Goal: Task Accomplishment & Management: Use online tool/utility

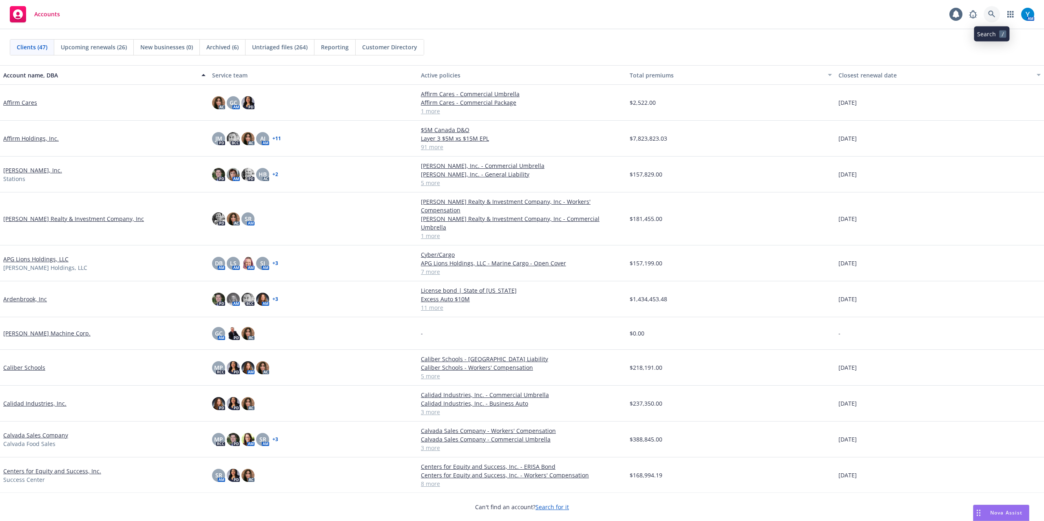
click at [993, 16] on icon at bounding box center [991, 14] width 7 height 7
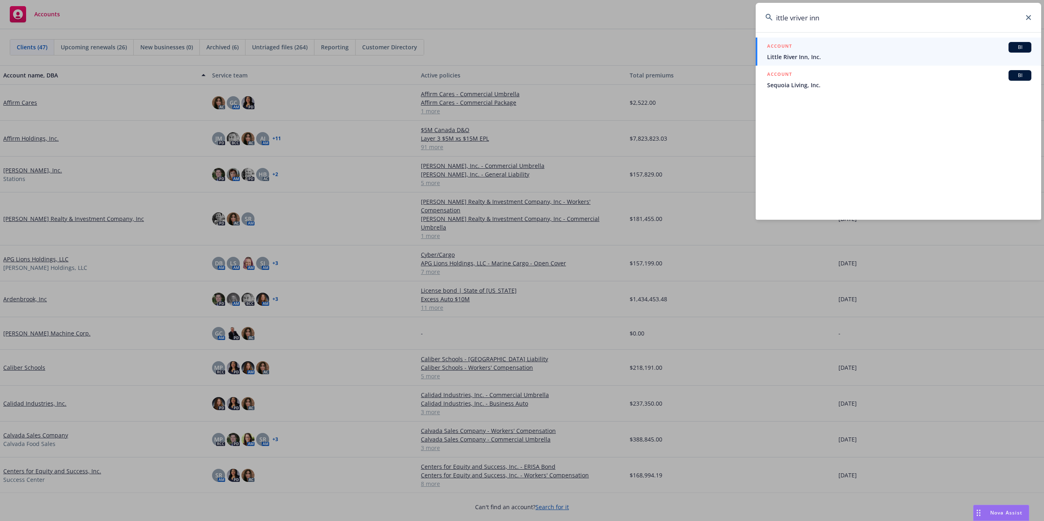
type input "ittle vriver inn"
click at [854, 62] on link "ACCOUNT BI Little River Inn, Inc." at bounding box center [899, 52] width 286 height 28
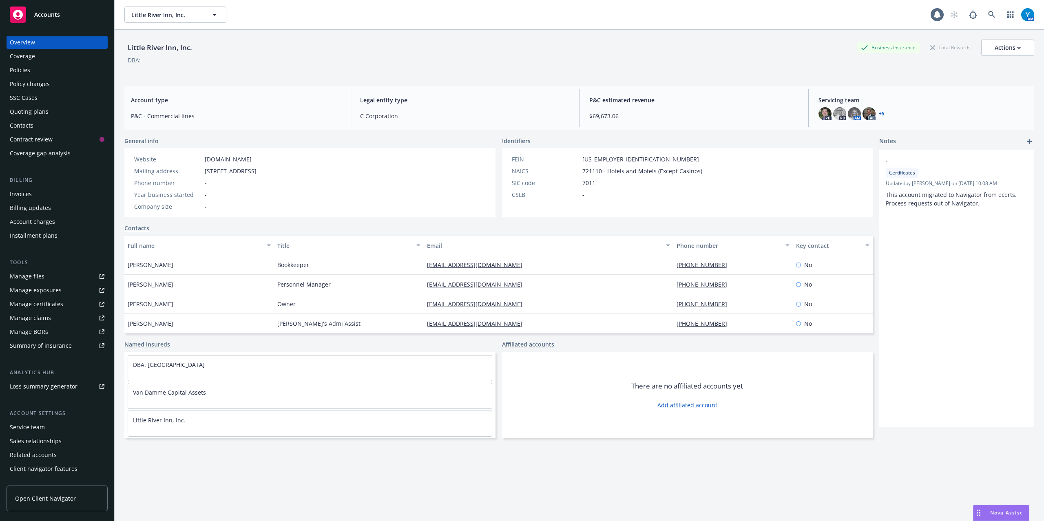
click at [871, 110] on div "PD PD AM AC + 5" at bounding box center [923, 113] width 209 height 13
click at [879, 113] on link "+ 5" at bounding box center [882, 113] width 6 height 5
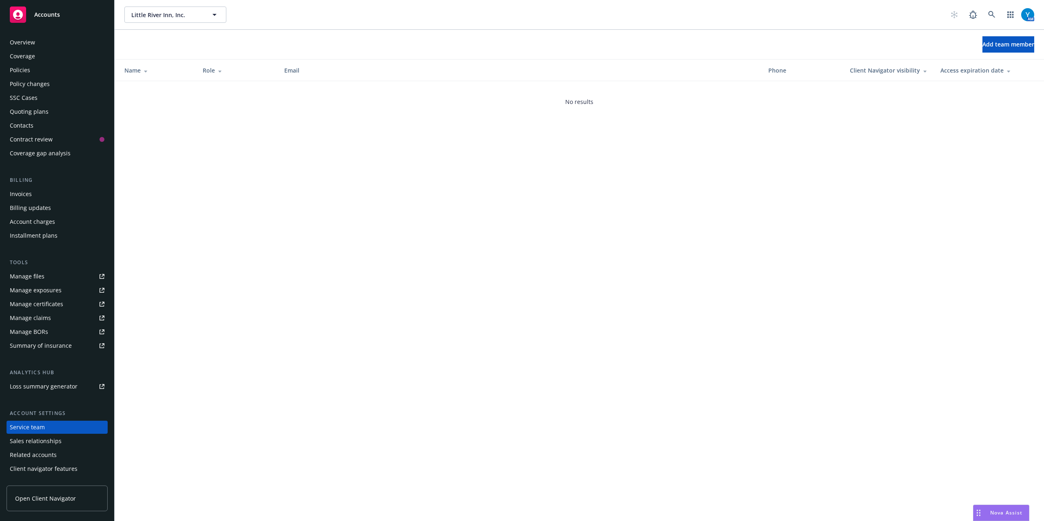
scroll to position [10, 0]
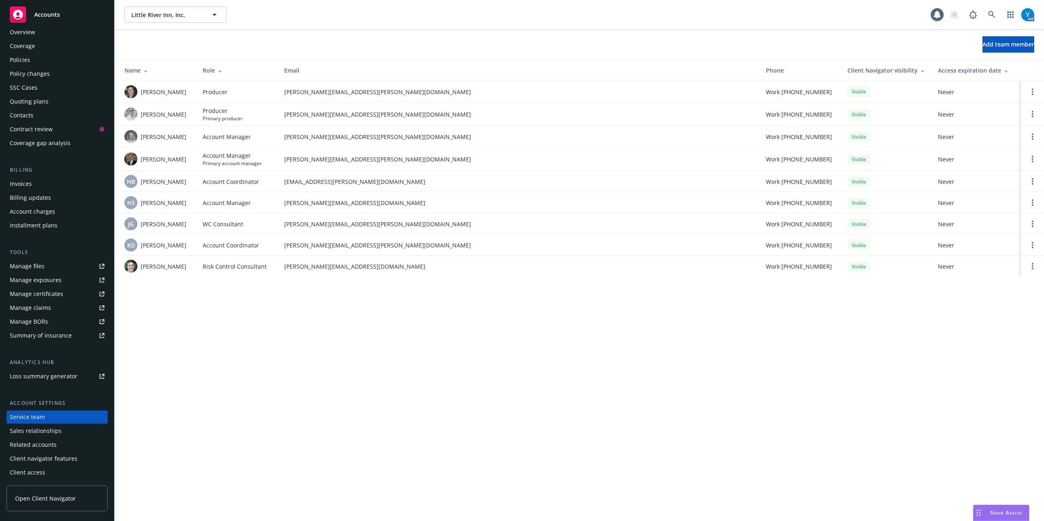
click at [36, 55] on div "Policies" at bounding box center [57, 59] width 95 height 13
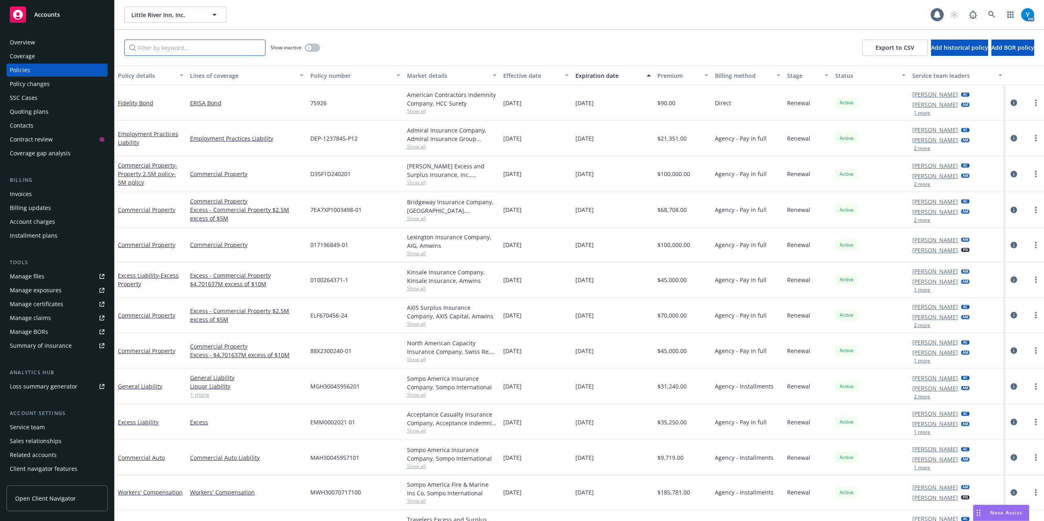
click at [169, 51] on input "Filter by keyword..." at bounding box center [194, 48] width 141 height 16
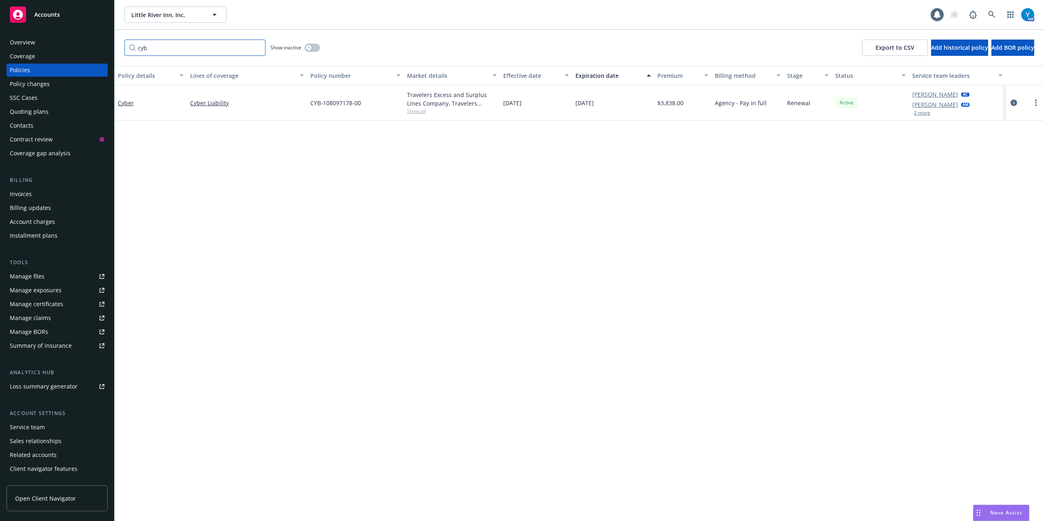
type input "cyb"
click at [923, 114] on button "2 more" at bounding box center [922, 113] width 16 height 5
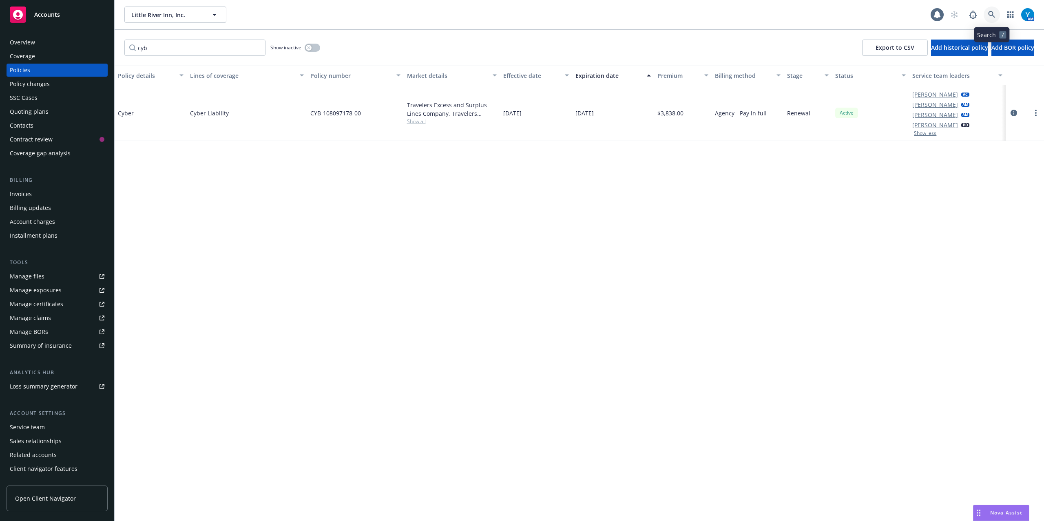
click at [992, 15] on icon at bounding box center [991, 14] width 7 height 7
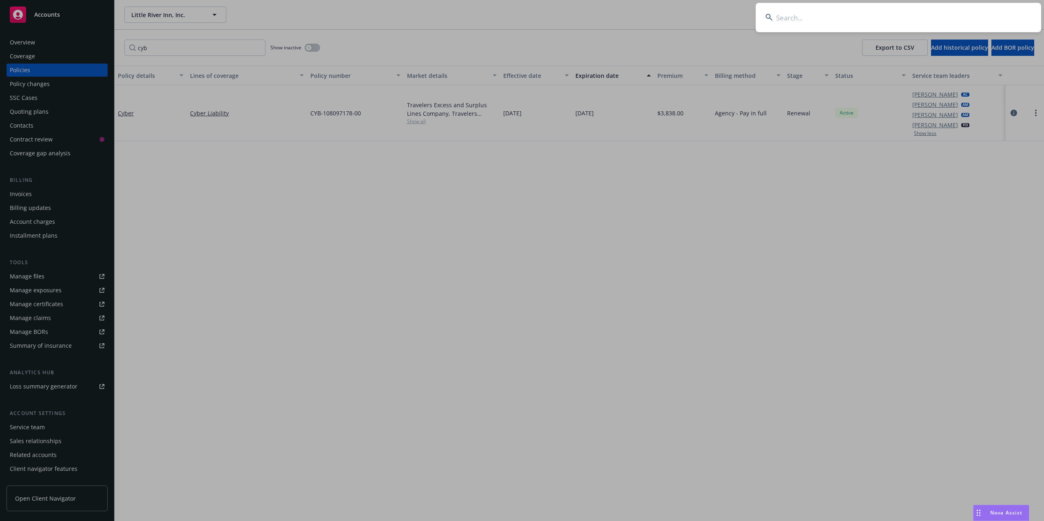
click at [838, 7] on input at bounding box center [899, 17] width 286 height 29
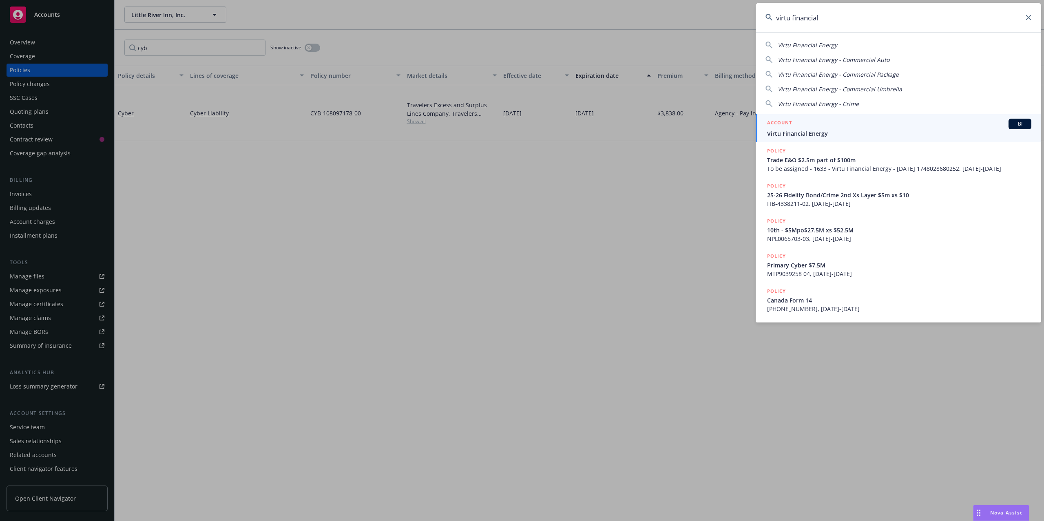
type input "virtu financial"
click at [821, 120] on div "ACCOUNT BI" at bounding box center [899, 124] width 264 height 11
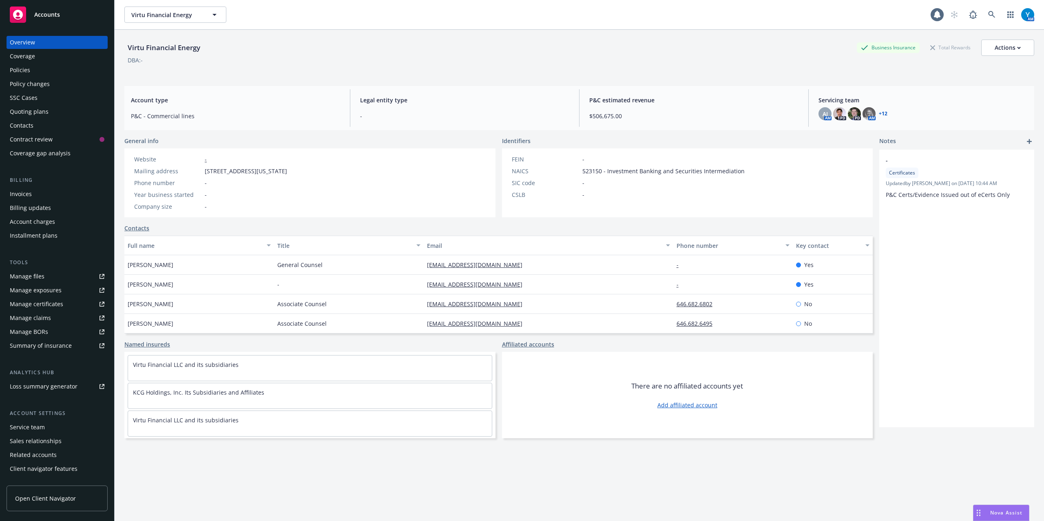
click at [90, 71] on div "Policies" at bounding box center [57, 70] width 95 height 13
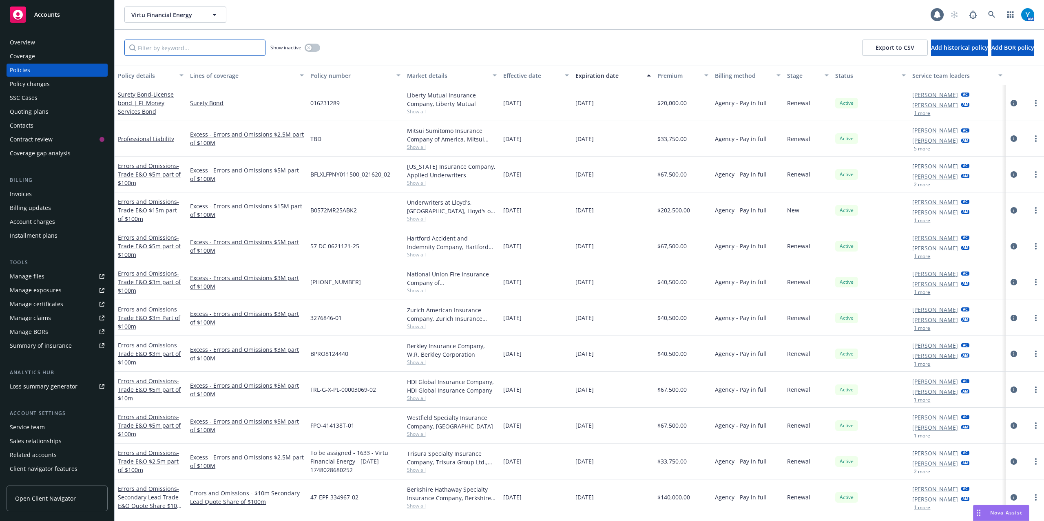
click at [214, 53] on input "Filter by keyword..." at bounding box center [194, 48] width 141 height 16
click at [215, 43] on input "Filter by keyword..." at bounding box center [194, 48] width 141 height 16
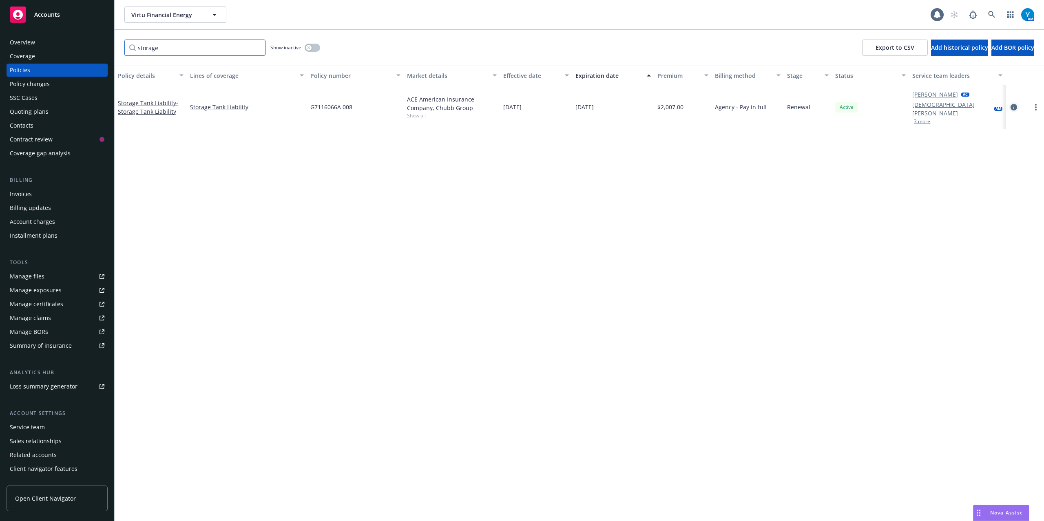
type input "storage"
click at [1015, 104] on icon "circleInformation" at bounding box center [1014, 107] width 7 height 7
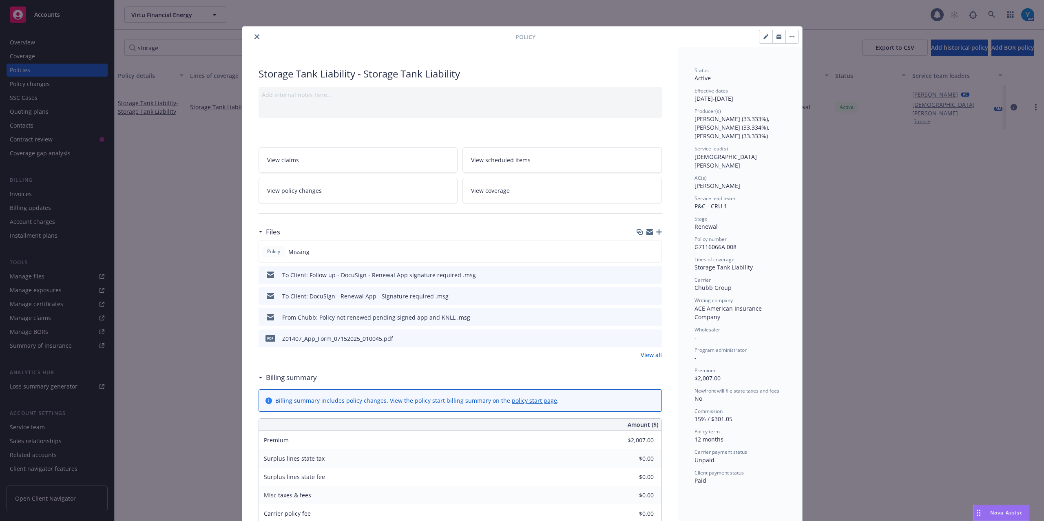
click at [658, 234] on icon "button" at bounding box center [659, 232] width 6 height 6
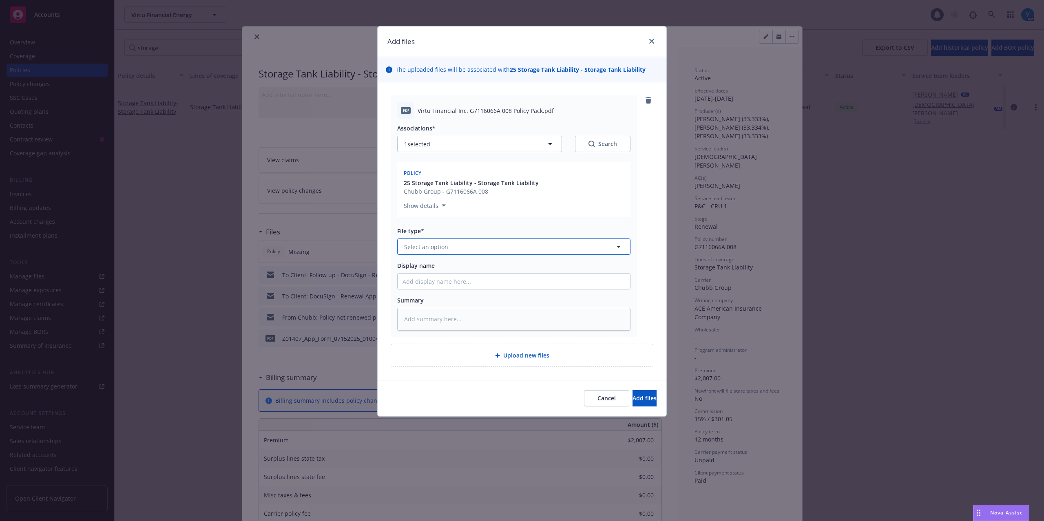
click at [450, 245] on button "Select an option" at bounding box center [513, 247] width 233 height 16
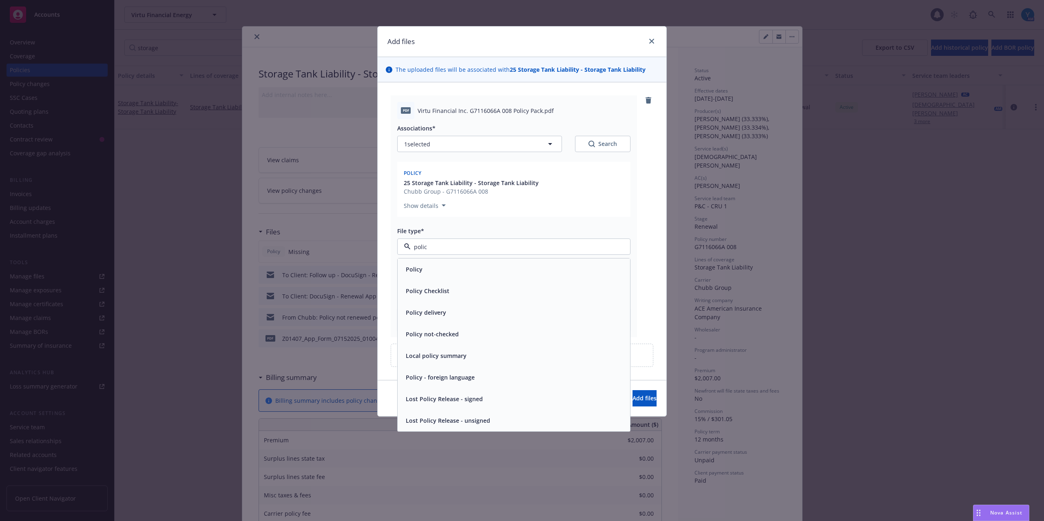
type input "policy"
click at [440, 267] on div "Policy" at bounding box center [514, 270] width 223 height 12
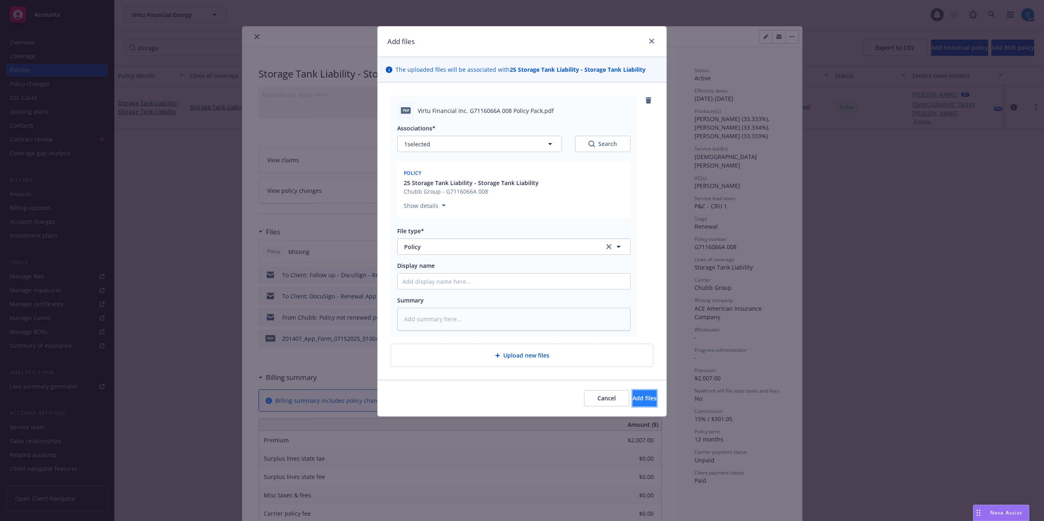
click at [635, 406] on button "Add files" at bounding box center [645, 398] width 24 height 16
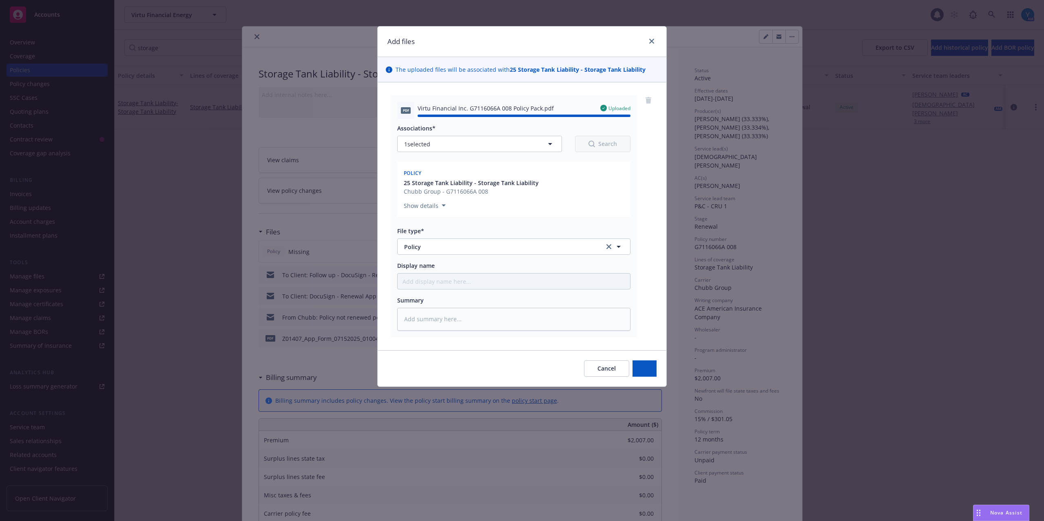
type textarea "x"
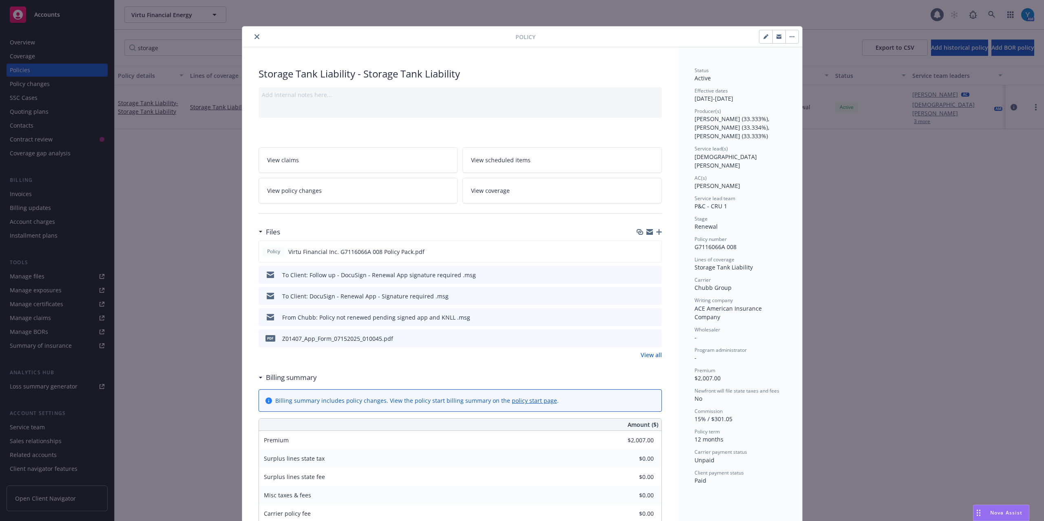
click at [556, 162] on link "View scheduled items" at bounding box center [562, 160] width 199 height 26
click at [252, 40] on button "close" at bounding box center [257, 37] width 10 height 10
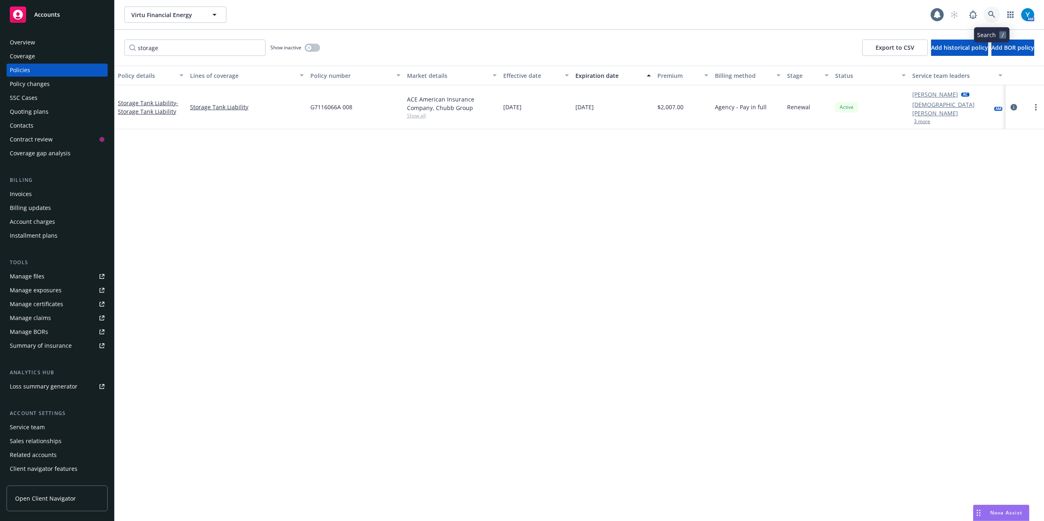
click at [991, 13] on icon at bounding box center [991, 14] width 7 height 7
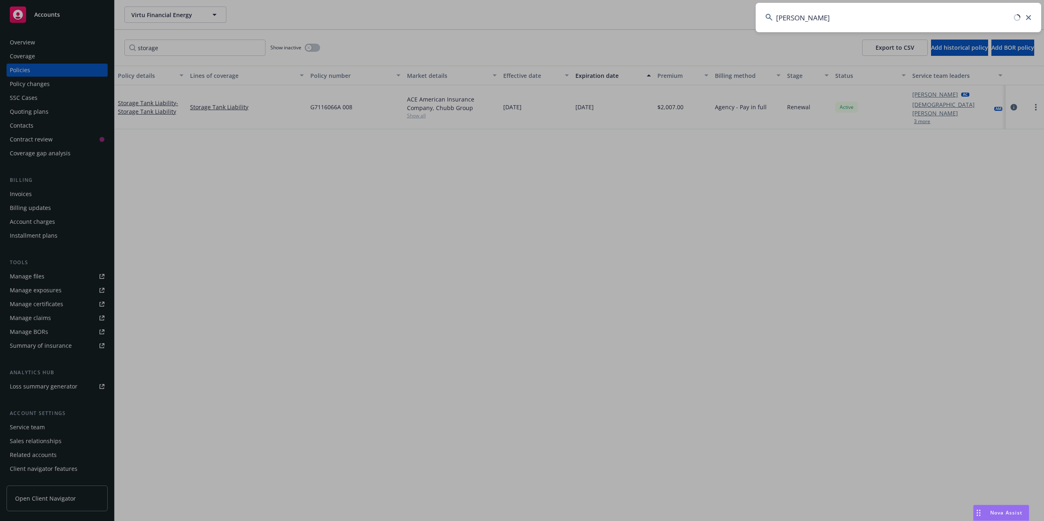
type input "william wilson"
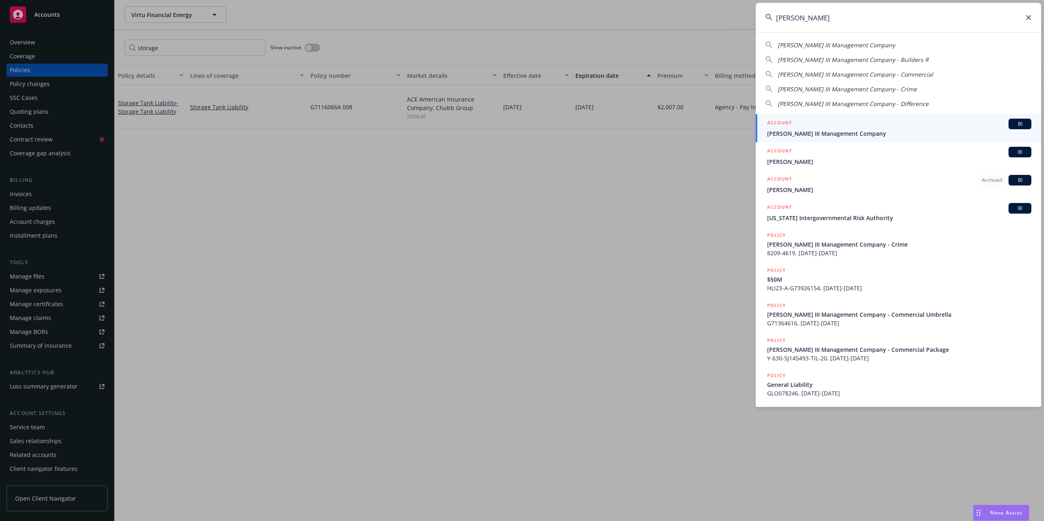
click at [801, 130] on span "William Wilson III Management Company" at bounding box center [899, 133] width 264 height 9
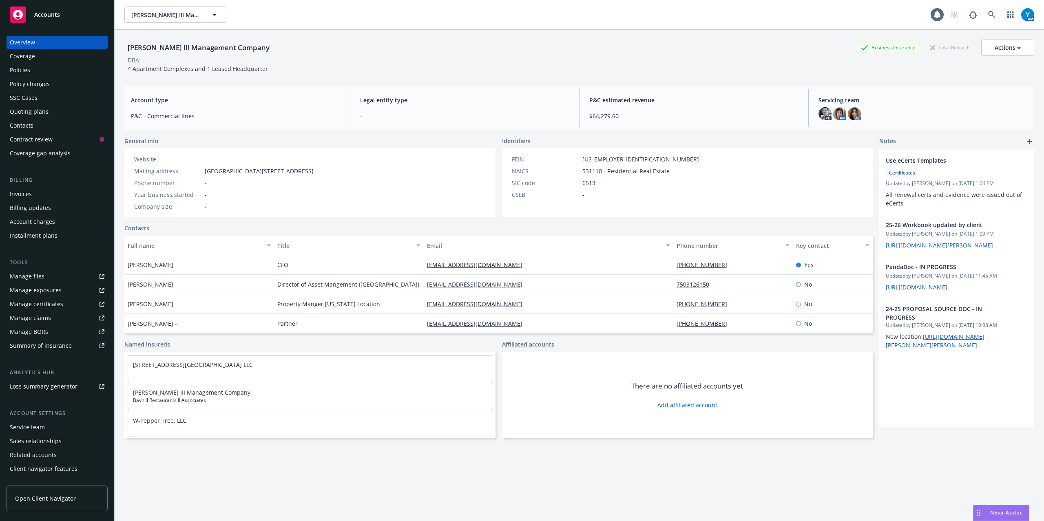
click at [56, 69] on div "Policies" at bounding box center [57, 70] width 95 height 13
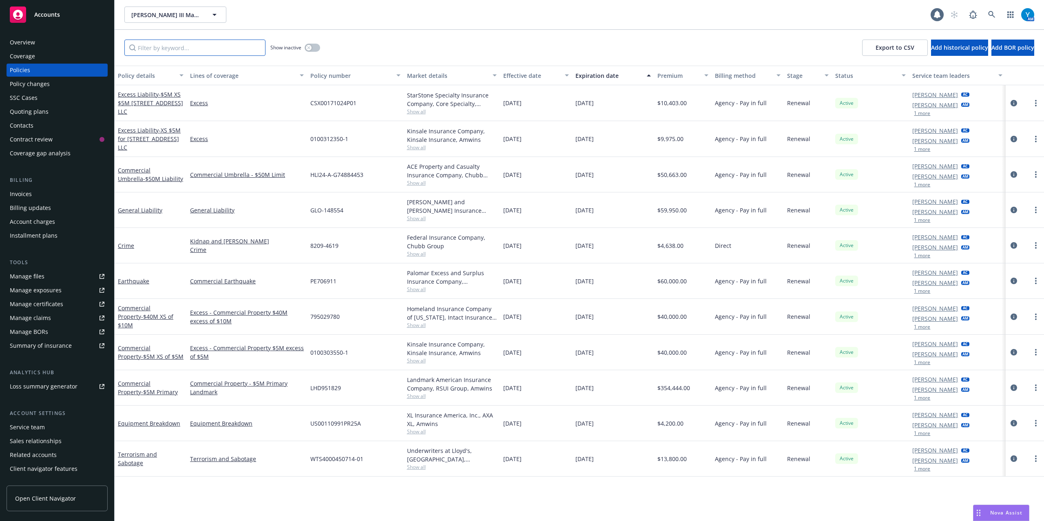
click at [182, 44] on input "Filter by keyword..." at bounding box center [194, 48] width 141 height 16
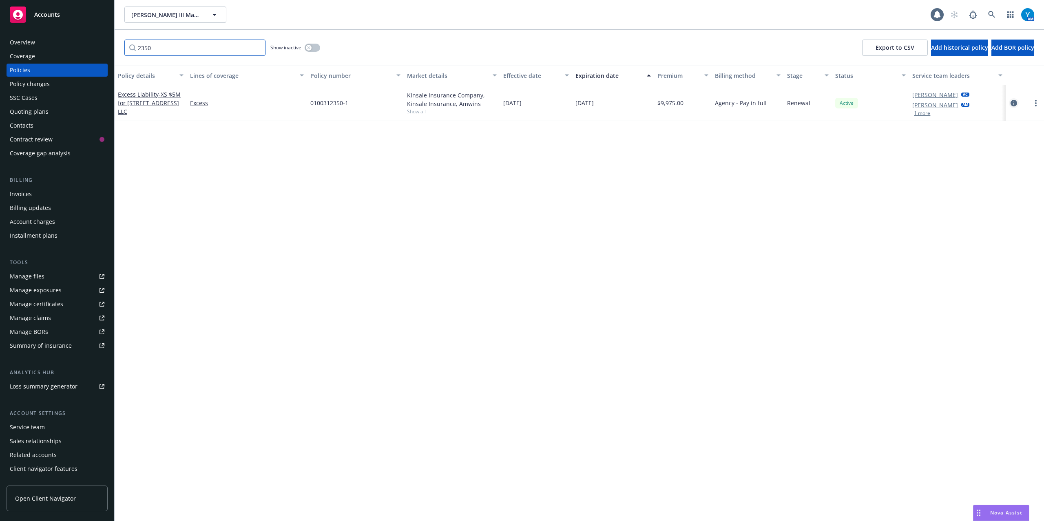
type input "2350"
click at [1014, 100] on icon "circleInformation" at bounding box center [1014, 103] width 7 height 7
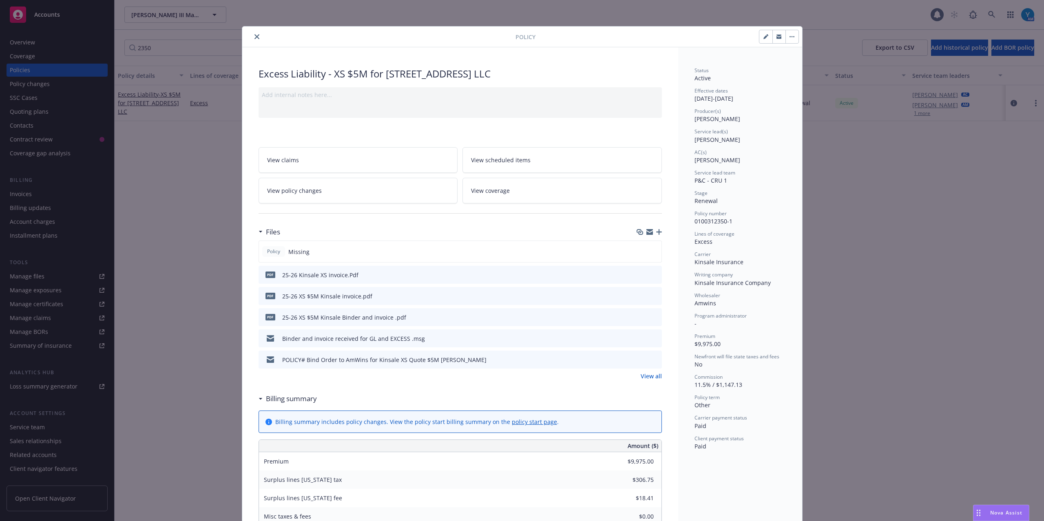
click at [647, 251] on div "Policy Missing" at bounding box center [460, 252] width 403 height 22
click at [650, 249] on div "Policy Missing" at bounding box center [460, 252] width 403 height 22
click at [655, 229] on div at bounding box center [649, 232] width 25 height 7
click at [656, 233] on icon "button" at bounding box center [659, 232] width 6 height 6
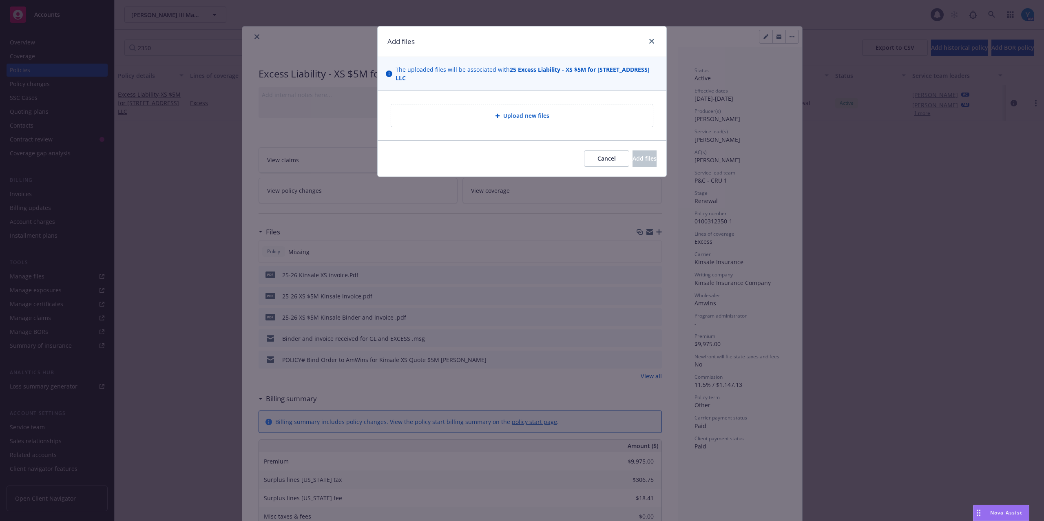
type textarea "x"
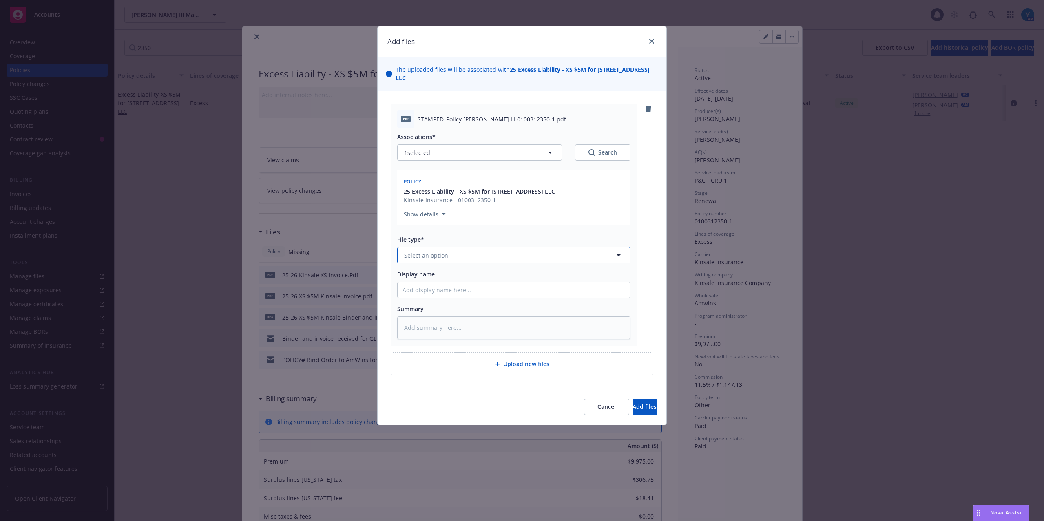
click at [438, 259] on span "Select an option" at bounding box center [426, 255] width 44 height 9
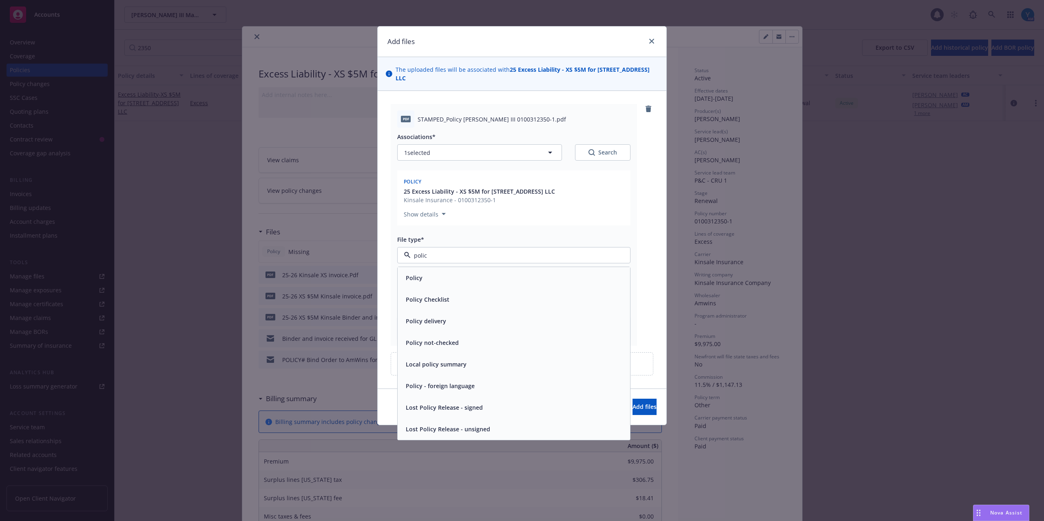
type input "policy"
click at [440, 280] on div "Policy" at bounding box center [514, 278] width 223 height 12
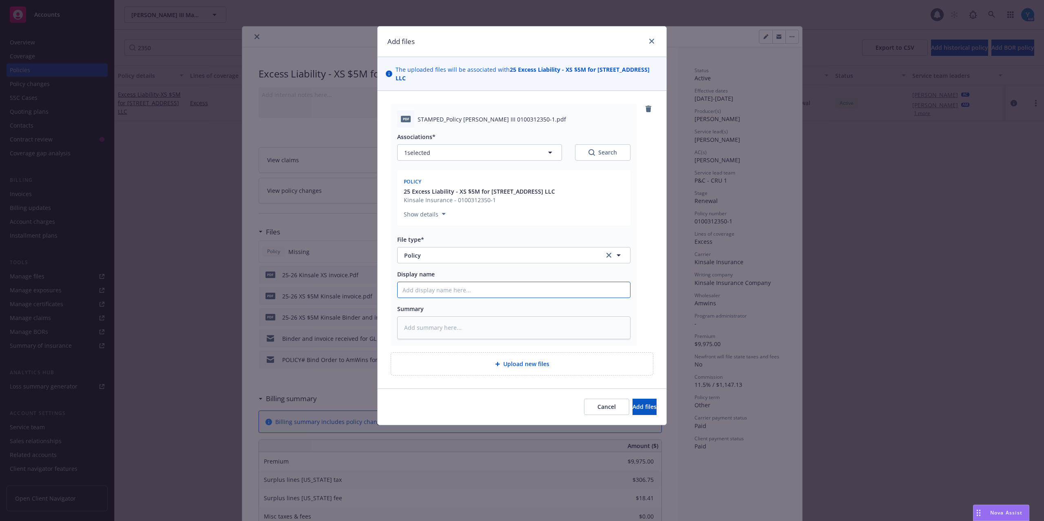
click at [438, 295] on input "Display name" at bounding box center [514, 290] width 233 height 16
type textarea "x"
type input "2"
type textarea "x"
type input "25"
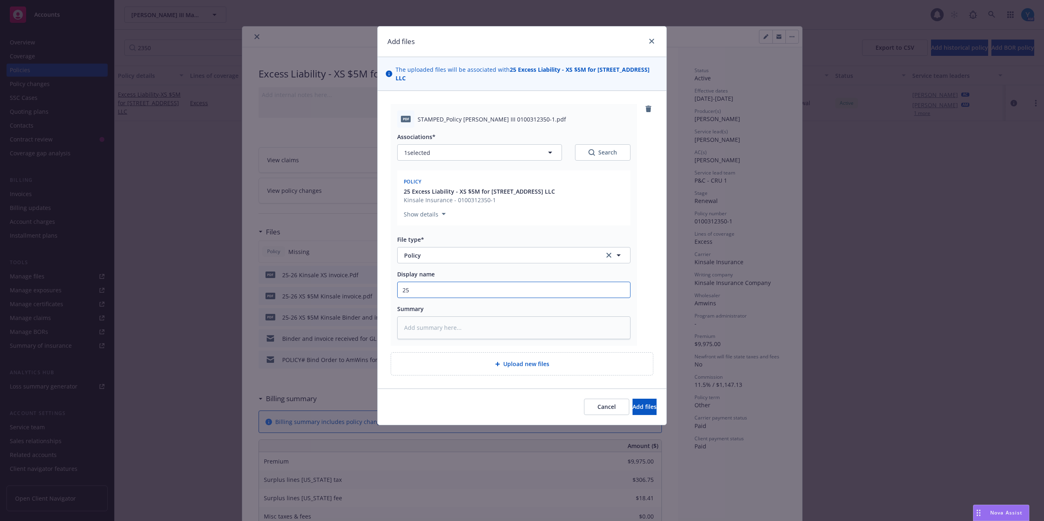
type textarea "x"
type input "25-"
type textarea "x"
type input "25-2"
type textarea "x"
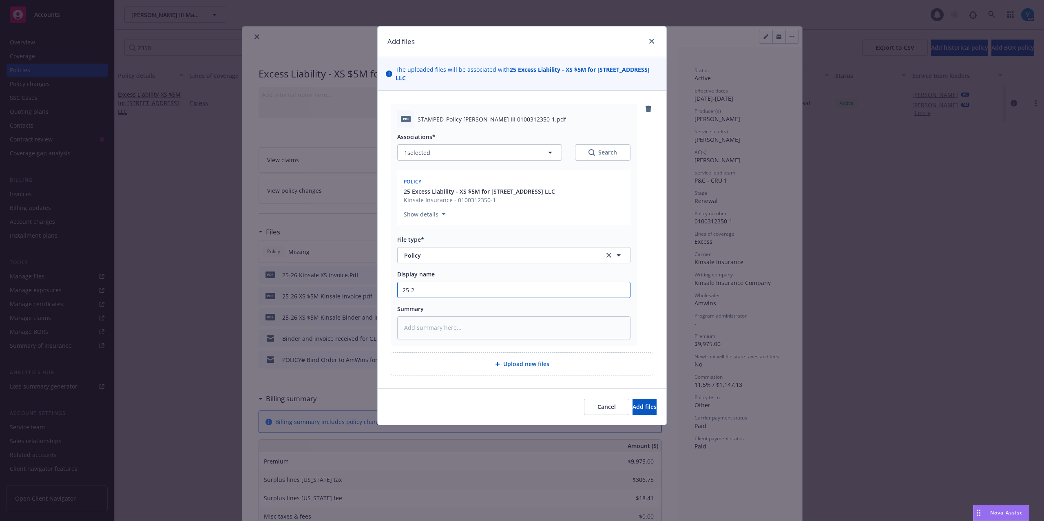
type input "25-26"
type textarea "x"
type input "25-26"
type textarea "x"
type input "25-26 XS"
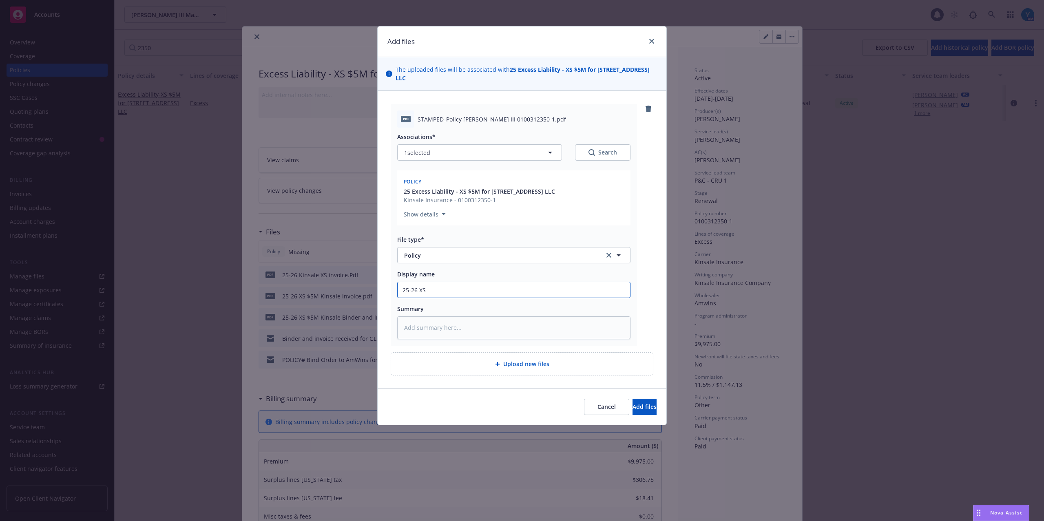
type textarea "x"
type input "25-26 XS"
type textarea "x"
type input "25-26 XS O"
type textarea "x"
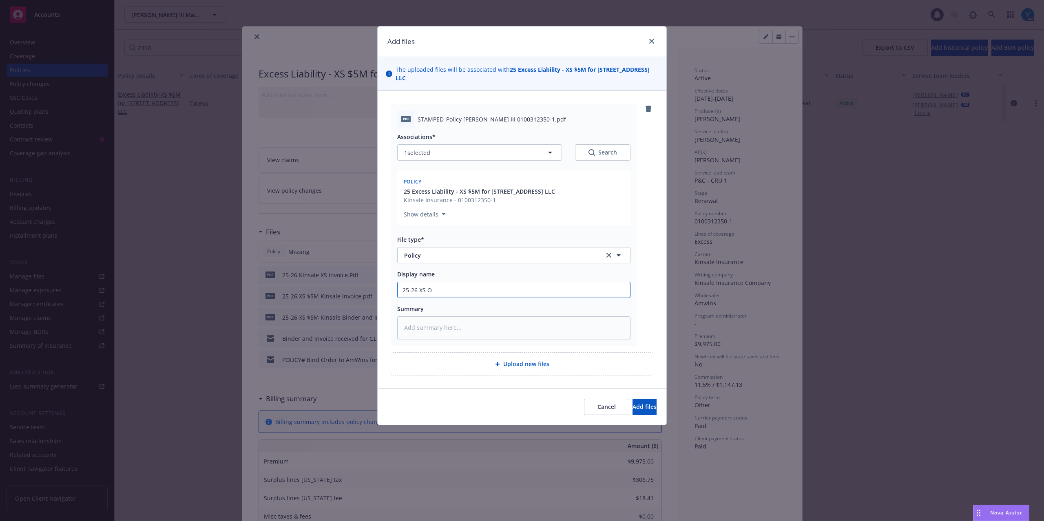
type input "25-26 XS"
type textarea "x"
type input "25-26 XS P"
type textarea "x"
type input "25-26 XS Po"
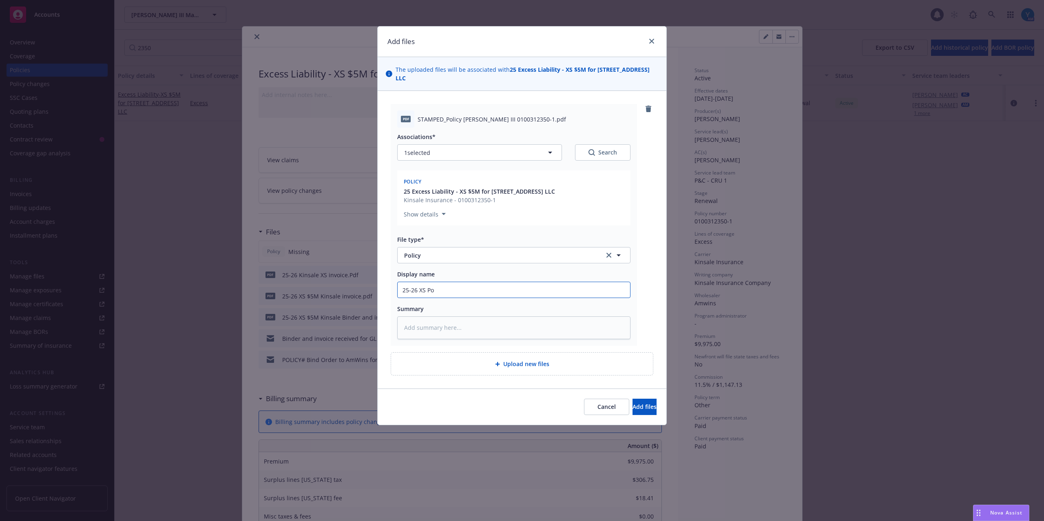
type textarea "x"
type input "25-26 XS Pol"
type textarea "x"
type input "25-26 XS Poli"
type textarea "x"
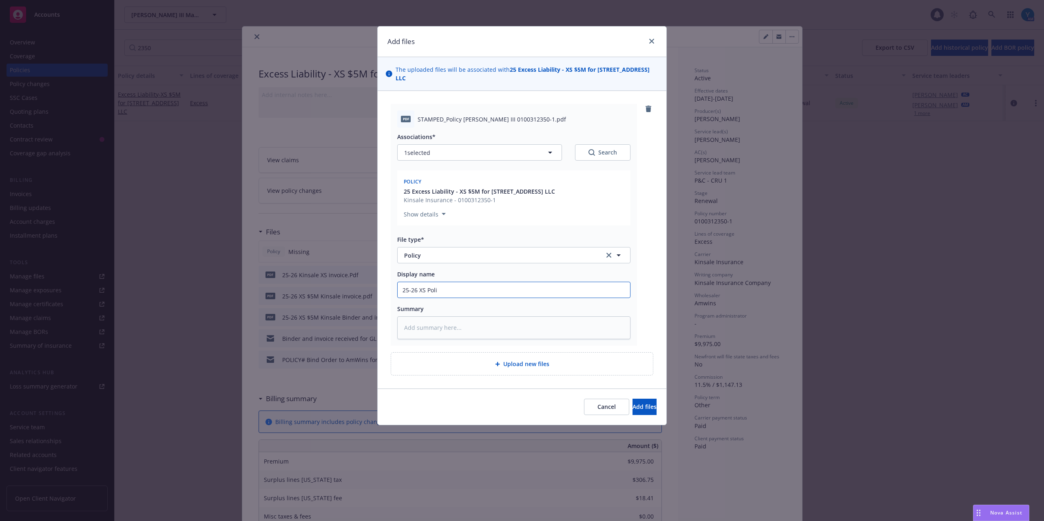
type input "25-26 XS Polic"
type textarea "x"
type input "25-26 XS Policy"
type textarea "x"
type input "25-26 XS Policy"
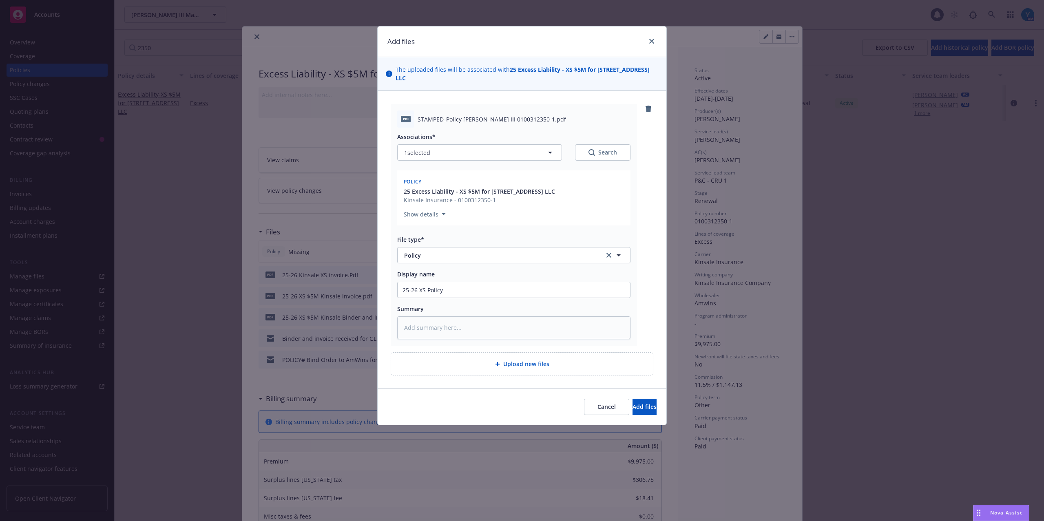
drag, startPoint x: 571, startPoint y: 70, endPoint x: 616, endPoint y: 75, distance: 45.2
click at [616, 75] on span "The uploaded files will be associated with 25 Excess Liability - XS $5M for 369…" at bounding box center [527, 73] width 263 height 17
copy strong "$5M for 3690 south Highland Dr LLC"
click at [459, 284] on input "25-26 XS Policy" at bounding box center [514, 290] width 233 height 16
paste input "$5M for 3690 south Highland Dr LLC"
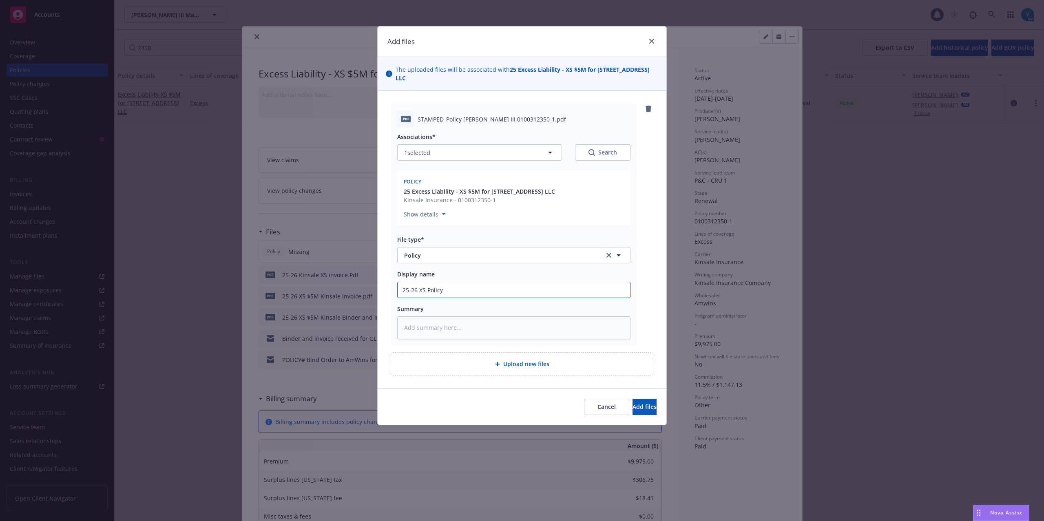
type textarea "x"
type input "25-26 XS Policy $5M for 3690 south Highland Dr LLC"
drag, startPoint x: 485, startPoint y: 289, endPoint x: 480, endPoint y: 289, distance: 4.9
click at [480, 289] on input "25-26 XS Policy $5M for 3690 south Highland Dr LLC" at bounding box center [514, 290] width 233 height 16
type textarea "x"
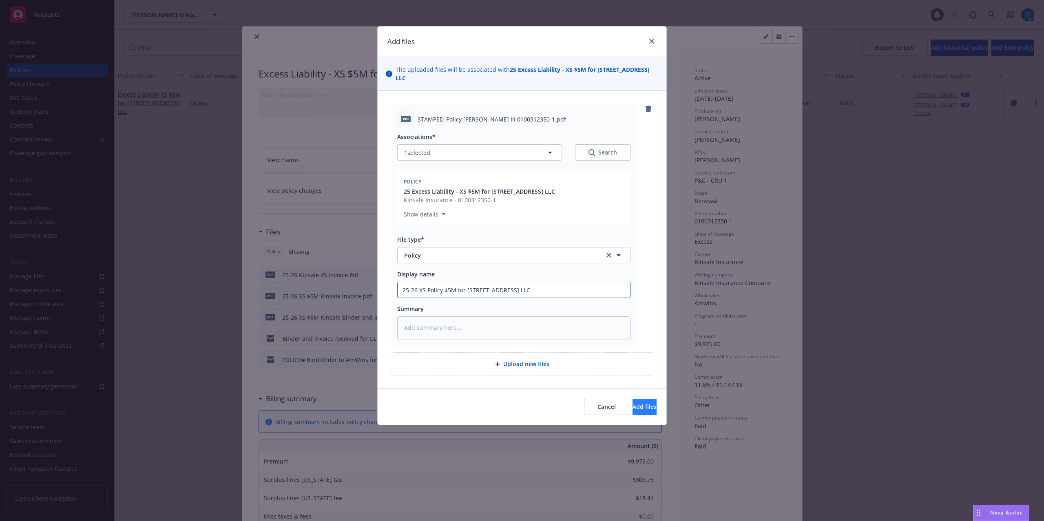
type input "25-26 XS Policy $5M for 3690 South Highland Dr LLC"
click at [636, 407] on span "Add files" at bounding box center [645, 407] width 24 height 8
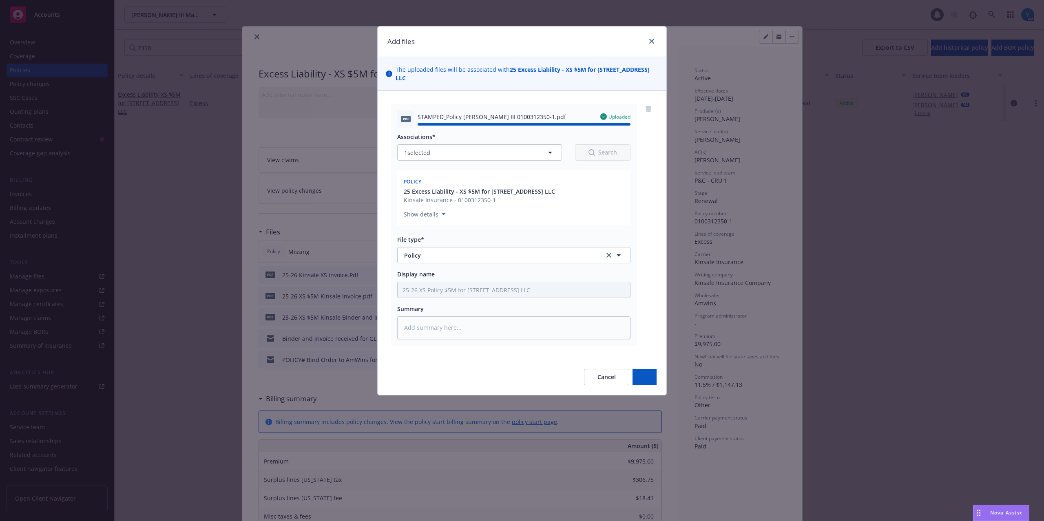
type textarea "x"
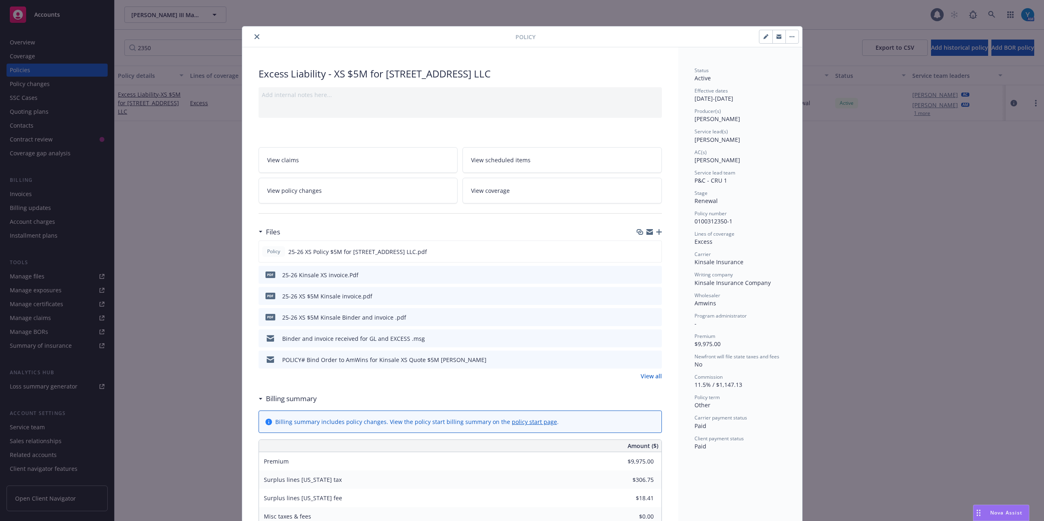
click at [760, 36] on button "button" at bounding box center [766, 36] width 13 height 13
select select "RENEWAL"
select select "other"
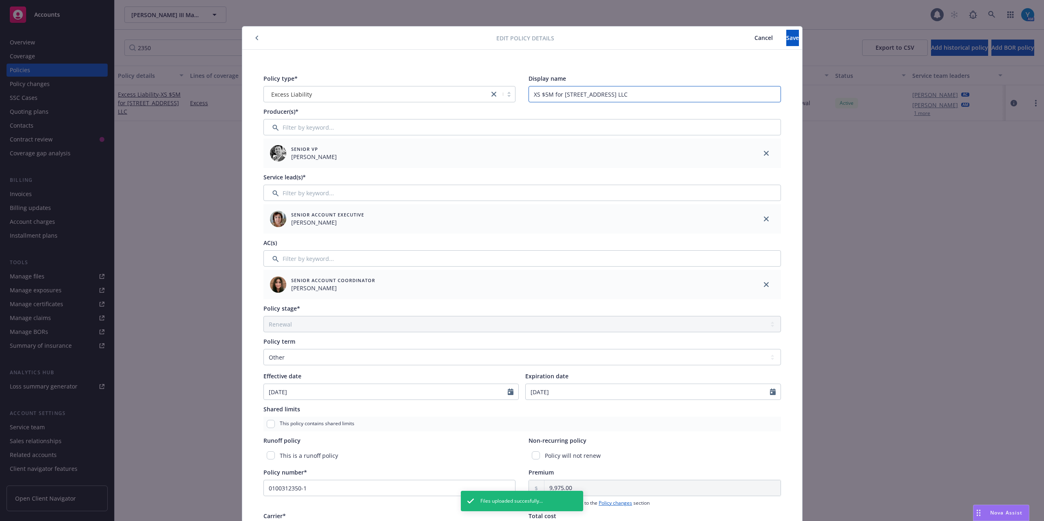
click at [577, 95] on input "XS $5M for 3690 south Highland Dr LLC" at bounding box center [655, 94] width 252 height 16
type input "XS $5M for 3690 South Highland Dr LLC"
click at [786, 41] on span "Save" at bounding box center [792, 38] width 13 height 8
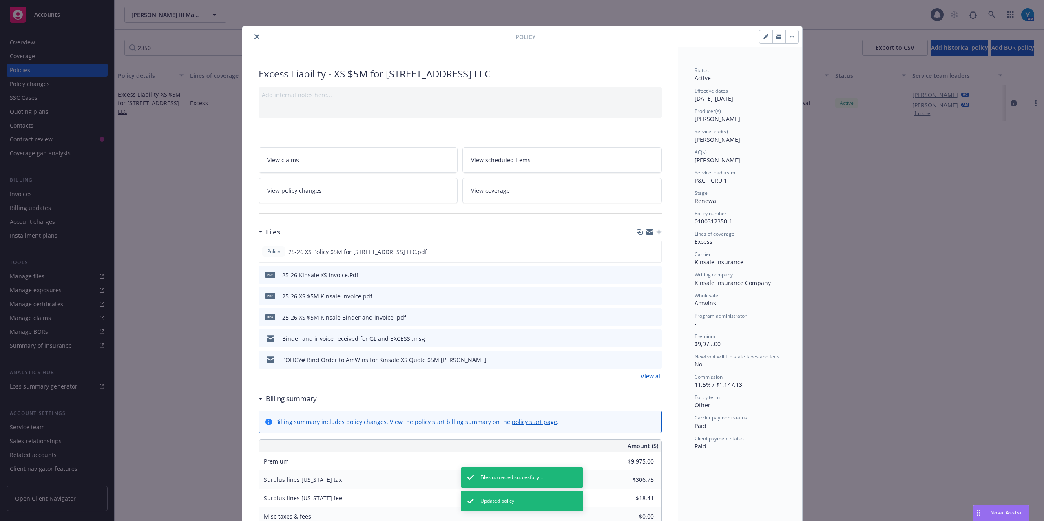
click at [252, 36] on button "close" at bounding box center [257, 37] width 10 height 10
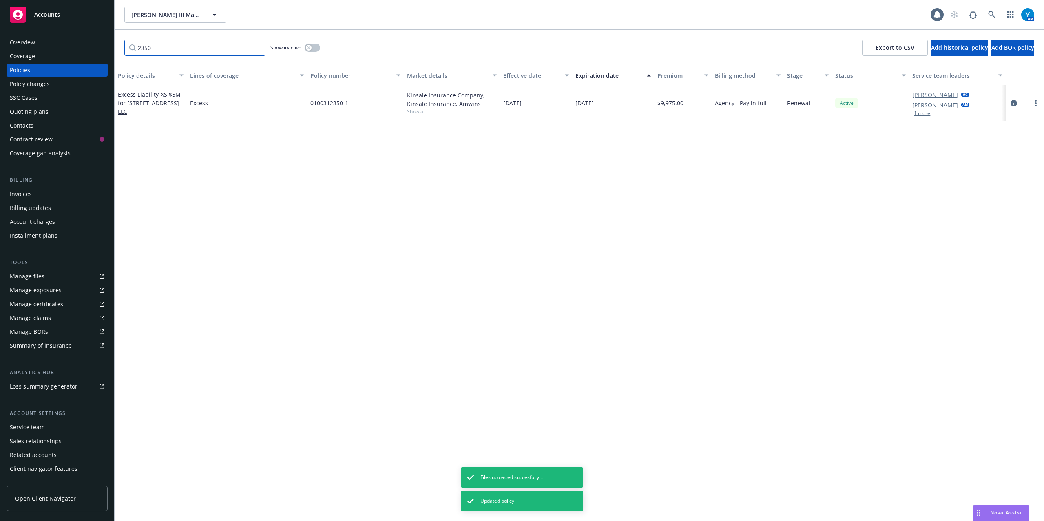
drag, startPoint x: 217, startPoint y: 46, endPoint x: 203, endPoint y: 40, distance: 15.2
click at [100, 36] on div "Accounts Overview Coverage Policies Policy changes SSC Cases Quoting plans Cont…" at bounding box center [522, 260] width 1044 height 521
type input "024"
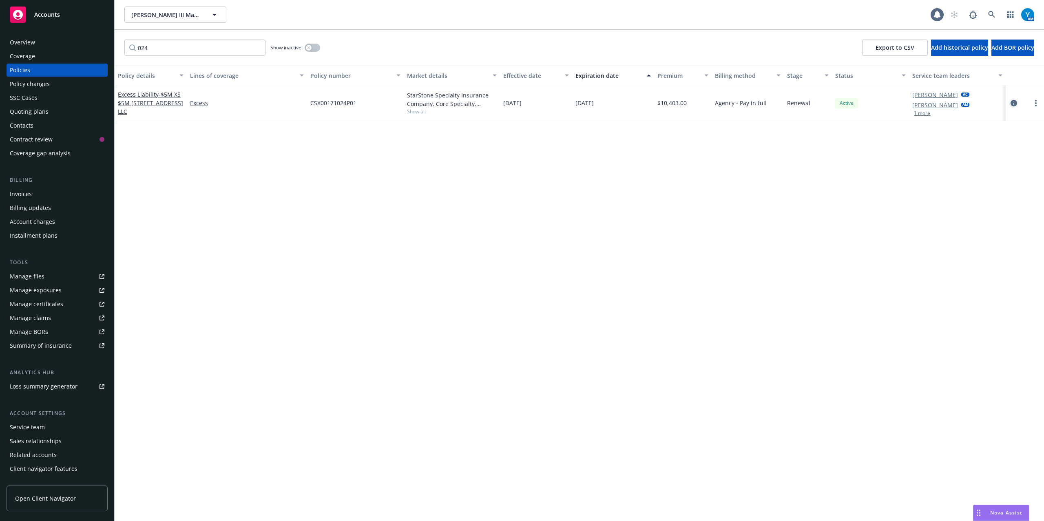
click at [1012, 102] on icon "circleInformation" at bounding box center [1014, 103] width 7 height 7
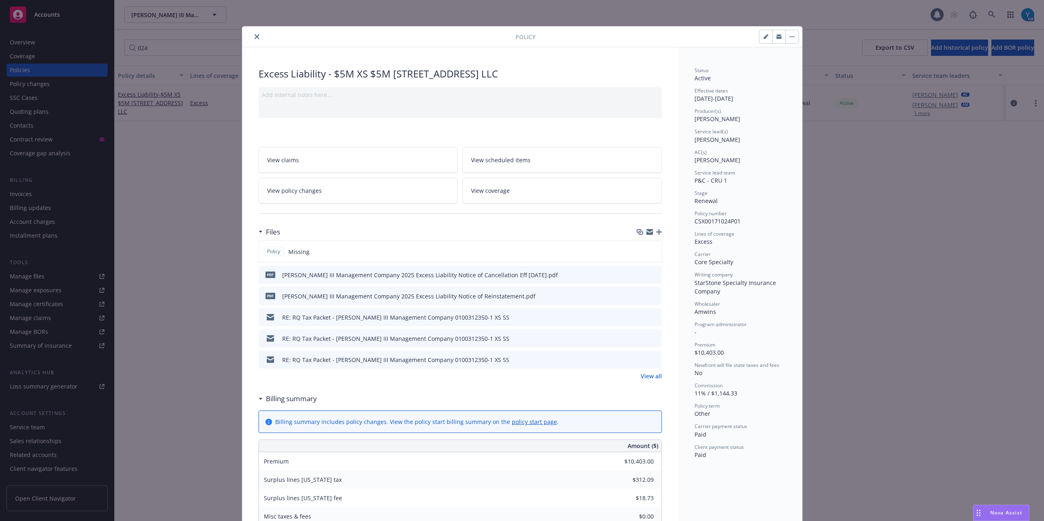
click at [656, 232] on icon "button" at bounding box center [659, 232] width 6 height 6
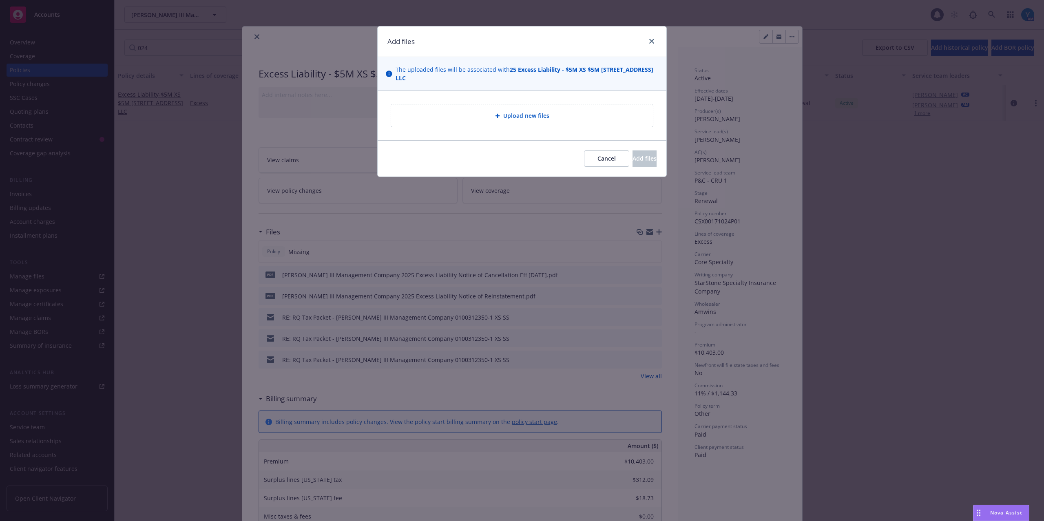
type textarea "x"
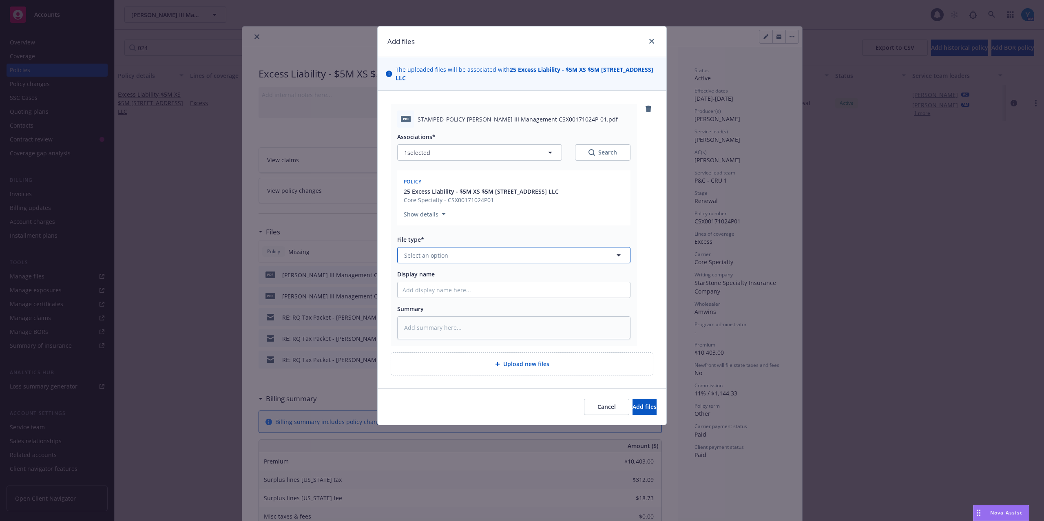
click at [464, 261] on button "Select an option" at bounding box center [513, 255] width 233 height 16
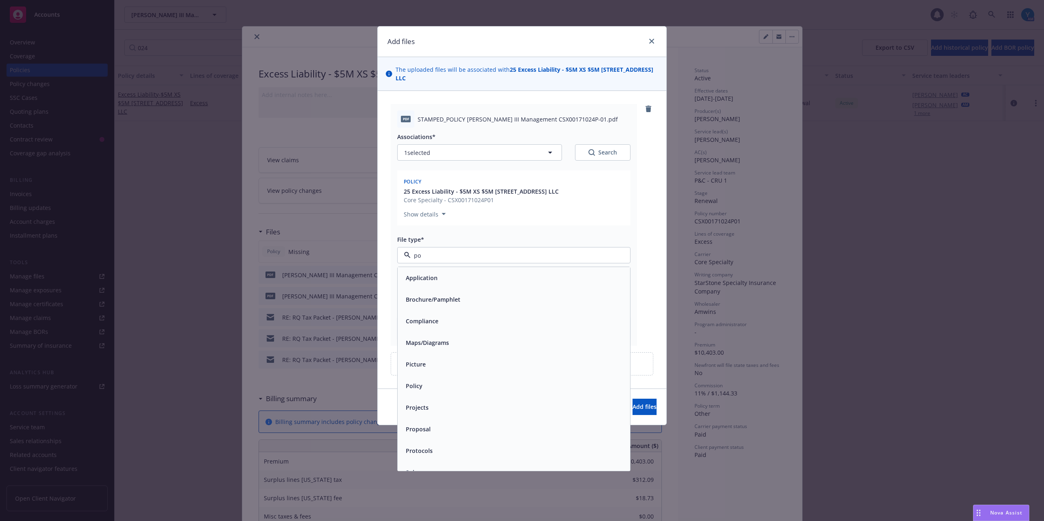
type input "pol"
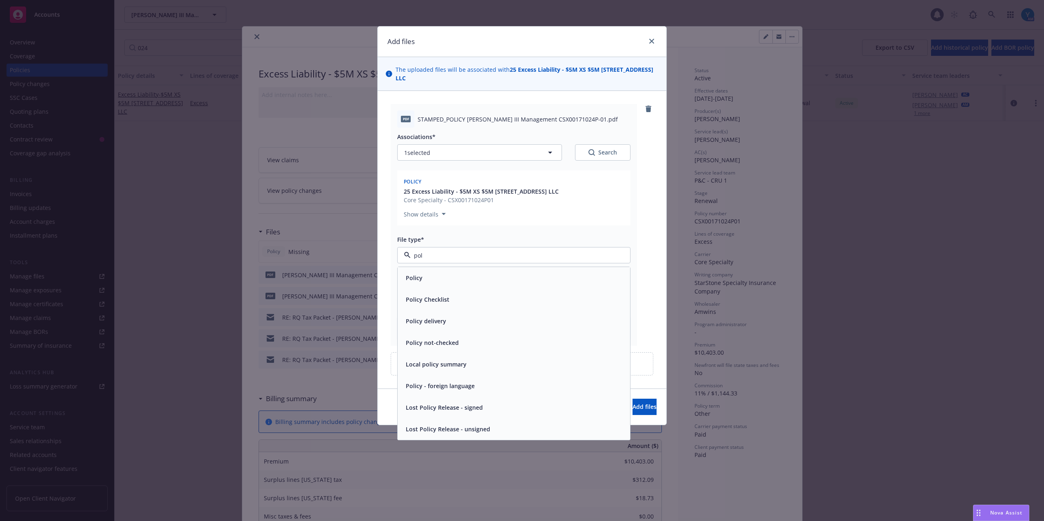
click at [477, 279] on div "Policy" at bounding box center [514, 278] width 223 height 12
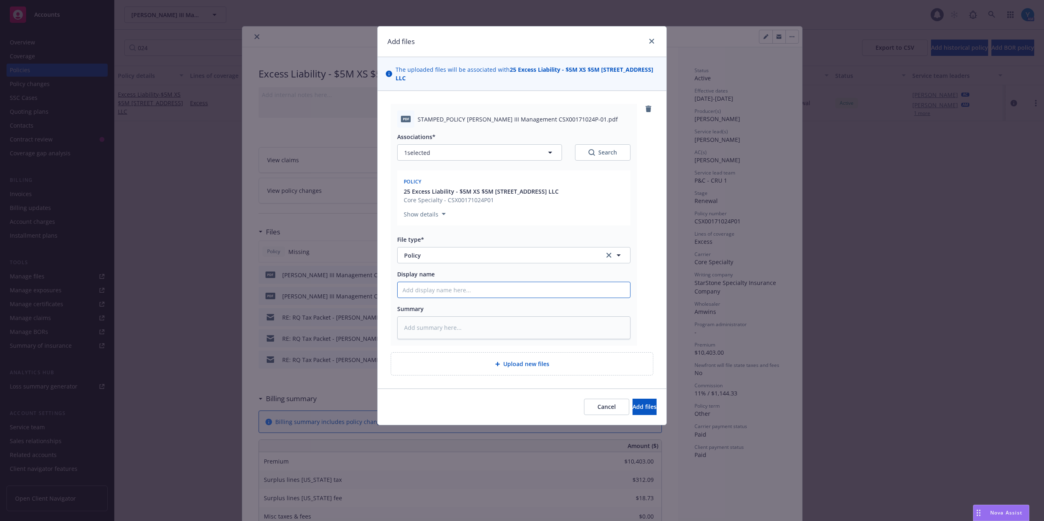
click at [430, 296] on input "Display name" at bounding box center [514, 290] width 233 height 16
type textarea "x"
type input "2"
type textarea "x"
type input "25"
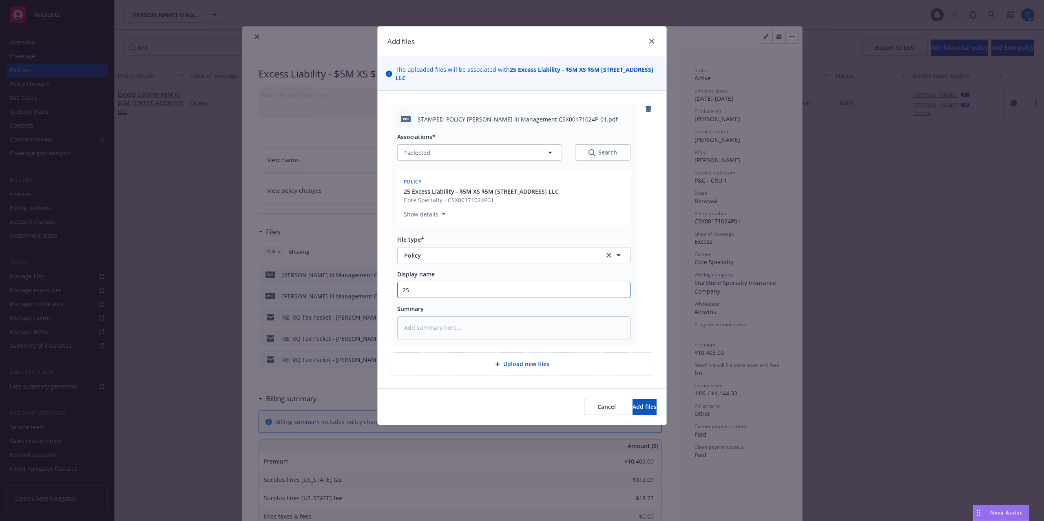
type textarea "x"
type input "25-"
type textarea "x"
type input "25-2"
type textarea "x"
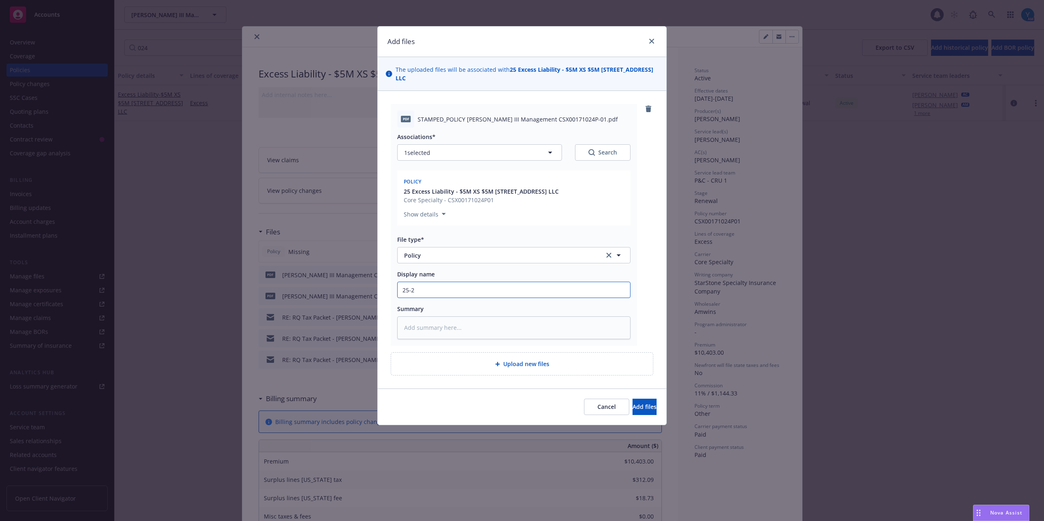
type input "25-26"
type textarea "x"
type input "25-26"
type textarea "x"
type input "25-26 XS"
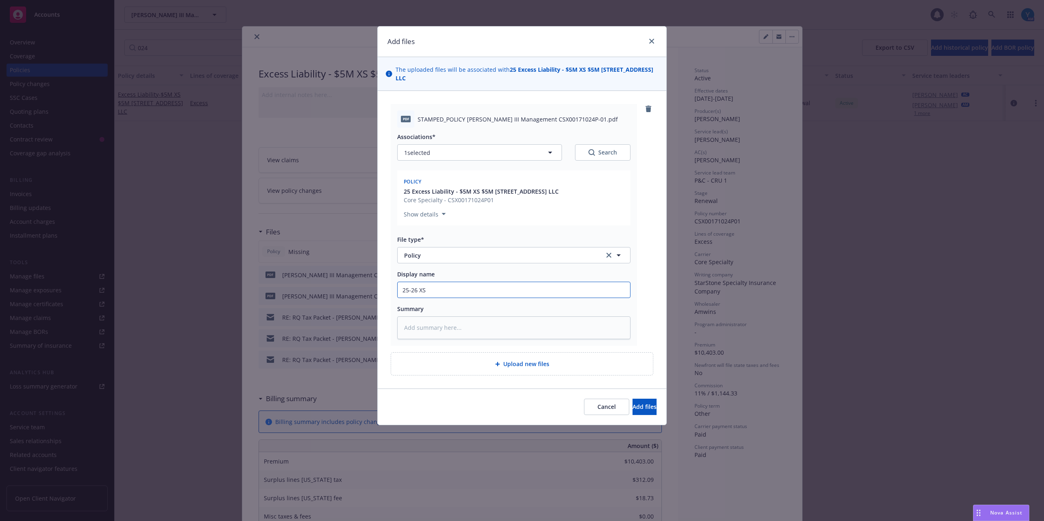
type textarea "x"
type input "25-26 XS"
type textarea "x"
type input "25-26 XS P"
type textarea "x"
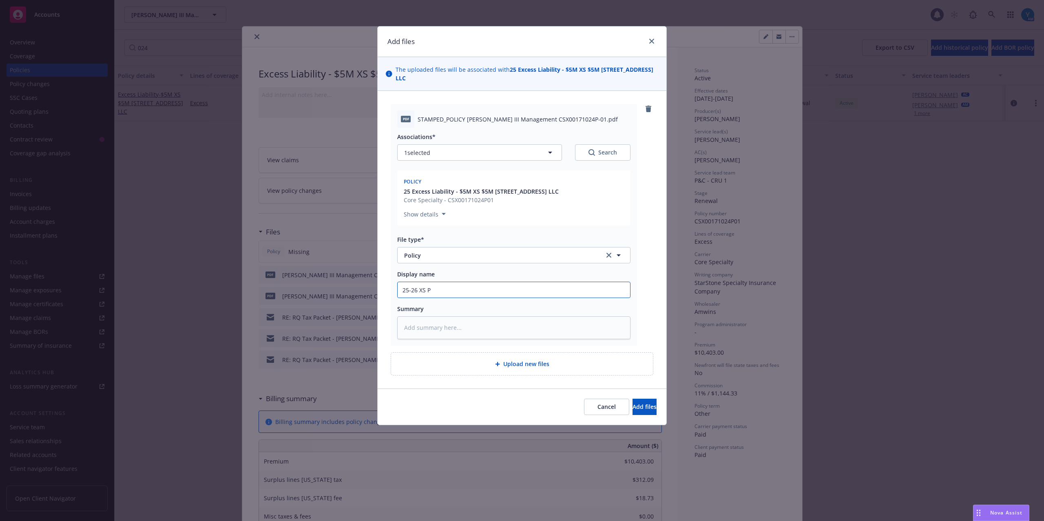
type input "25-26 XS Po"
type textarea "x"
type input "25-26 XS Pol"
type textarea "x"
type input "25-26 XS Poli"
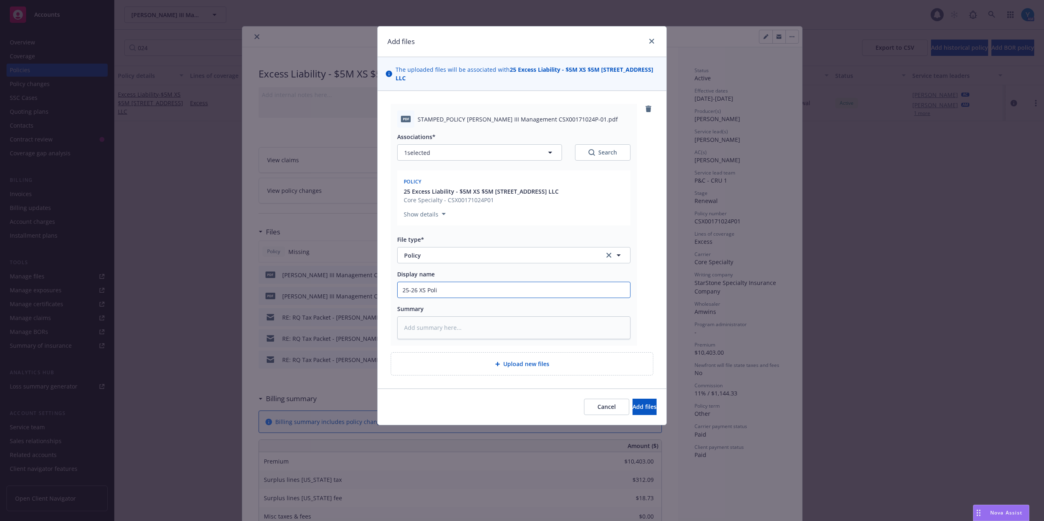
type textarea "x"
type input "25-26 XS Polic"
type textarea "x"
type input "25-26 XS Policy"
type textarea "x"
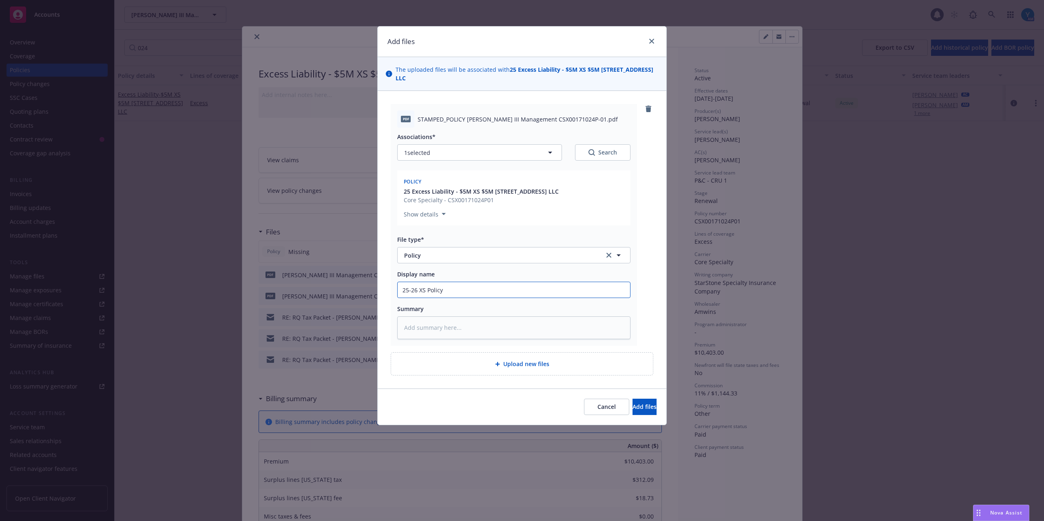
type input "25-26 XS Policy"
drag, startPoint x: 562, startPoint y: 71, endPoint x: 660, endPoint y: 75, distance: 98.0
click at [660, 75] on div "The uploaded files will be associated with 25 Excess Liability - $5M XS $5M 369…" at bounding box center [522, 74] width 289 height 34
copy strong "$5M XS $5M 3690 south Highland Dr LLC"
click at [469, 286] on input "25-26 XS Policy" at bounding box center [514, 290] width 233 height 16
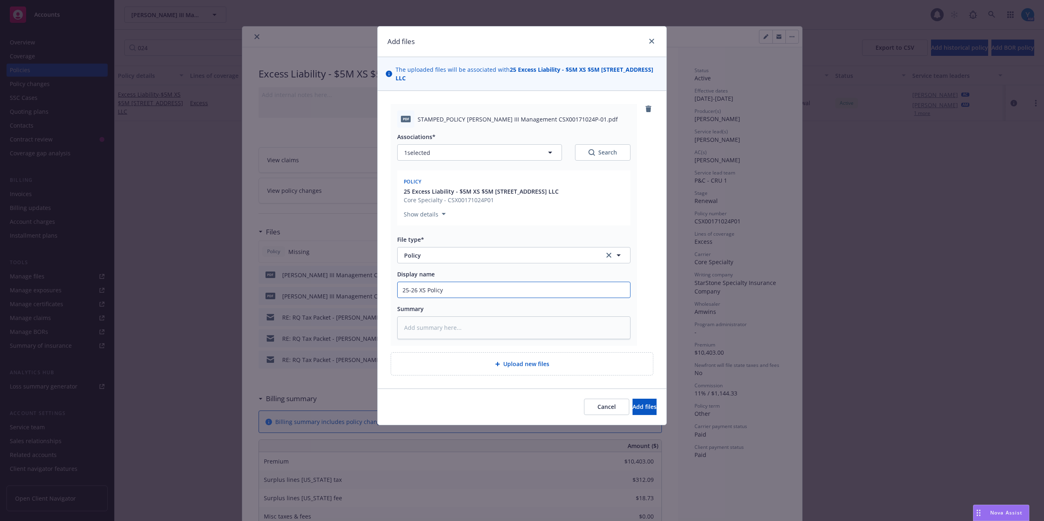
paste input "$5M XS $5M 3690 south Highland Dr LLC"
type textarea "x"
type input "25-26 XS Policy $5M XS $5M 3690 south Highland Dr LLC"
click at [494, 291] on input "25-26 XS Policy $5M XS $5M 3690 south Highland Dr LLC" at bounding box center [514, 290] width 233 height 16
type textarea "x"
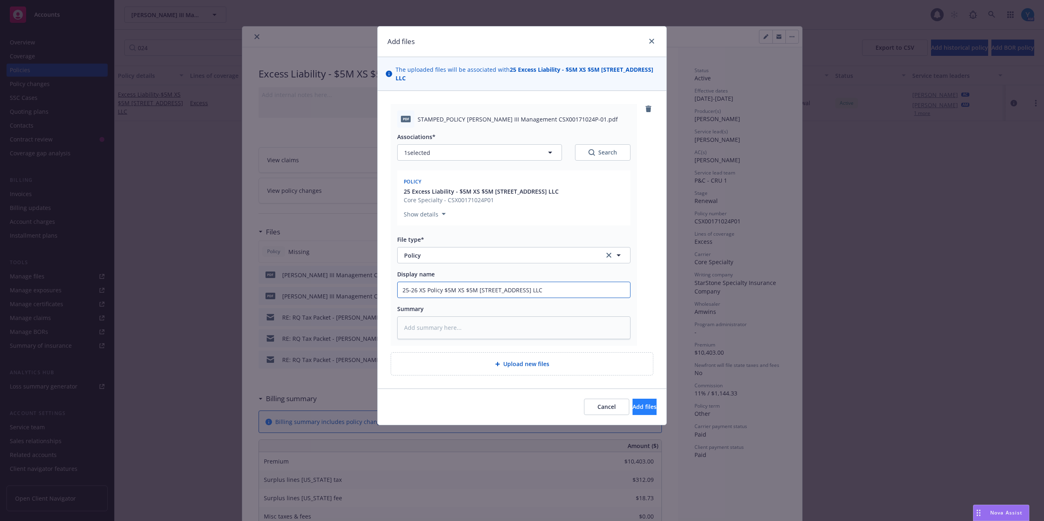
type input "25-26 XS Policy $5M XS $5M 3690 South Highland Dr LLC"
click at [644, 406] on button "Add files" at bounding box center [645, 407] width 24 height 16
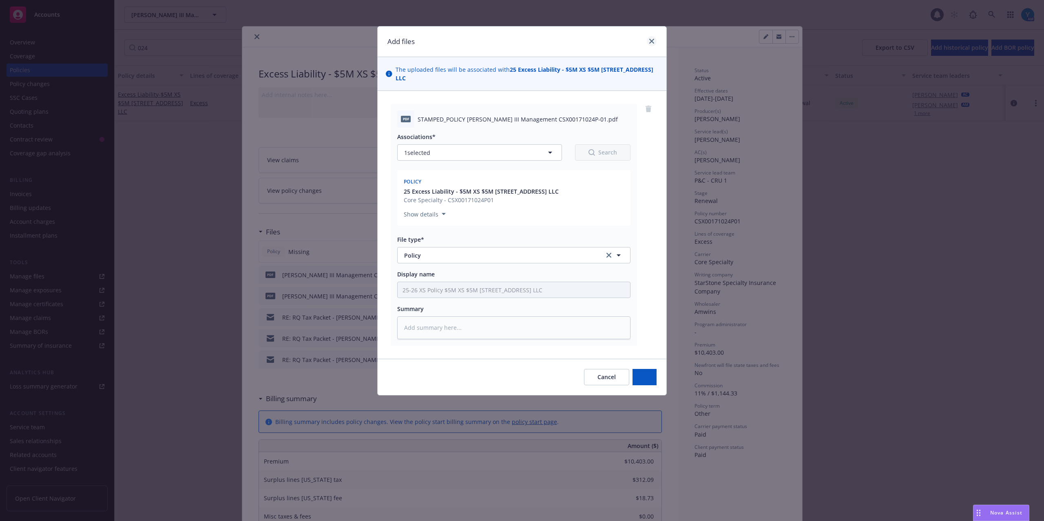
type textarea "x"
click at [651, 42] on div at bounding box center [668, 37] width 264 height 14
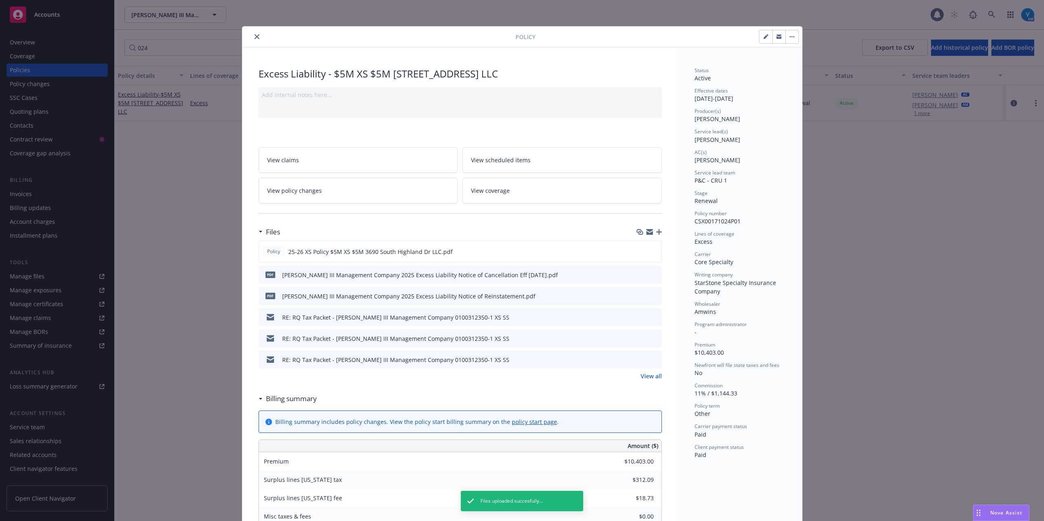
click at [760, 37] on button "button" at bounding box center [766, 36] width 13 height 13
select select "RENEWAL"
select select "other"
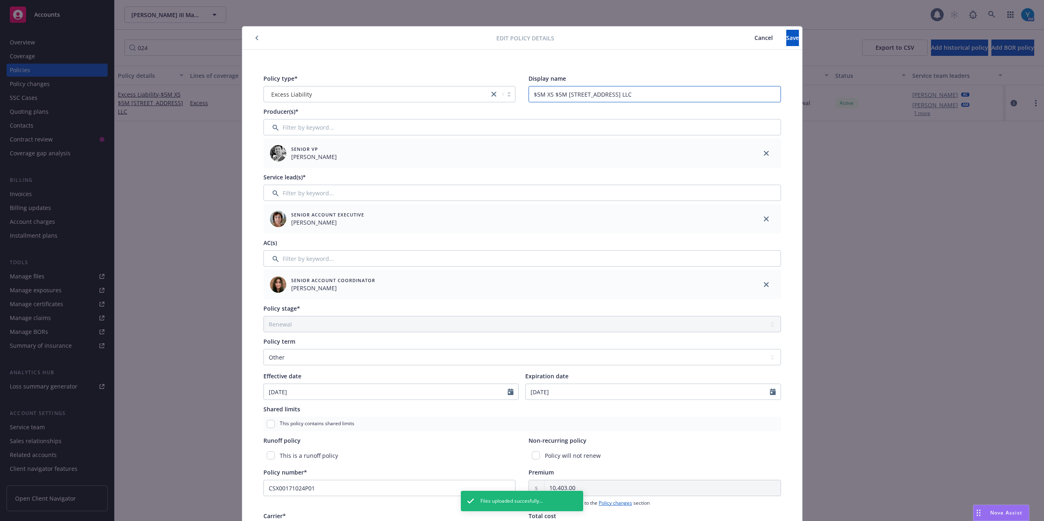
click at [580, 94] on input "$5M XS $5M 3690 south Highland Dr LLC" at bounding box center [655, 94] width 252 height 16
type input "$5M XS $5M 3690 South Highland Dr LLC"
click at [786, 40] on span "Save" at bounding box center [792, 38] width 13 height 8
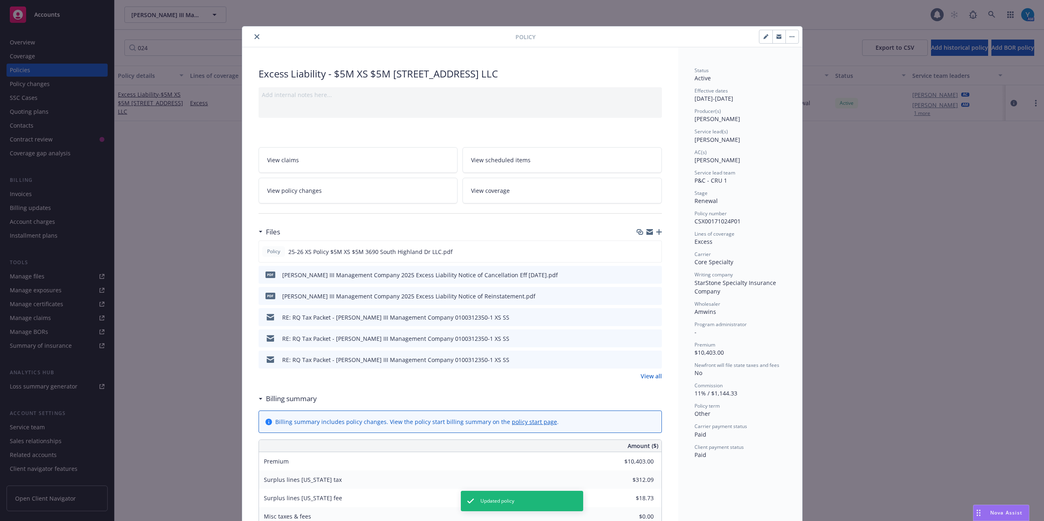
click at [255, 35] on icon "close" at bounding box center [257, 36] width 5 height 5
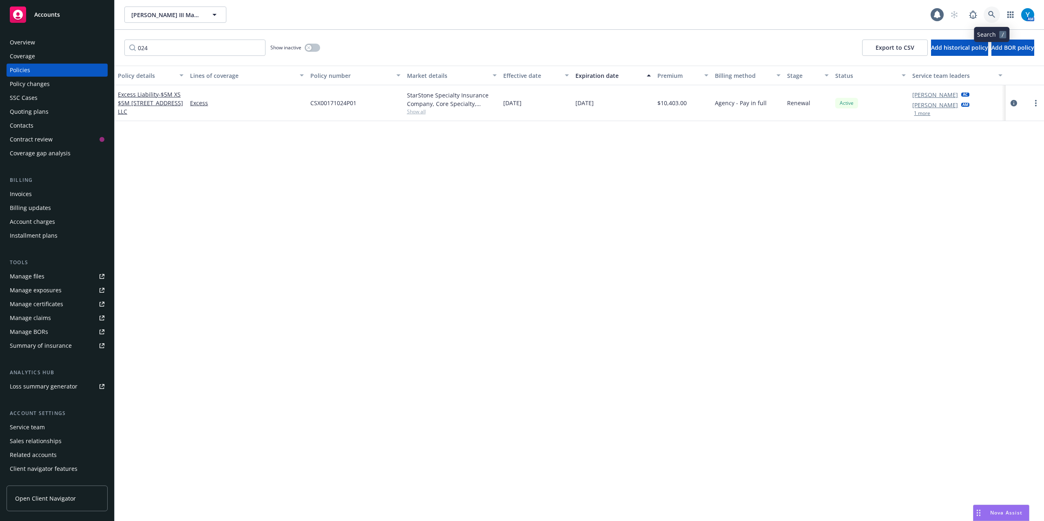
click at [992, 11] on icon at bounding box center [991, 14] width 7 height 7
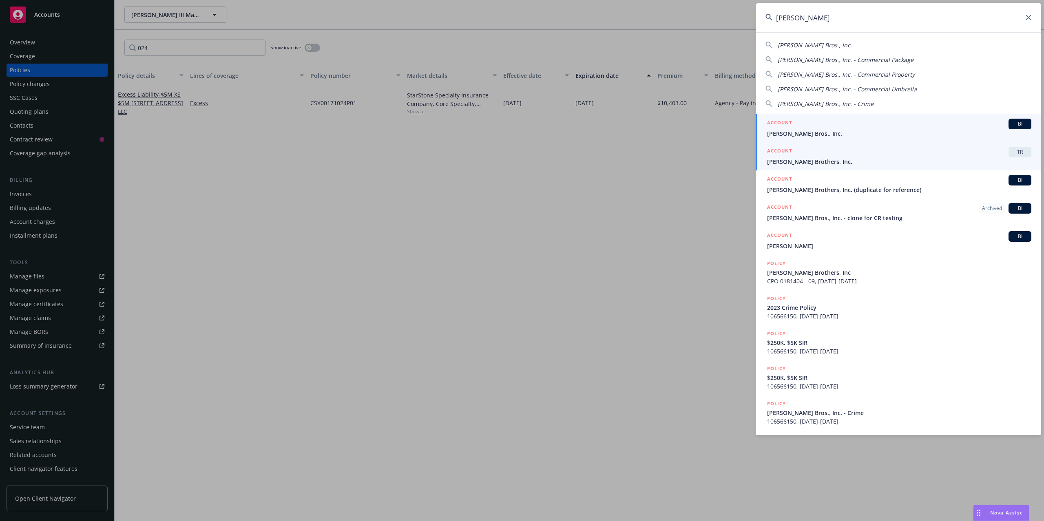
type input "thoits"
click at [792, 160] on span "Thoits Brothers, Inc." at bounding box center [899, 161] width 264 height 9
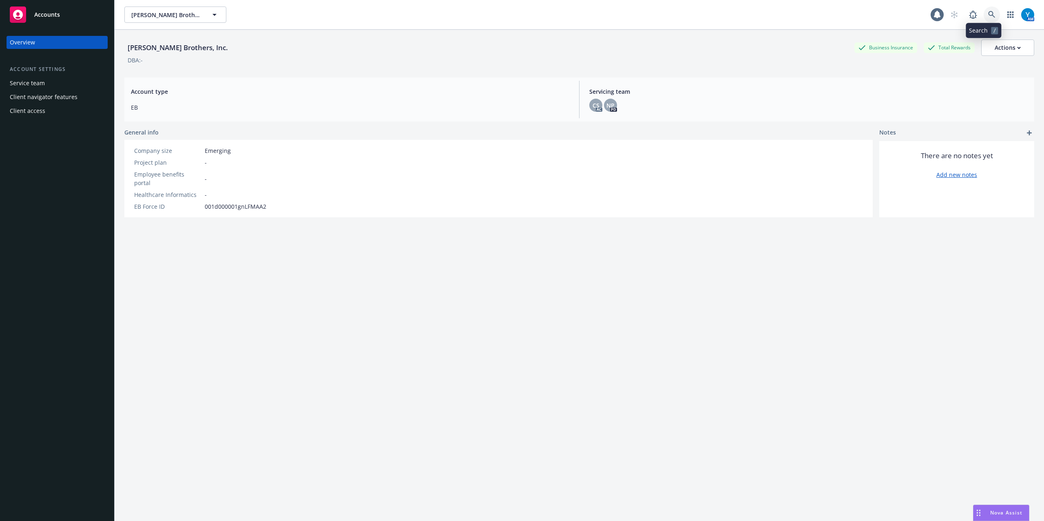
click at [988, 11] on icon at bounding box center [991, 14] width 7 height 7
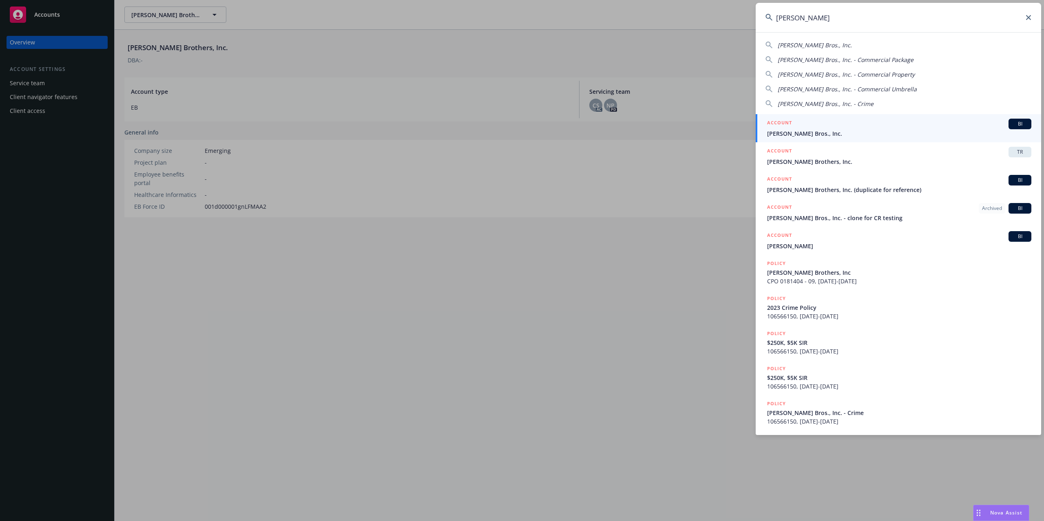
type input "thoits"
click at [816, 129] on span "Thoits Bros., Inc." at bounding box center [899, 133] width 264 height 9
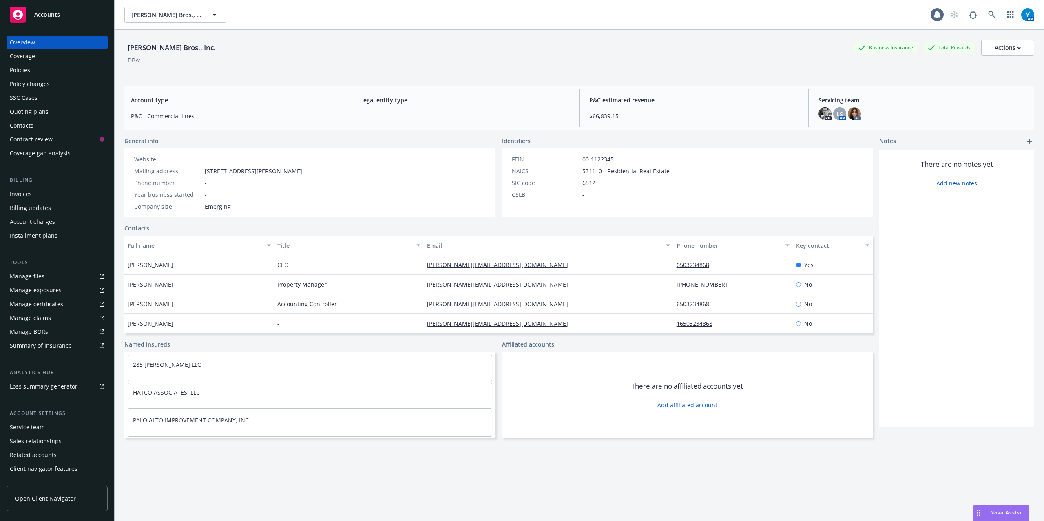
click at [22, 67] on div "Policies" at bounding box center [20, 70] width 20 height 13
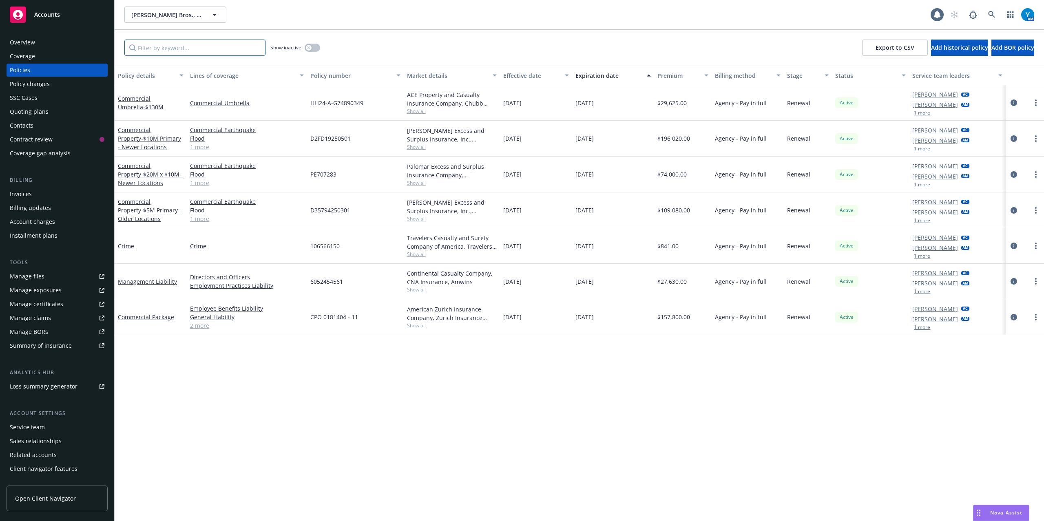
click at [171, 42] on input "Filter by keyword..." at bounding box center [194, 48] width 141 height 16
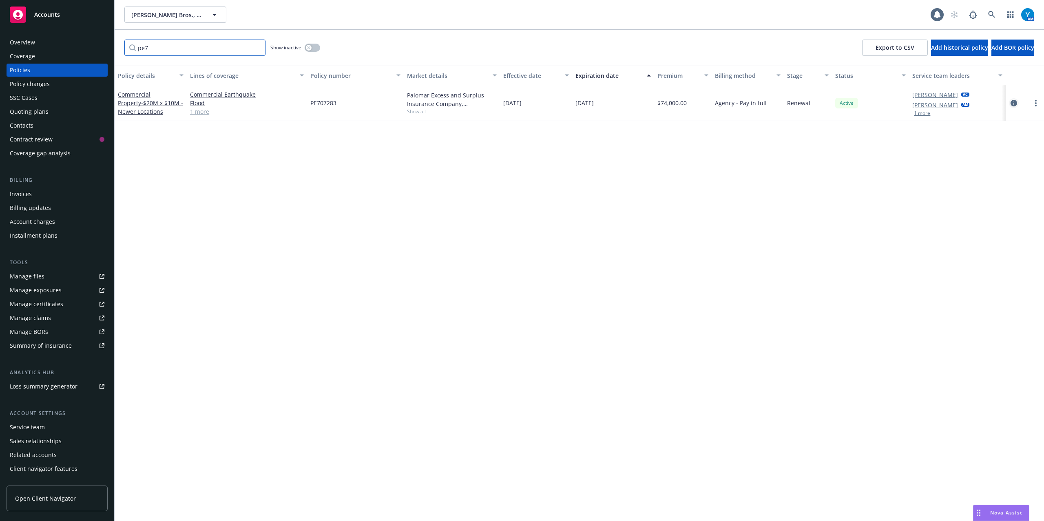
type input "pe7"
click at [1016, 104] on icon "circleInformation" at bounding box center [1014, 103] width 7 height 7
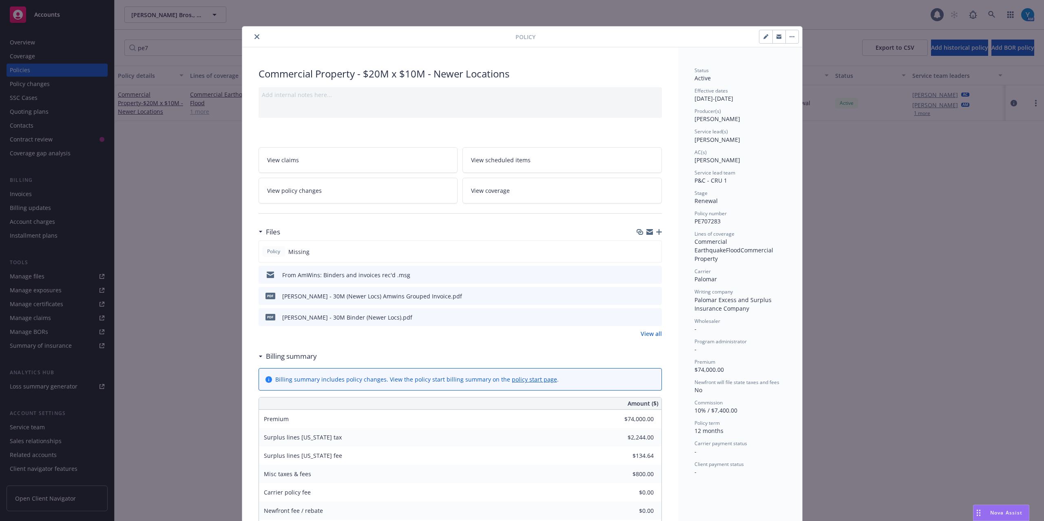
click at [656, 231] on icon "button" at bounding box center [659, 232] width 6 height 6
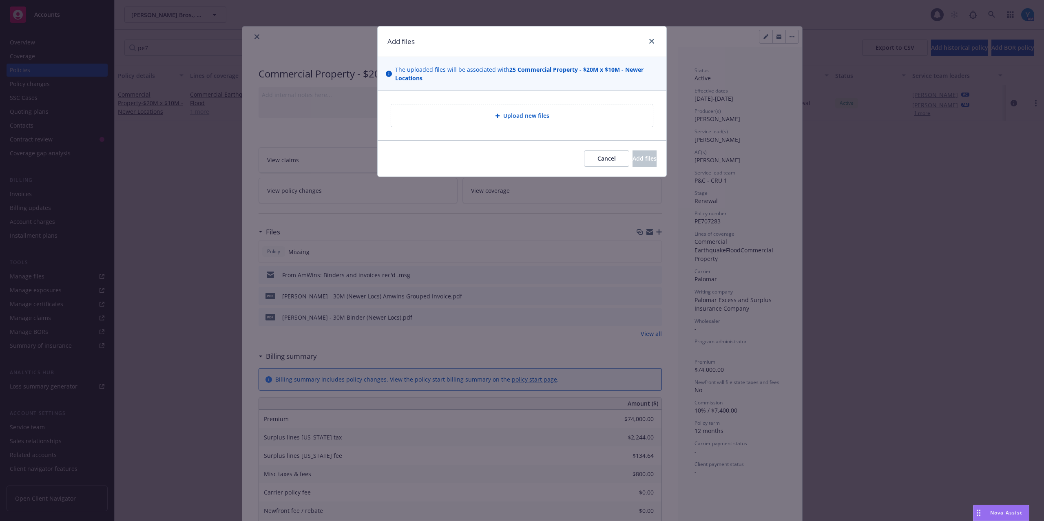
type textarea "x"
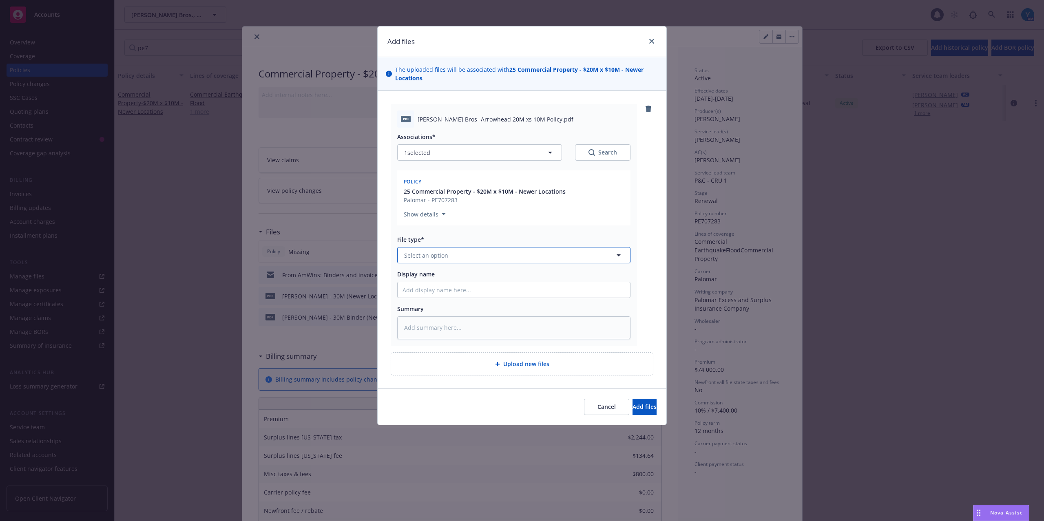
click at [537, 251] on button "Select an option" at bounding box center [513, 255] width 233 height 16
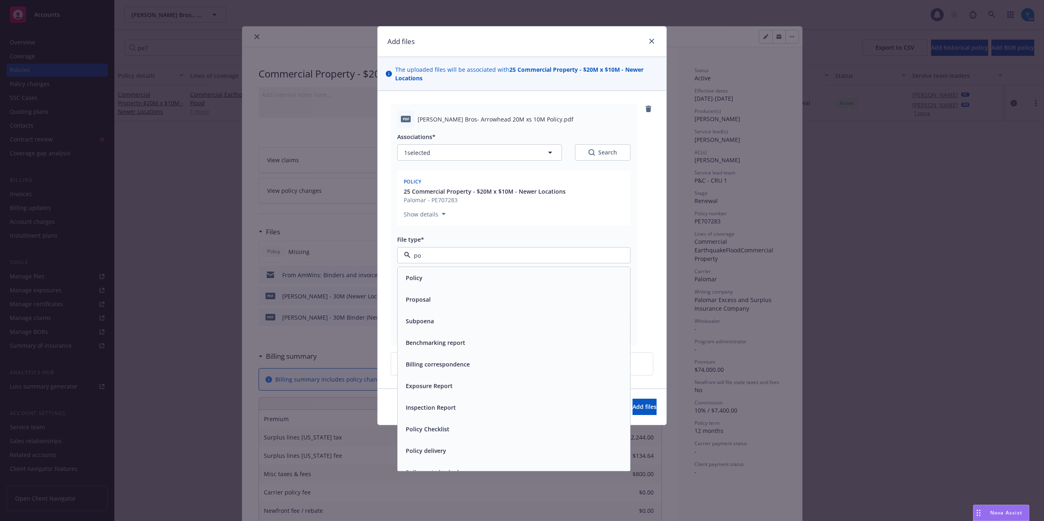
type input "pol"
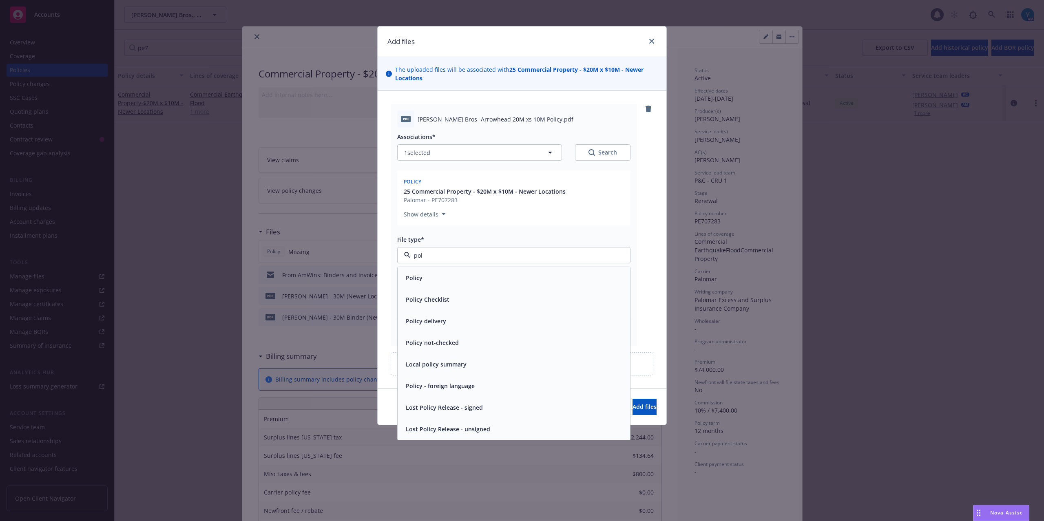
click at [485, 285] on div "Policy" at bounding box center [514, 278] width 233 height 22
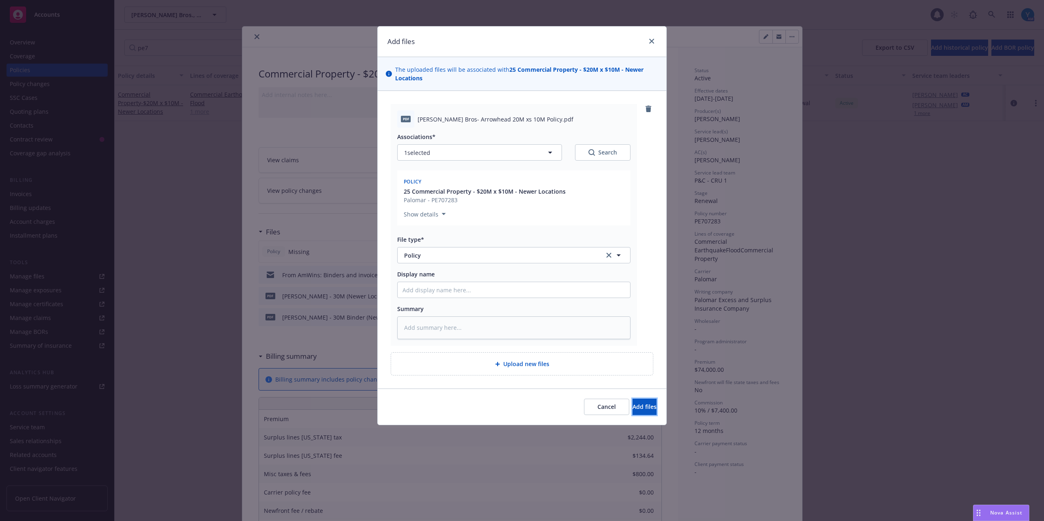
click at [633, 408] on span "Add files" at bounding box center [645, 407] width 24 height 8
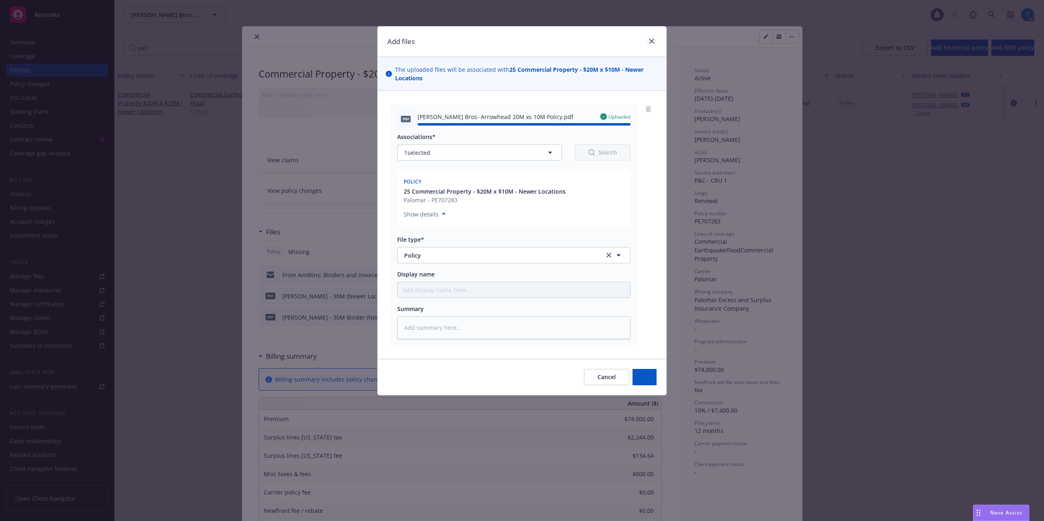
type textarea "x"
click at [651, 41] on div at bounding box center [668, 37] width 264 height 14
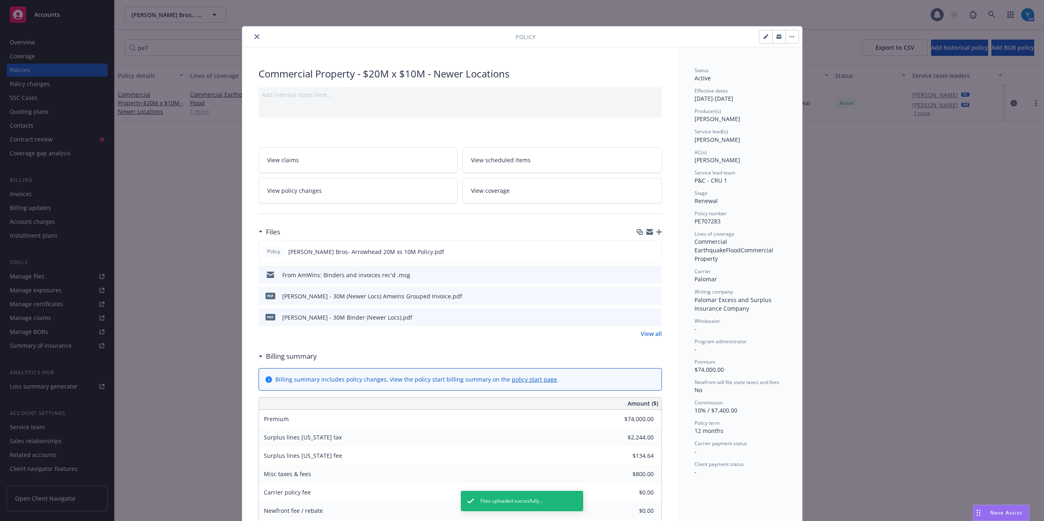
click at [255, 33] on button "close" at bounding box center [257, 37] width 10 height 10
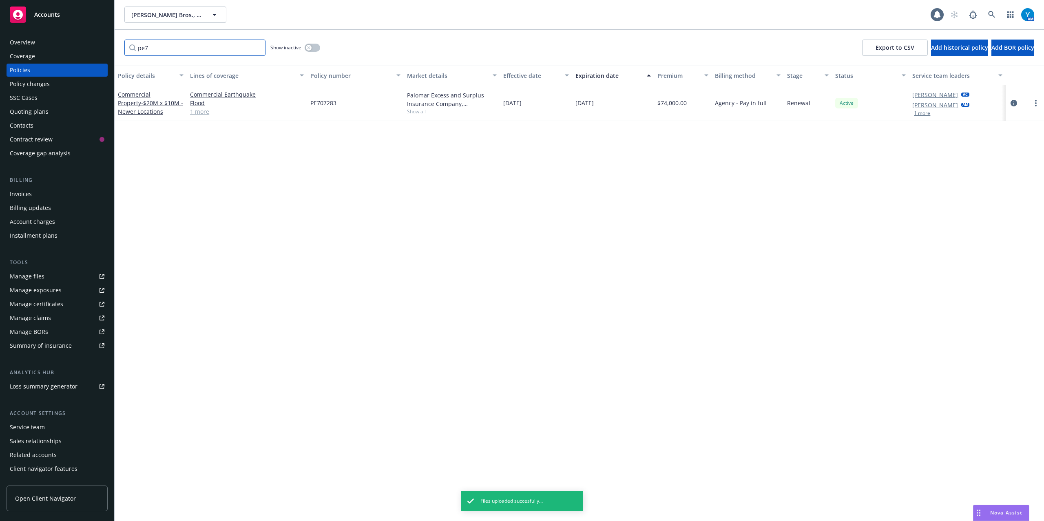
drag, startPoint x: 182, startPoint y: 48, endPoint x: 33, endPoint y: 53, distance: 148.2
click at [16, 47] on div "Accounts Overview Coverage Policies Policy changes SSC Cases Quoting plans Cont…" at bounding box center [522, 260] width 1044 height 521
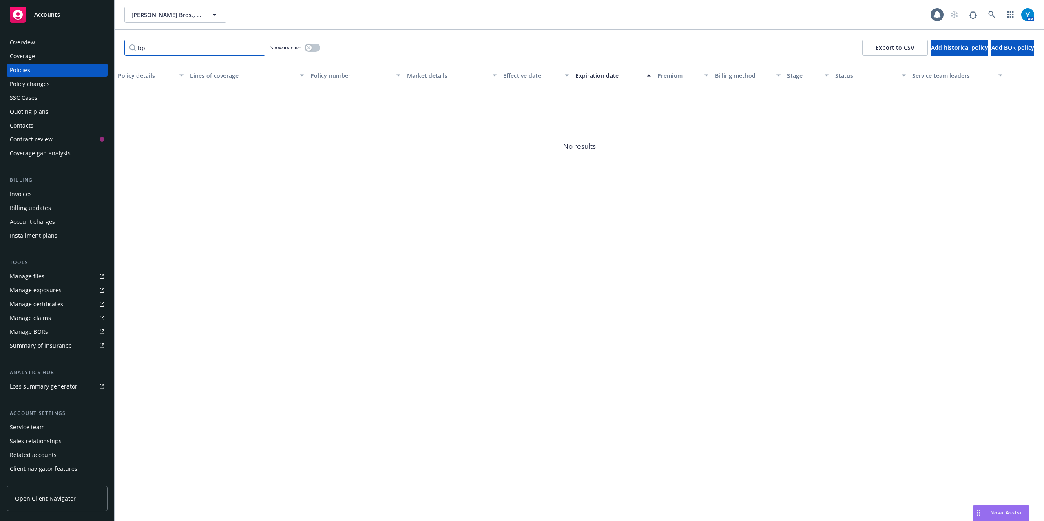
type input "b"
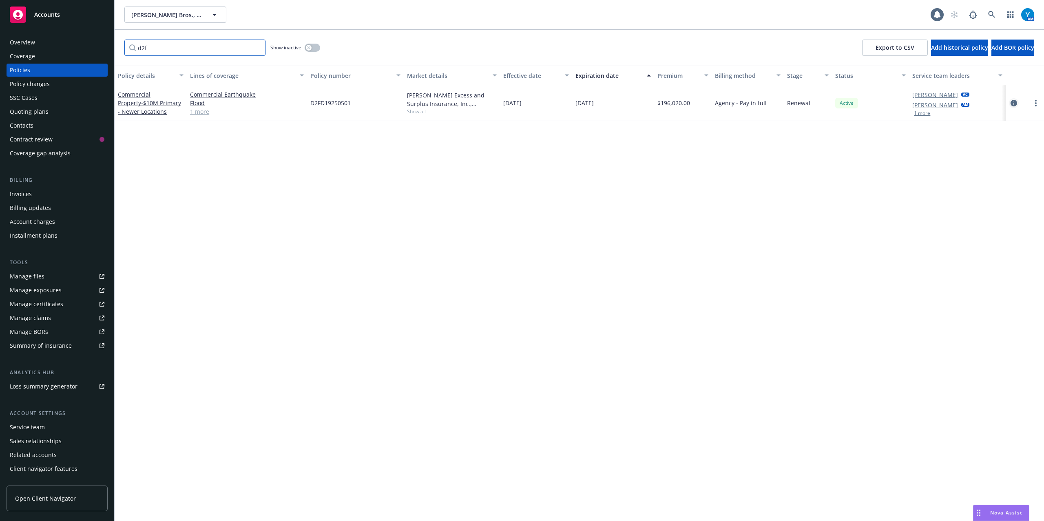
type input "d2f"
click at [1012, 102] on icon "circleInformation" at bounding box center [1014, 103] width 7 height 7
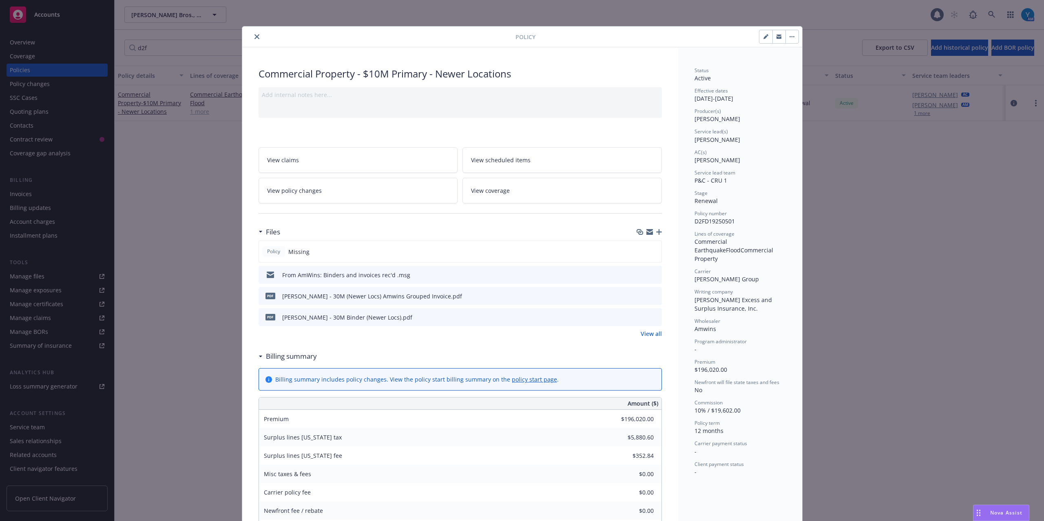
click at [656, 233] on icon "button" at bounding box center [659, 232] width 6 height 6
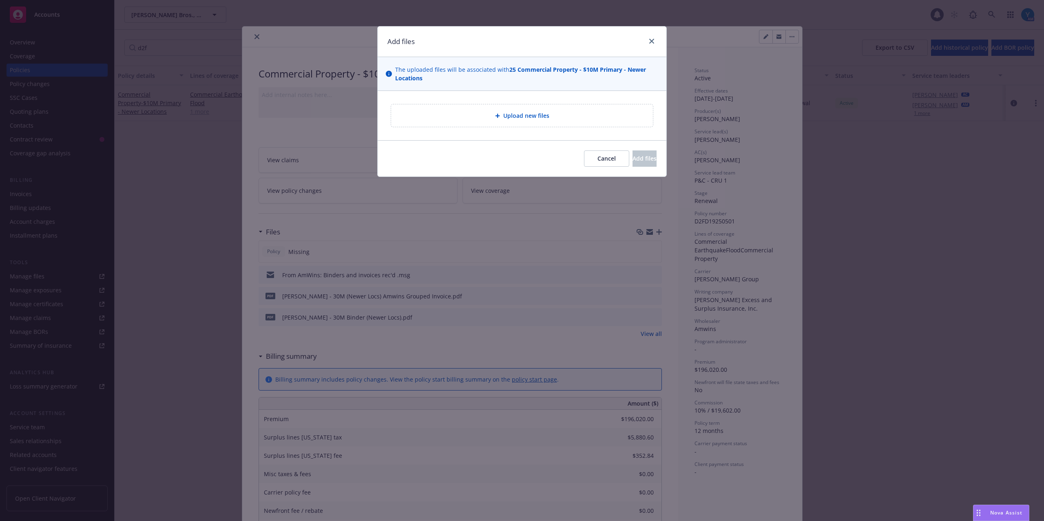
type textarea "x"
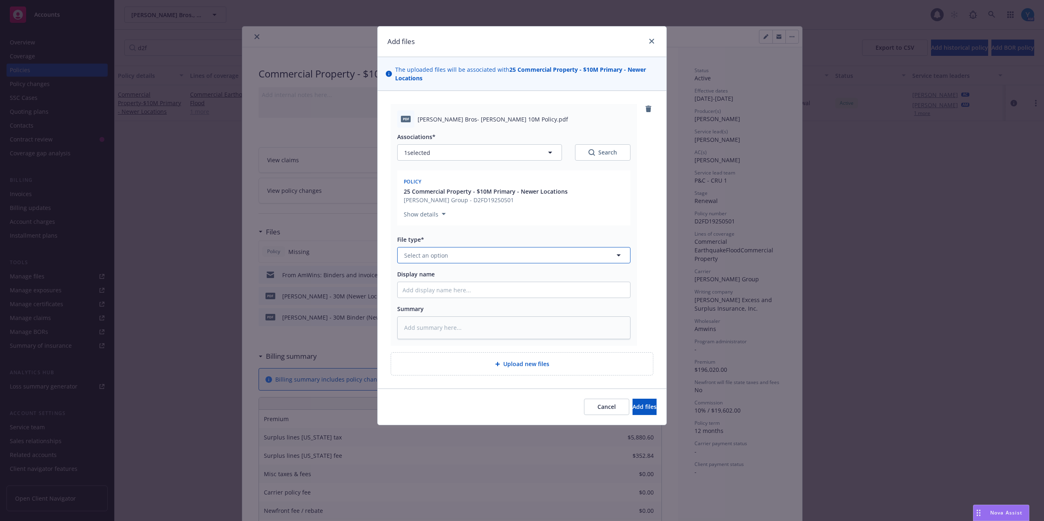
click at [501, 260] on button "Select an option" at bounding box center [513, 255] width 233 height 16
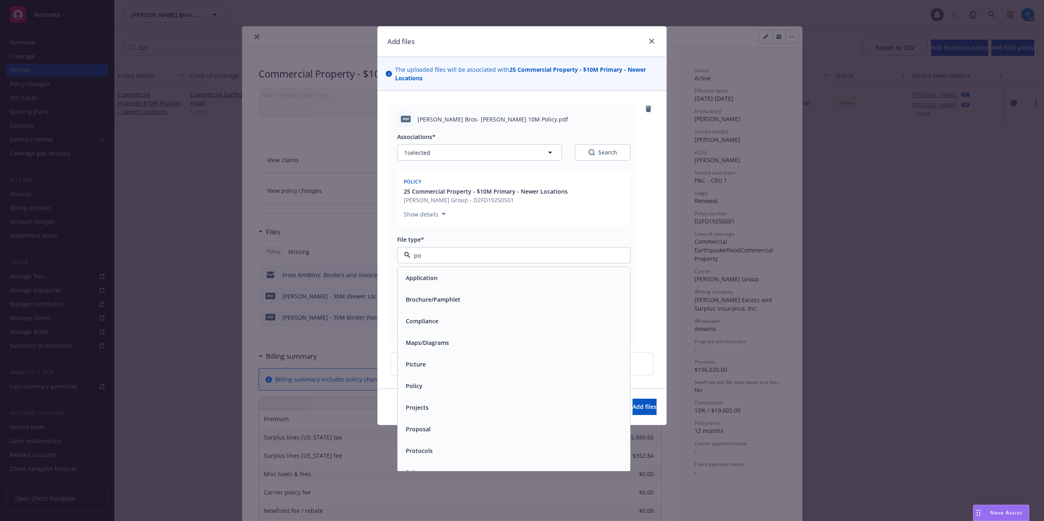
type input "pol"
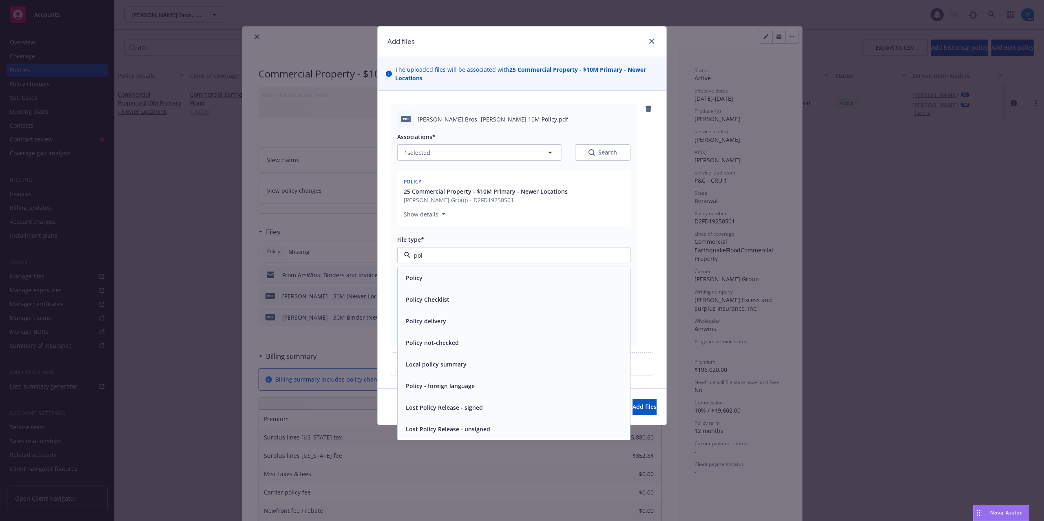
drag, startPoint x: 480, startPoint y: 275, endPoint x: 558, endPoint y: 338, distance: 100.9
click at [480, 272] on div "Policy" at bounding box center [514, 278] width 223 height 12
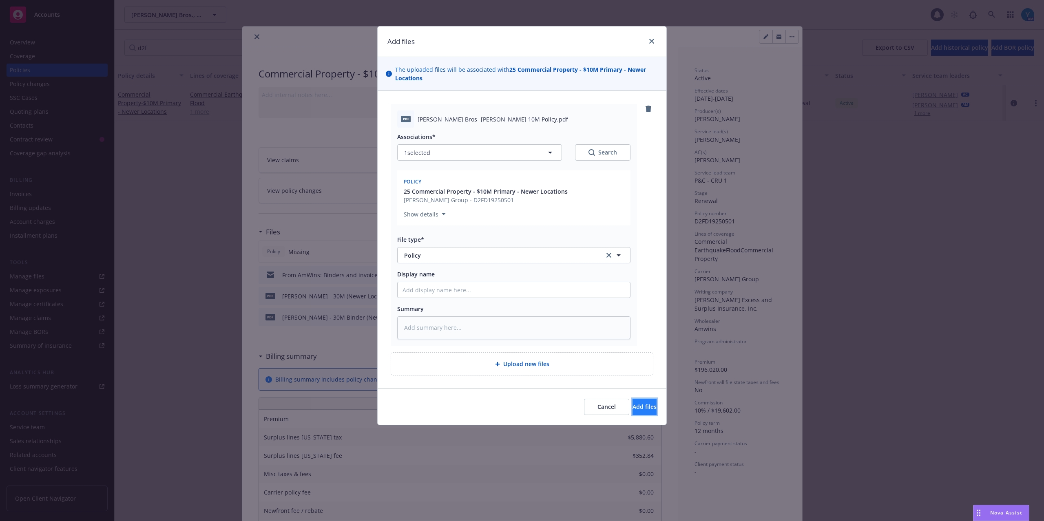
click at [633, 408] on span "Add files" at bounding box center [645, 407] width 24 height 8
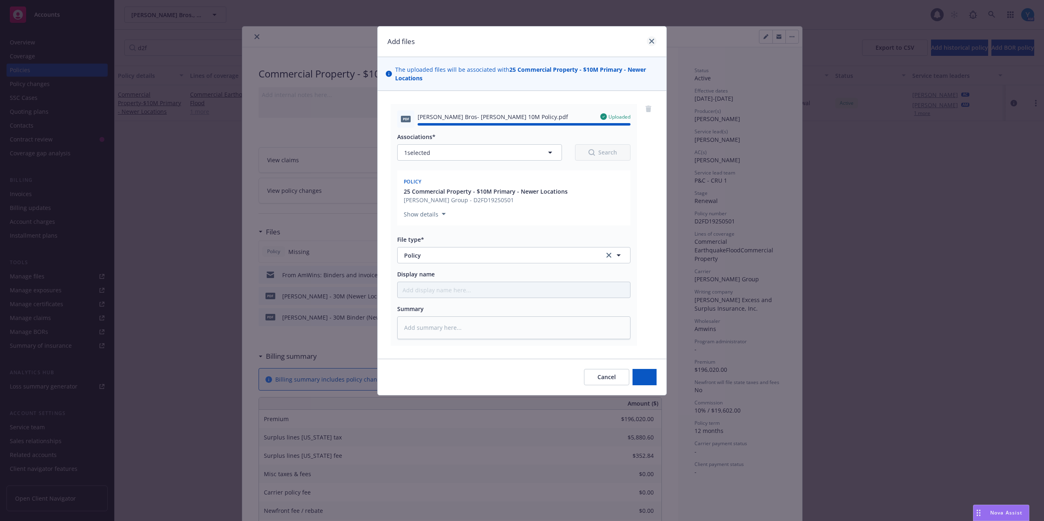
type textarea "x"
click at [648, 40] on div at bounding box center [668, 37] width 264 height 14
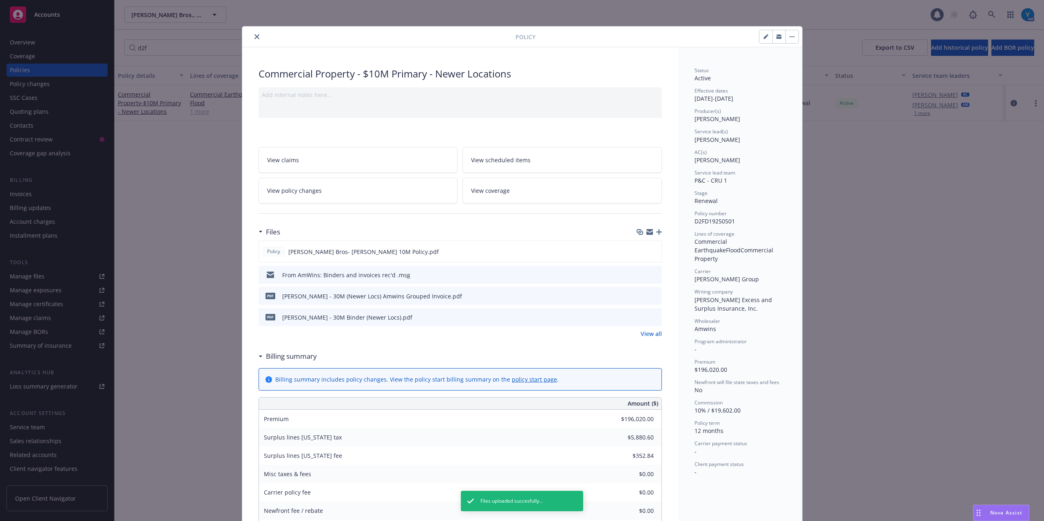
click at [255, 37] on icon "close" at bounding box center [257, 36] width 5 height 5
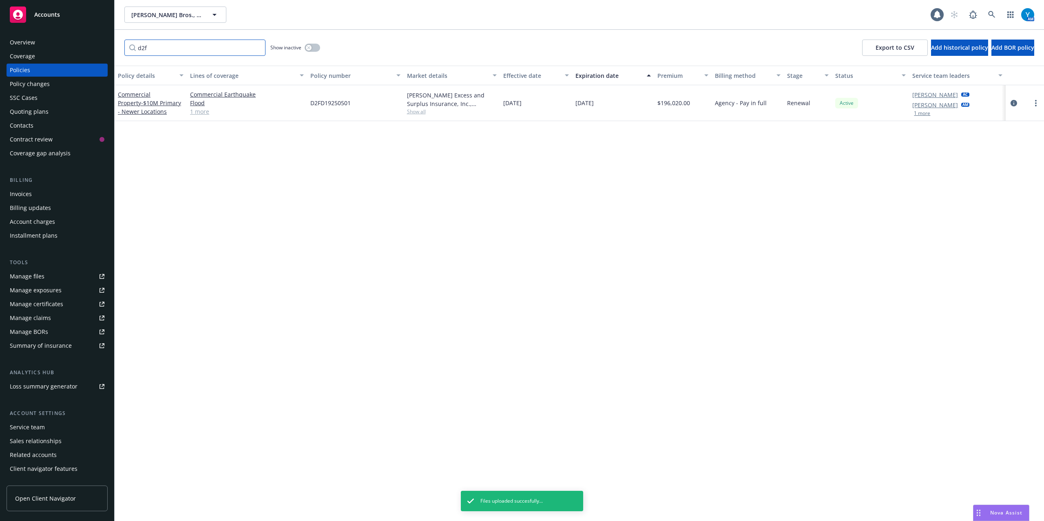
click at [0, 66] on div "Accounts Overview Coverage Policies Policy changes SSC Cases Quoting plans Cont…" at bounding box center [522, 260] width 1044 height 521
type input "d35"
click at [1014, 102] on icon "circleInformation" at bounding box center [1014, 103] width 7 height 7
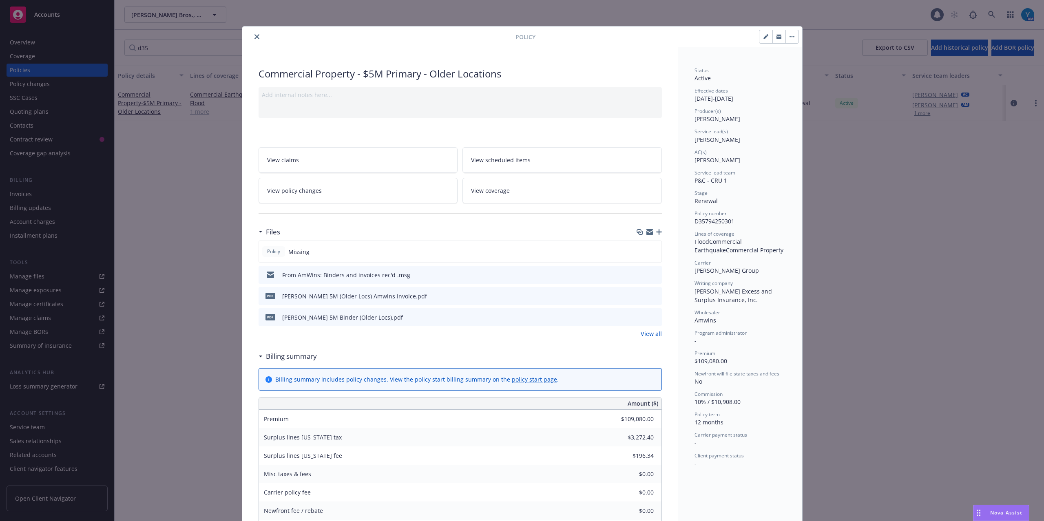
click at [658, 233] on icon "button" at bounding box center [659, 232] width 6 height 6
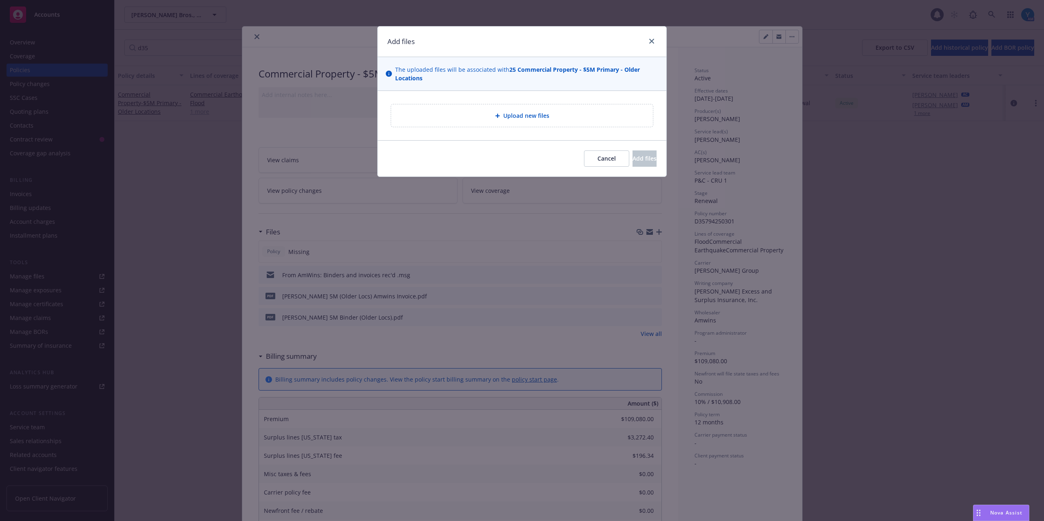
type textarea "x"
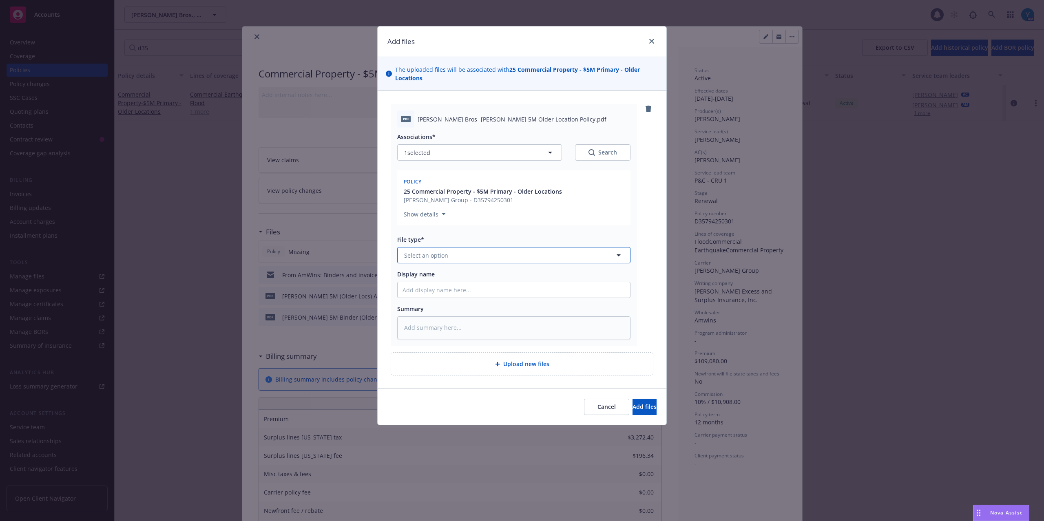
click at [487, 260] on button "Select an option" at bounding box center [513, 255] width 233 height 16
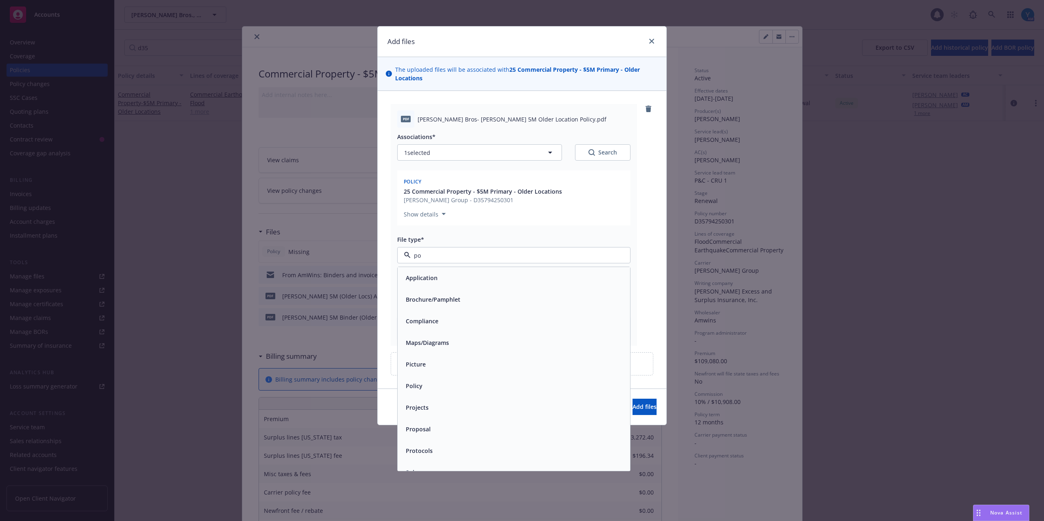
type input "pol"
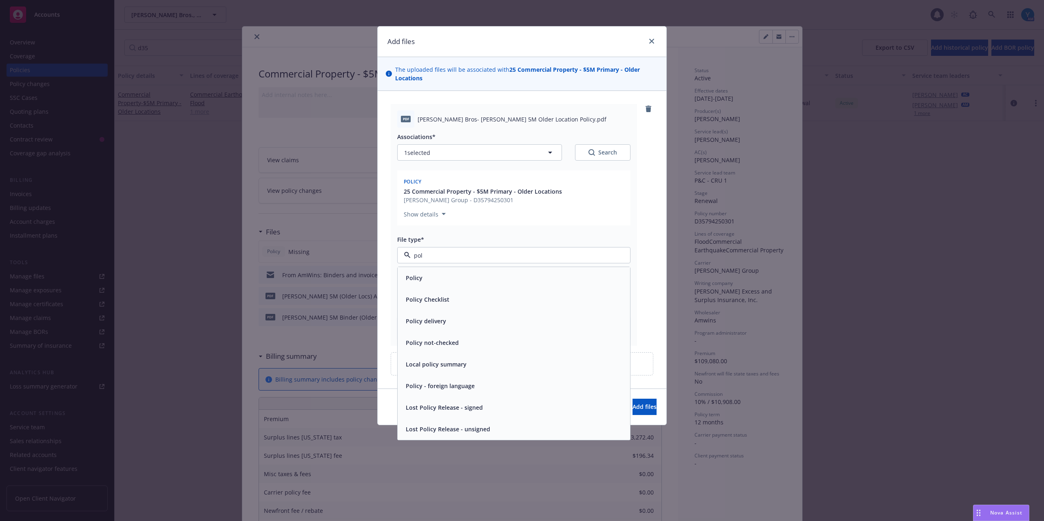
click at [492, 276] on div "Policy" at bounding box center [514, 278] width 223 height 12
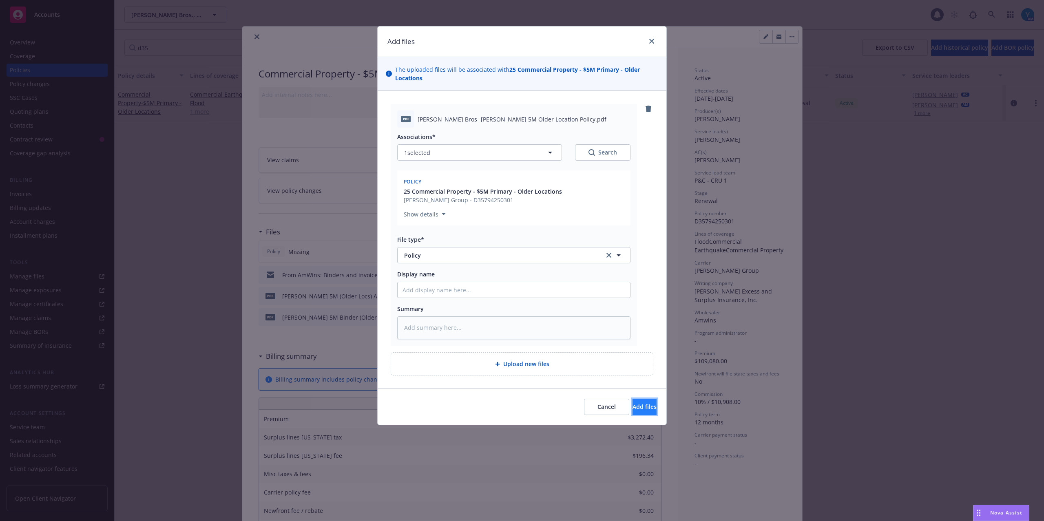
click at [633, 411] on span "Add files" at bounding box center [645, 407] width 24 height 8
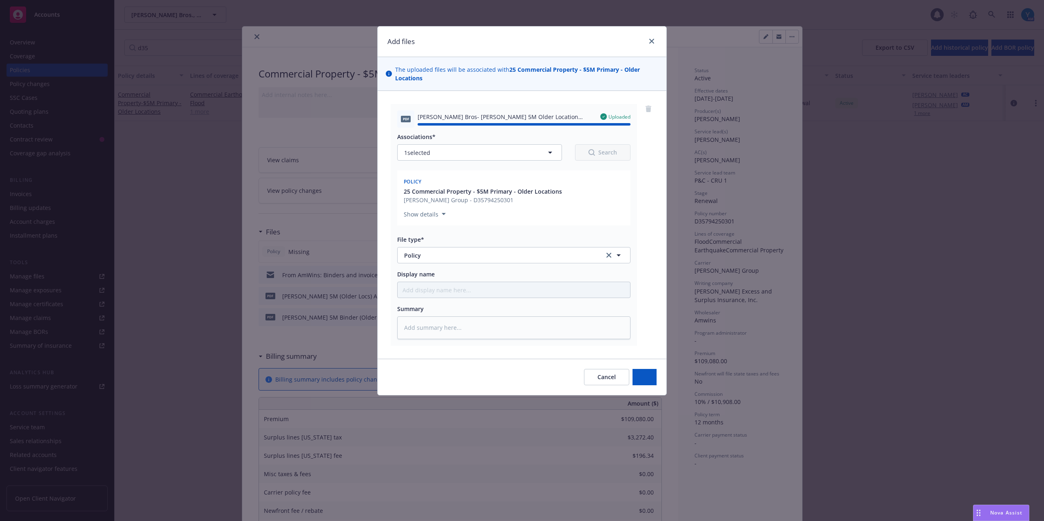
type textarea "x"
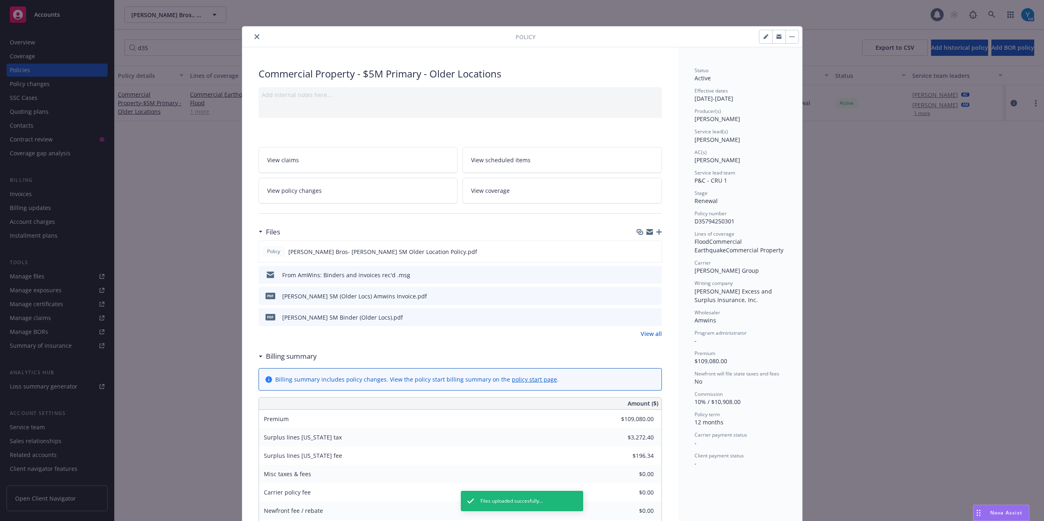
click at [255, 35] on icon "close" at bounding box center [257, 36] width 5 height 5
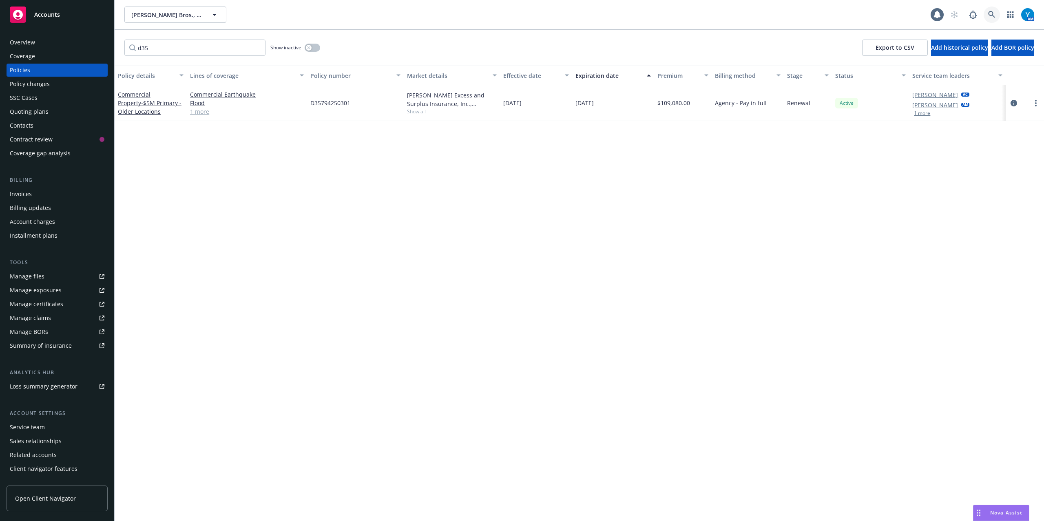
click at [991, 10] on link at bounding box center [992, 15] width 16 height 16
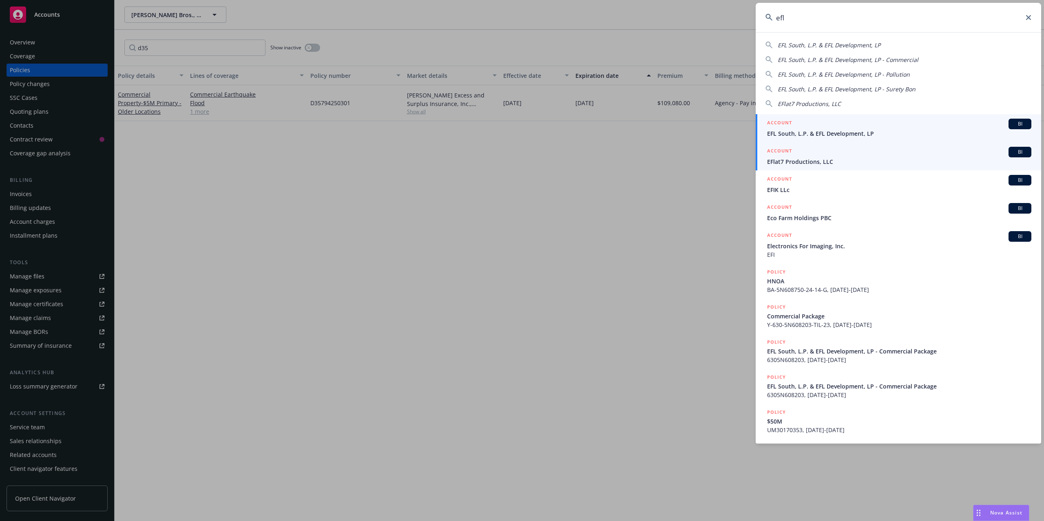
type input "efl"
click at [803, 129] on div "ACCOUNT BI" at bounding box center [899, 124] width 264 height 11
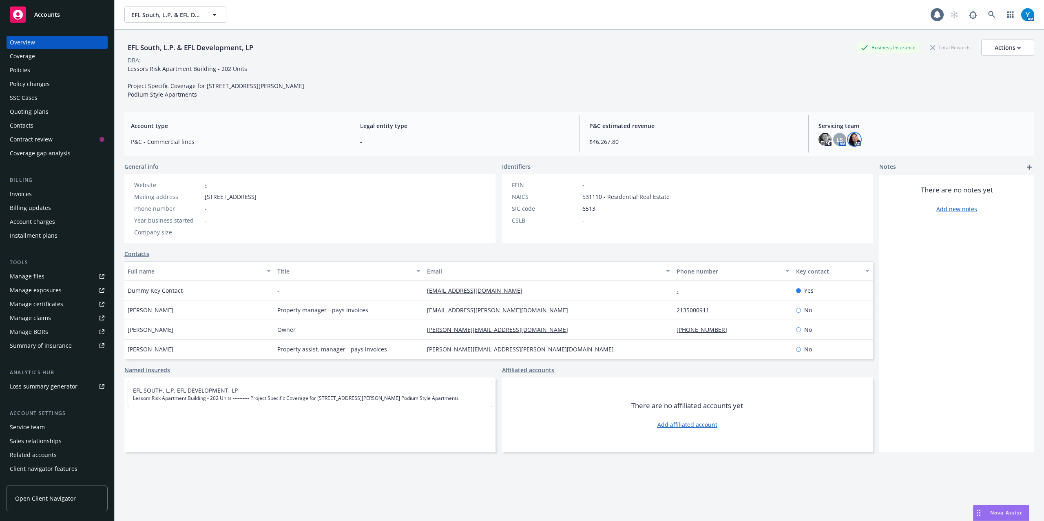
click at [852, 140] on img at bounding box center [854, 139] width 13 height 13
click at [837, 140] on div "LS" at bounding box center [839, 139] width 13 height 13
click at [36, 64] on div "Policies" at bounding box center [57, 70] width 95 height 13
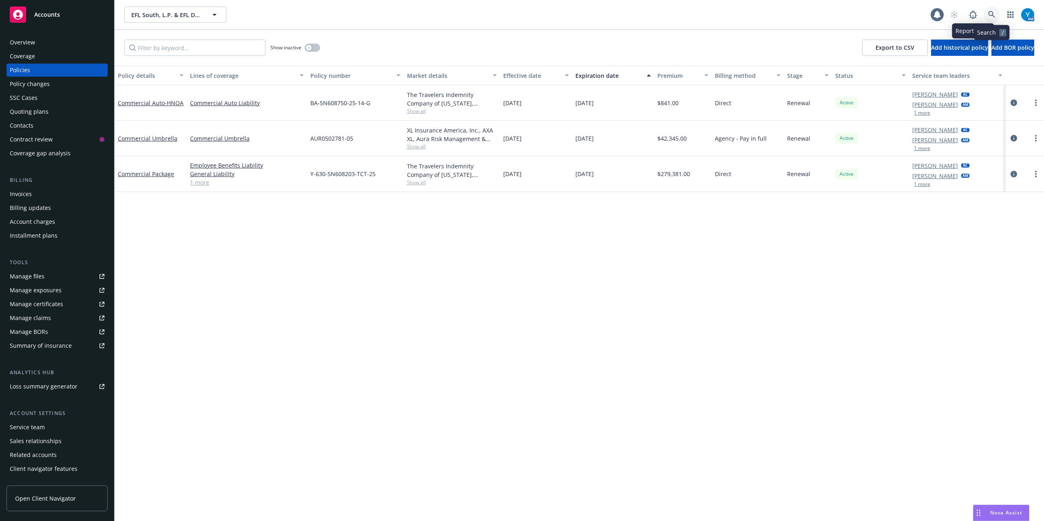
click at [988, 13] on link at bounding box center [992, 15] width 16 height 16
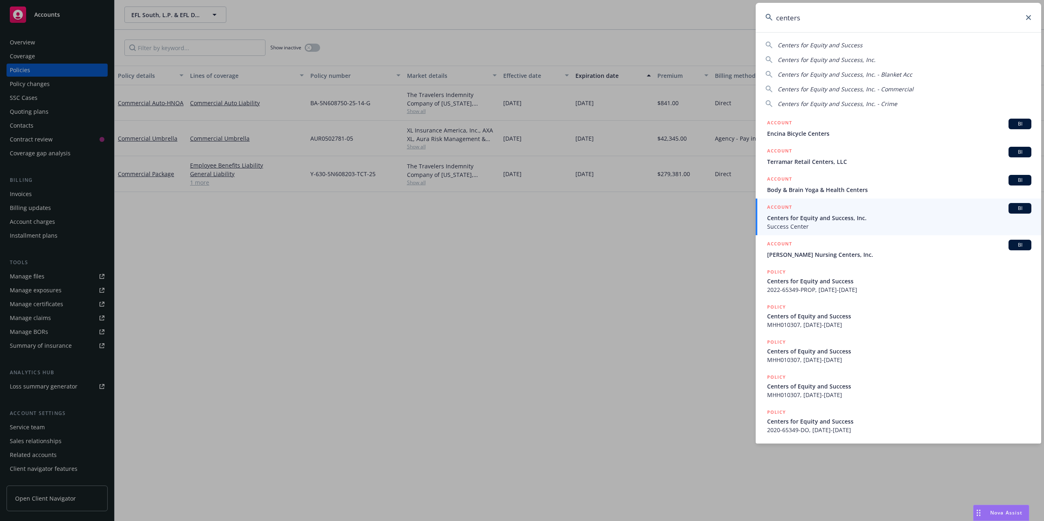
type input "centers"
click at [813, 225] on span "Success Center" at bounding box center [899, 226] width 264 height 9
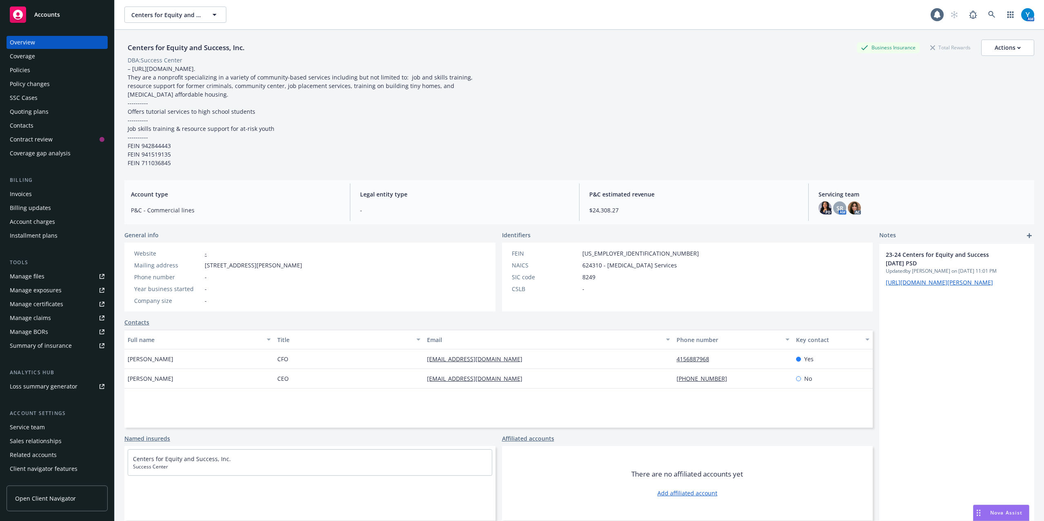
click at [45, 304] on div "Manage certificates" at bounding box center [36, 304] width 53 height 13
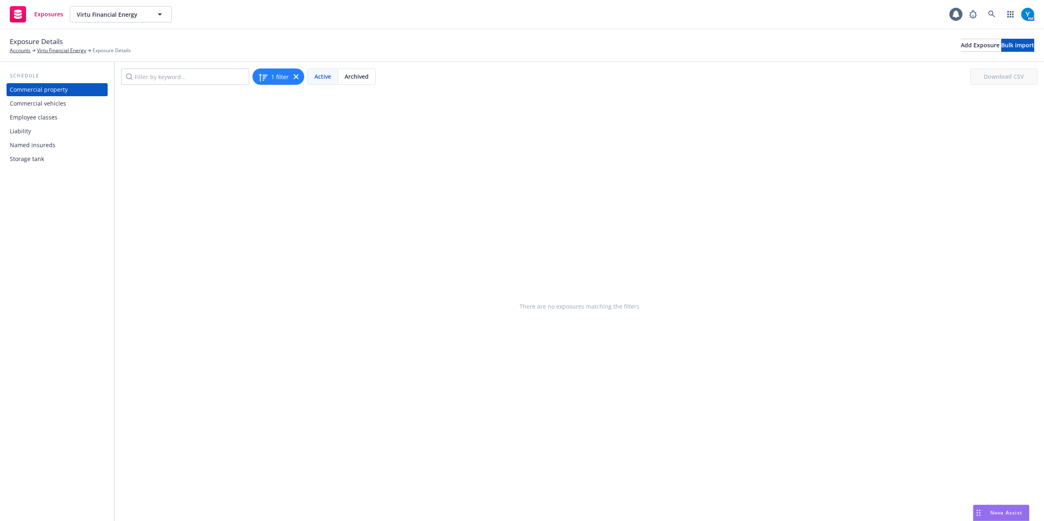
click at [54, 100] on div "Commercial vehicles" at bounding box center [38, 103] width 56 height 13
click at [34, 158] on div "Storage tank" at bounding box center [27, 159] width 34 height 13
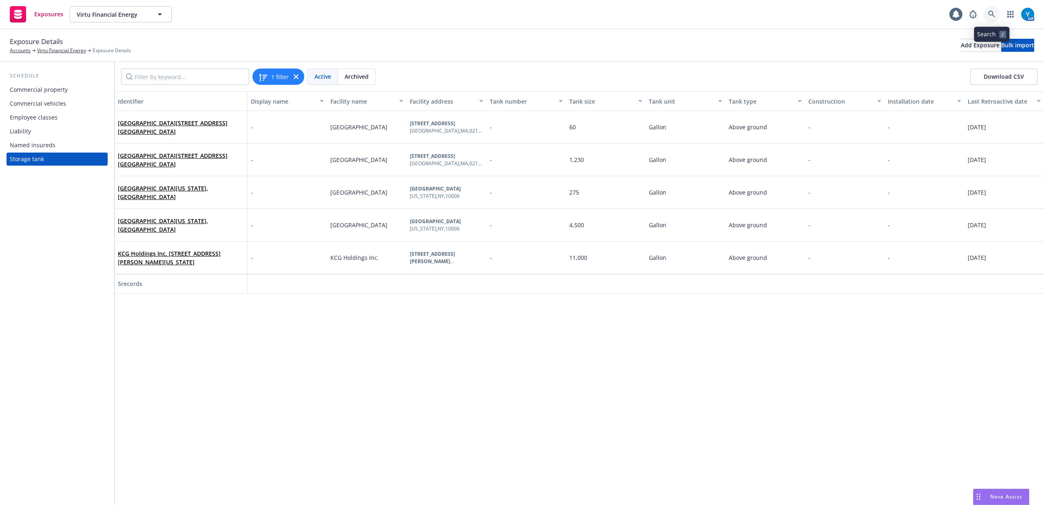
click at [989, 11] on icon at bounding box center [991, 14] width 7 height 7
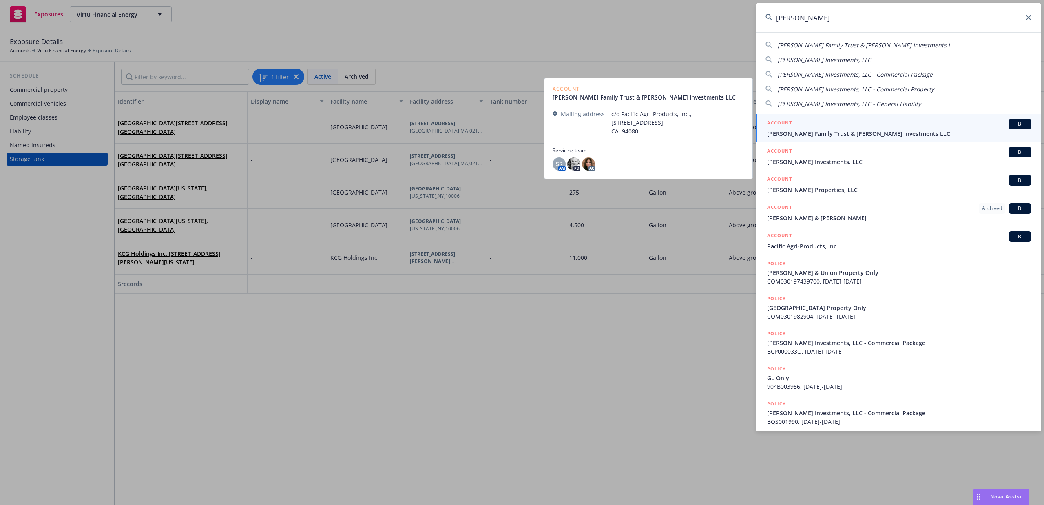
type input "monfredini"
click at [852, 135] on span "Monfredini Family Trust & Monfredini Investments LLC" at bounding box center [899, 133] width 264 height 9
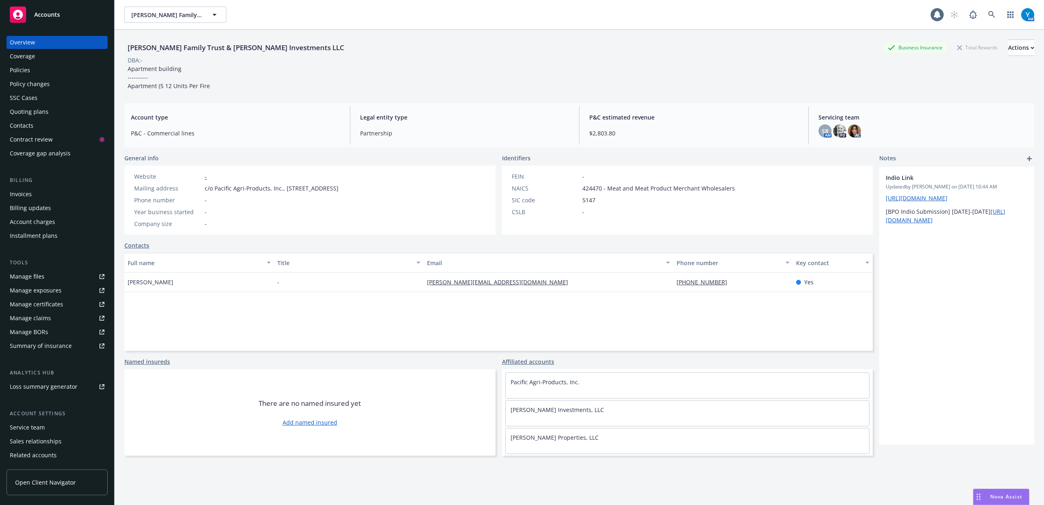
click at [22, 69] on div "Policies" at bounding box center [20, 70] width 20 height 13
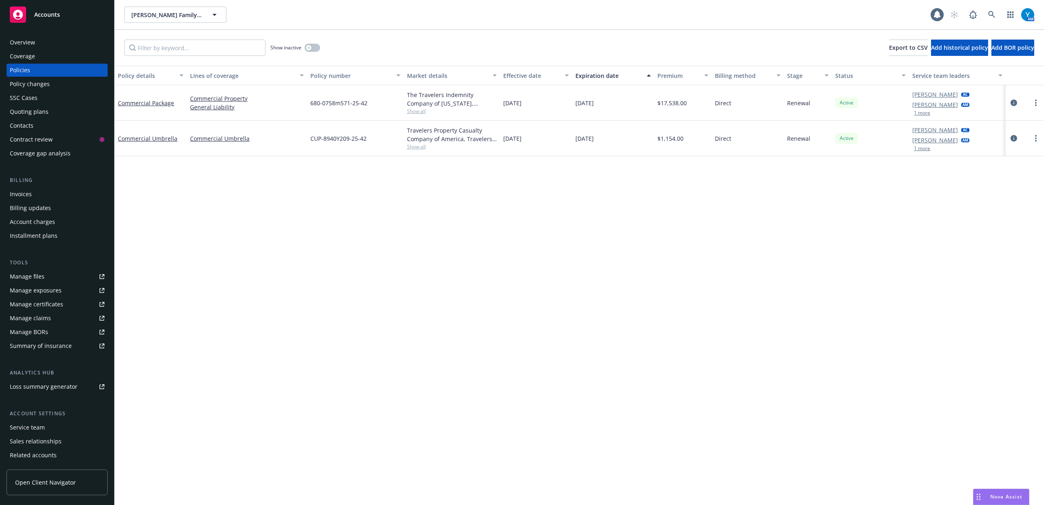
click at [927, 113] on button "1 more" at bounding box center [922, 113] width 16 height 5
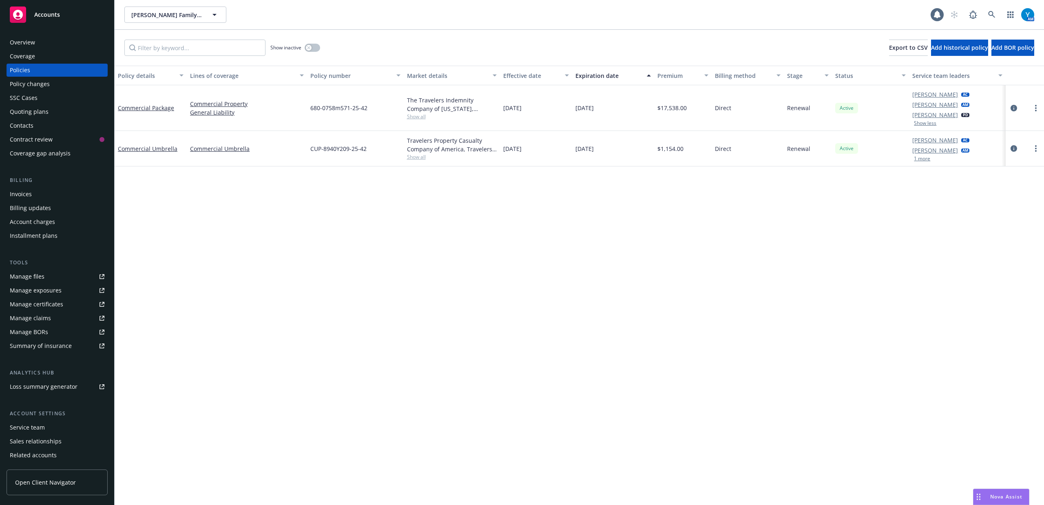
click at [924, 159] on button "1 more" at bounding box center [922, 158] width 16 height 5
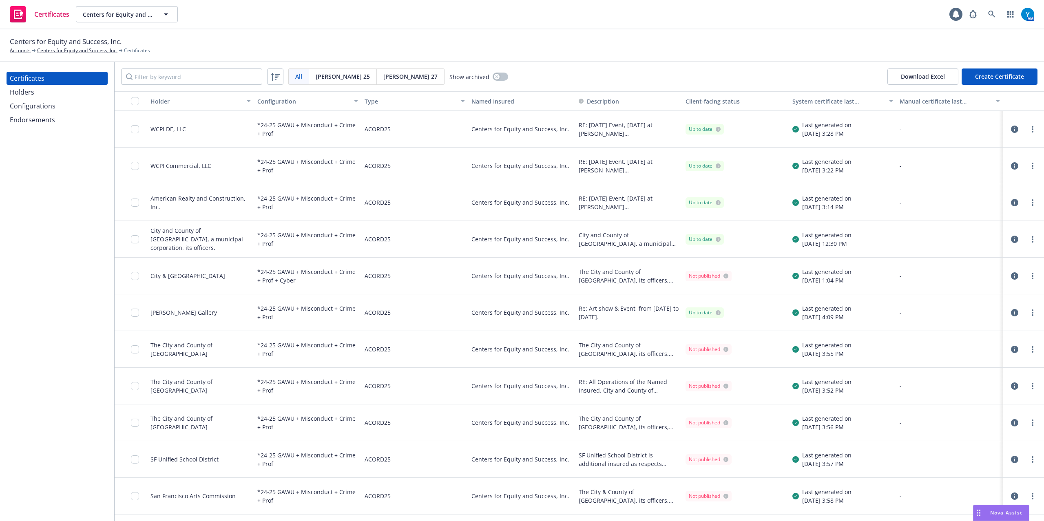
click at [33, 93] on div "Holders" at bounding box center [22, 92] width 24 height 13
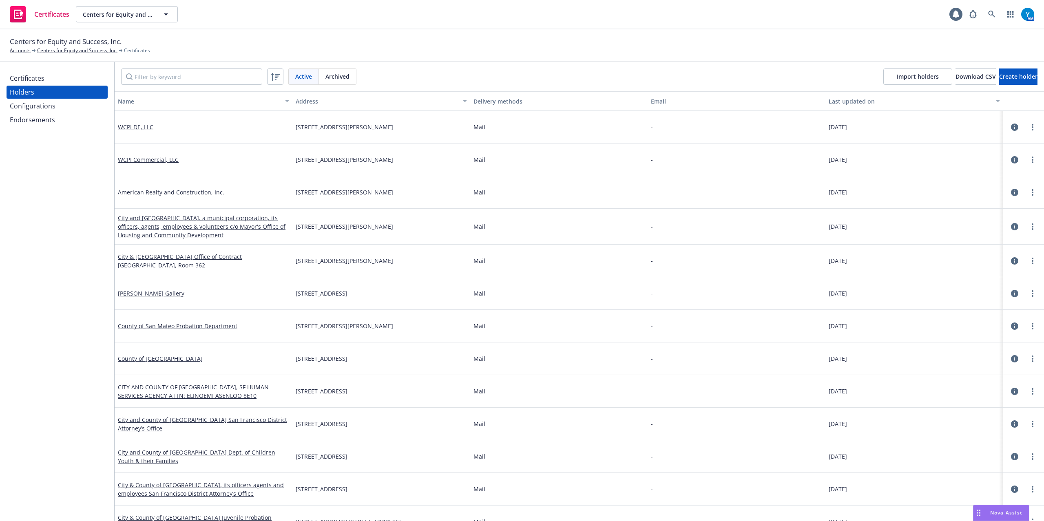
click at [33, 108] on div "Configurations" at bounding box center [33, 106] width 46 height 13
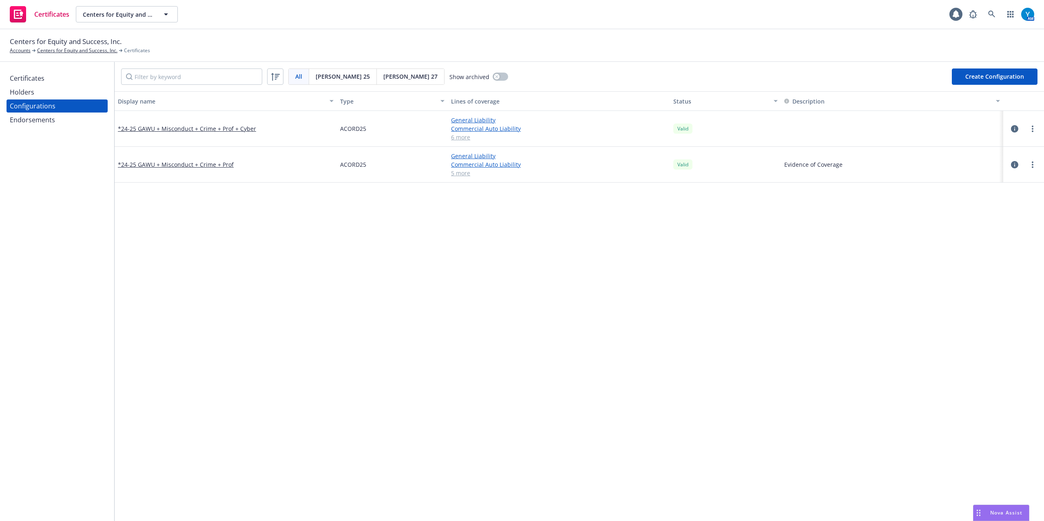
click at [31, 121] on div "Endorsements" at bounding box center [32, 119] width 45 height 13
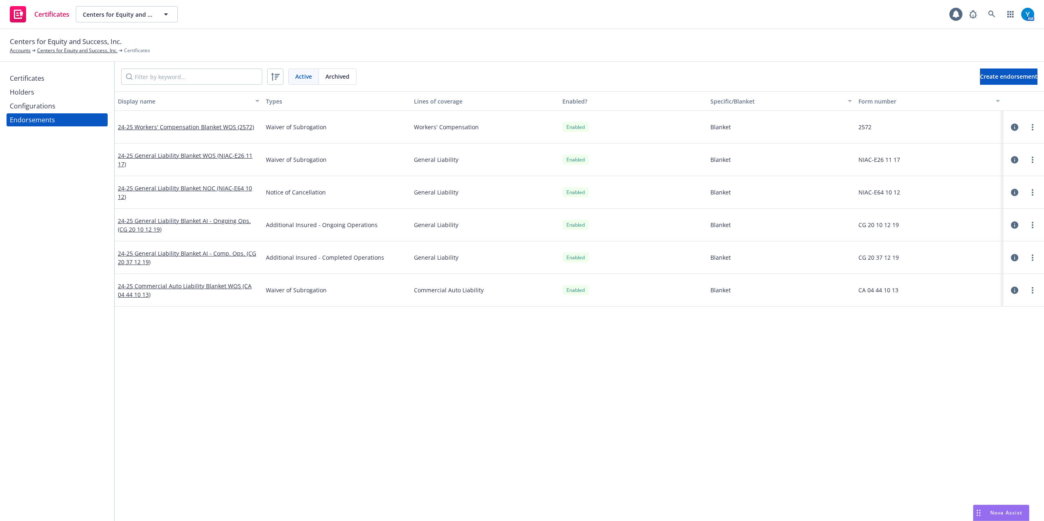
click at [40, 81] on div "Certificates" at bounding box center [27, 78] width 35 height 13
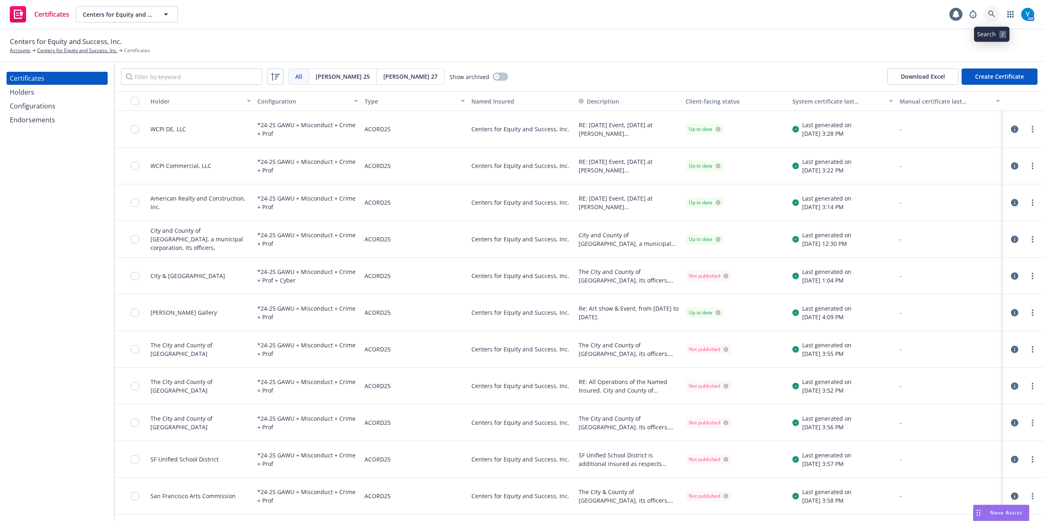
click at [990, 13] on icon at bounding box center [991, 14] width 7 height 7
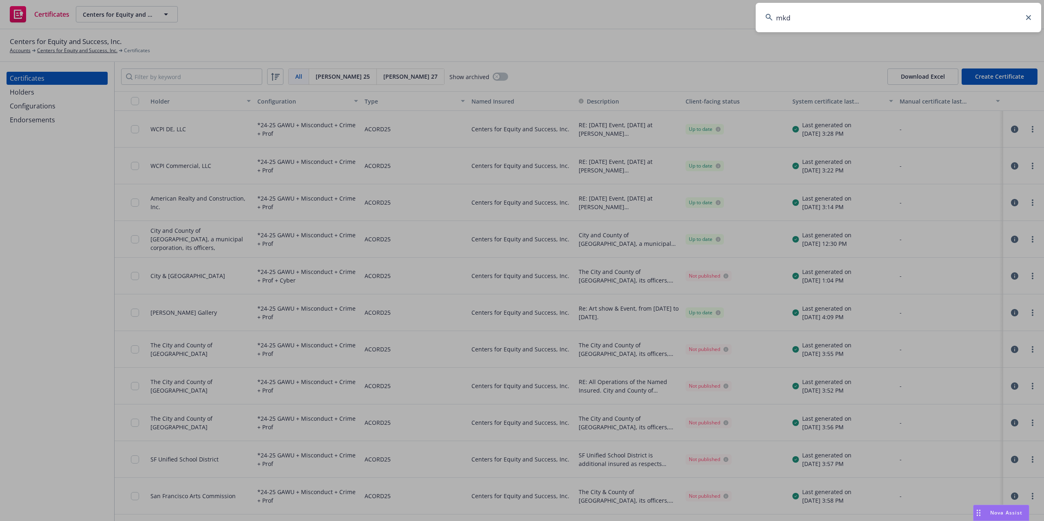
type input "mkd"
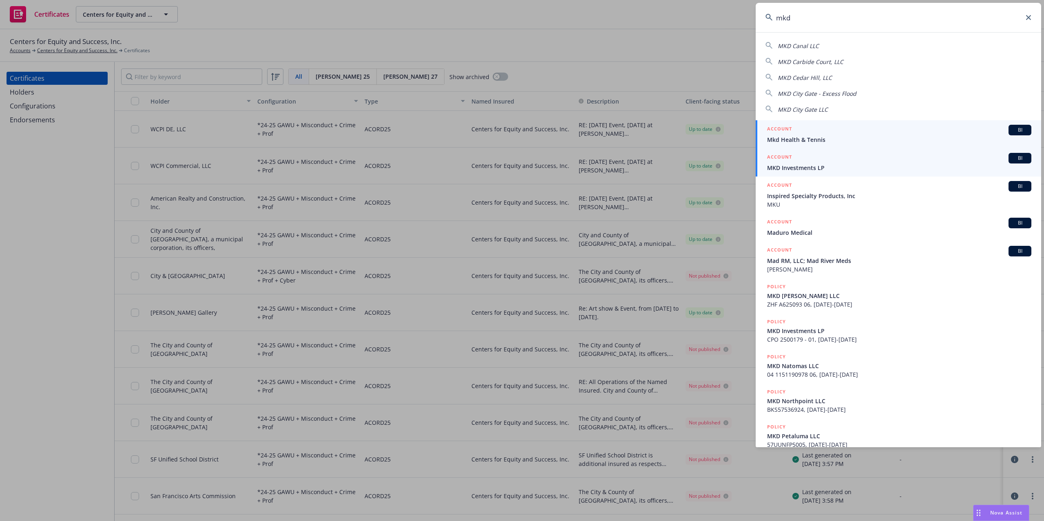
click at [818, 173] on link "ACCOUNT BI MKD Investments LP" at bounding box center [899, 162] width 286 height 28
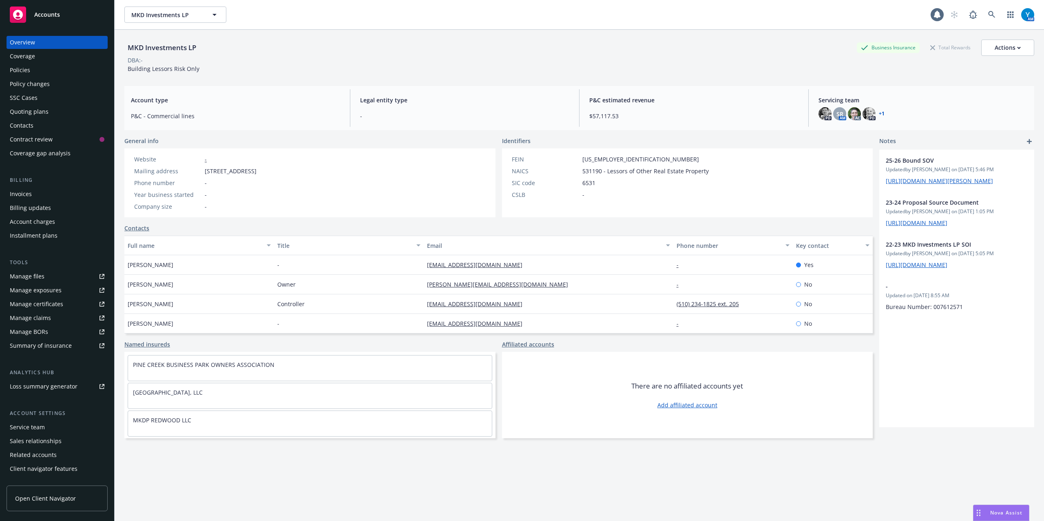
click at [44, 71] on div "Policies" at bounding box center [57, 70] width 95 height 13
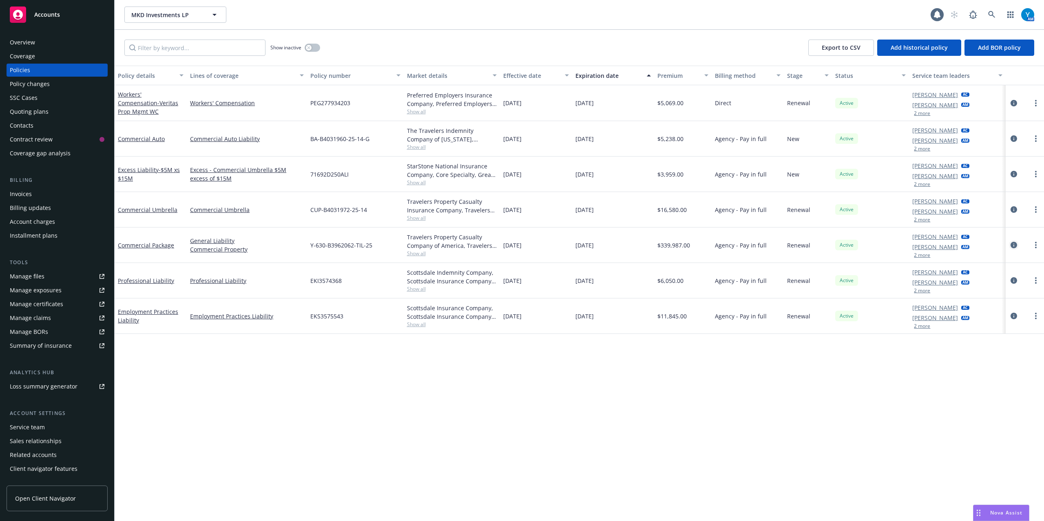
click at [1013, 245] on icon "circleInformation" at bounding box center [1014, 245] width 7 height 7
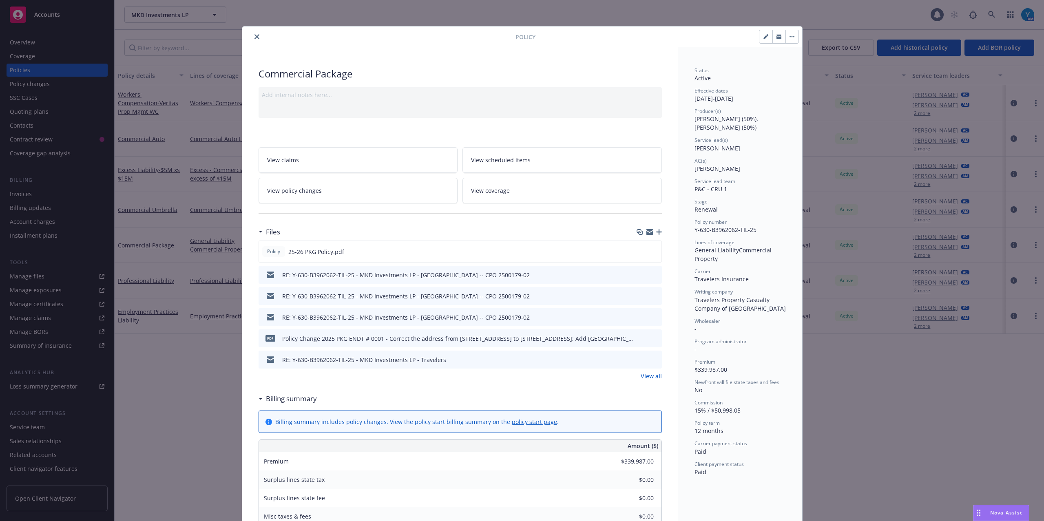
click at [333, 196] on link "View policy changes" at bounding box center [358, 191] width 199 height 26
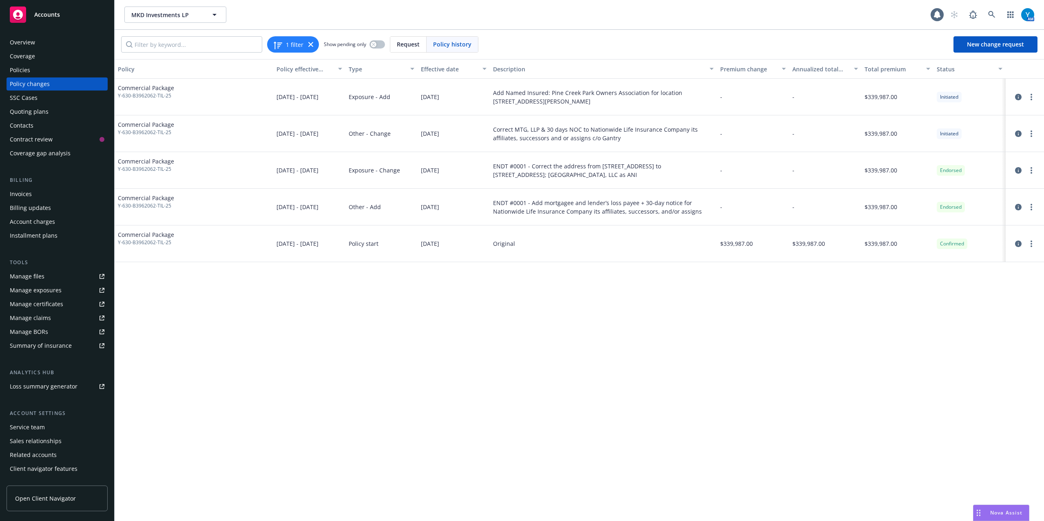
click at [17, 68] on div "Policies" at bounding box center [20, 70] width 20 height 13
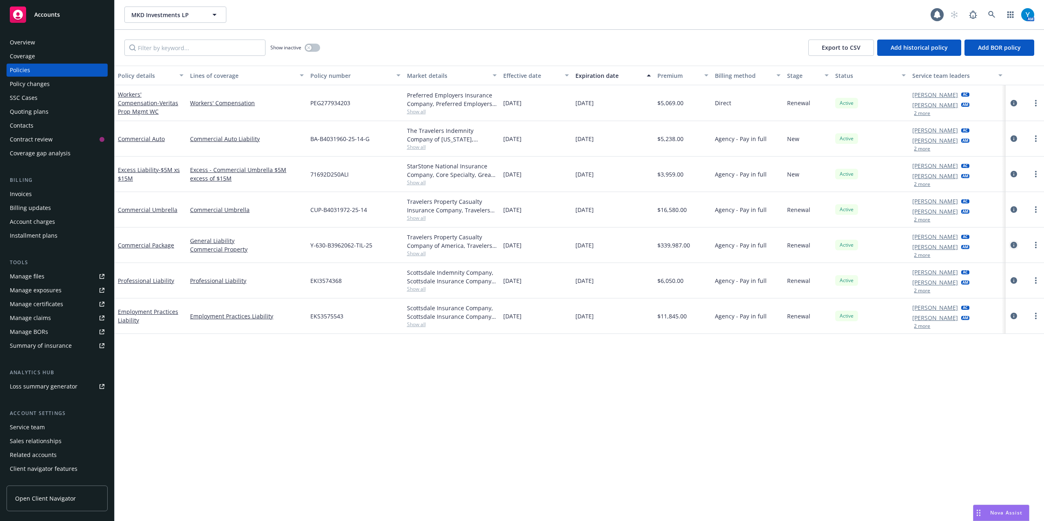
click at [1014, 243] on icon "circleInformation" at bounding box center [1014, 245] width 7 height 7
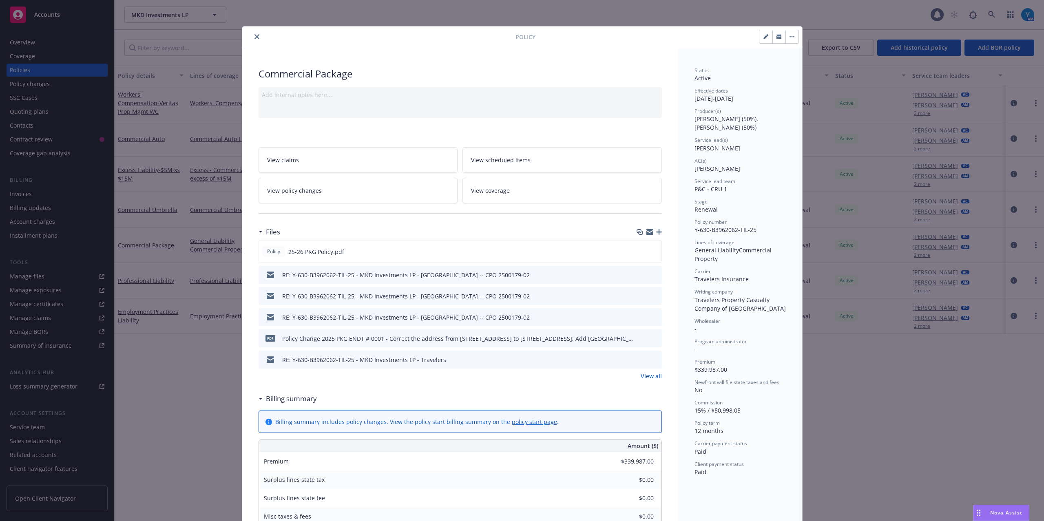
scroll to position [24, 0]
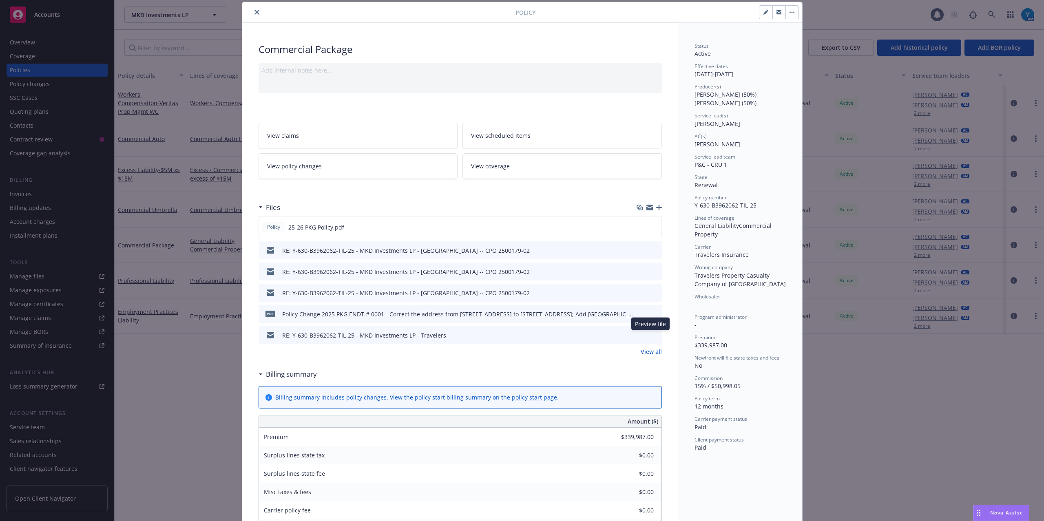
click at [653, 336] on icon "preview file" at bounding box center [654, 335] width 7 height 6
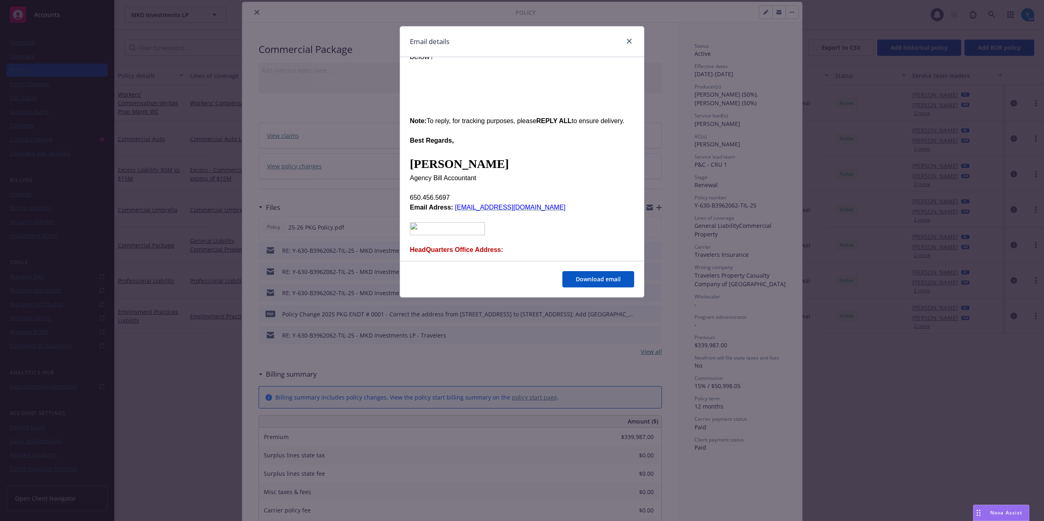
scroll to position [163, 0]
click at [633, 39] on link "close" at bounding box center [629, 41] width 10 height 10
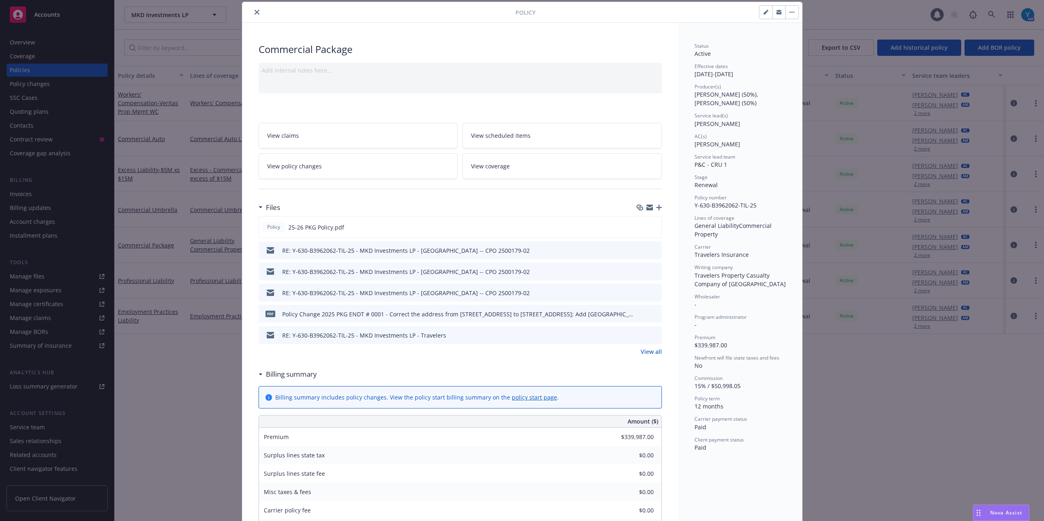
click at [658, 351] on link "View all" at bounding box center [651, 352] width 21 height 9
